Goal: Task Accomplishment & Management: Manage account settings

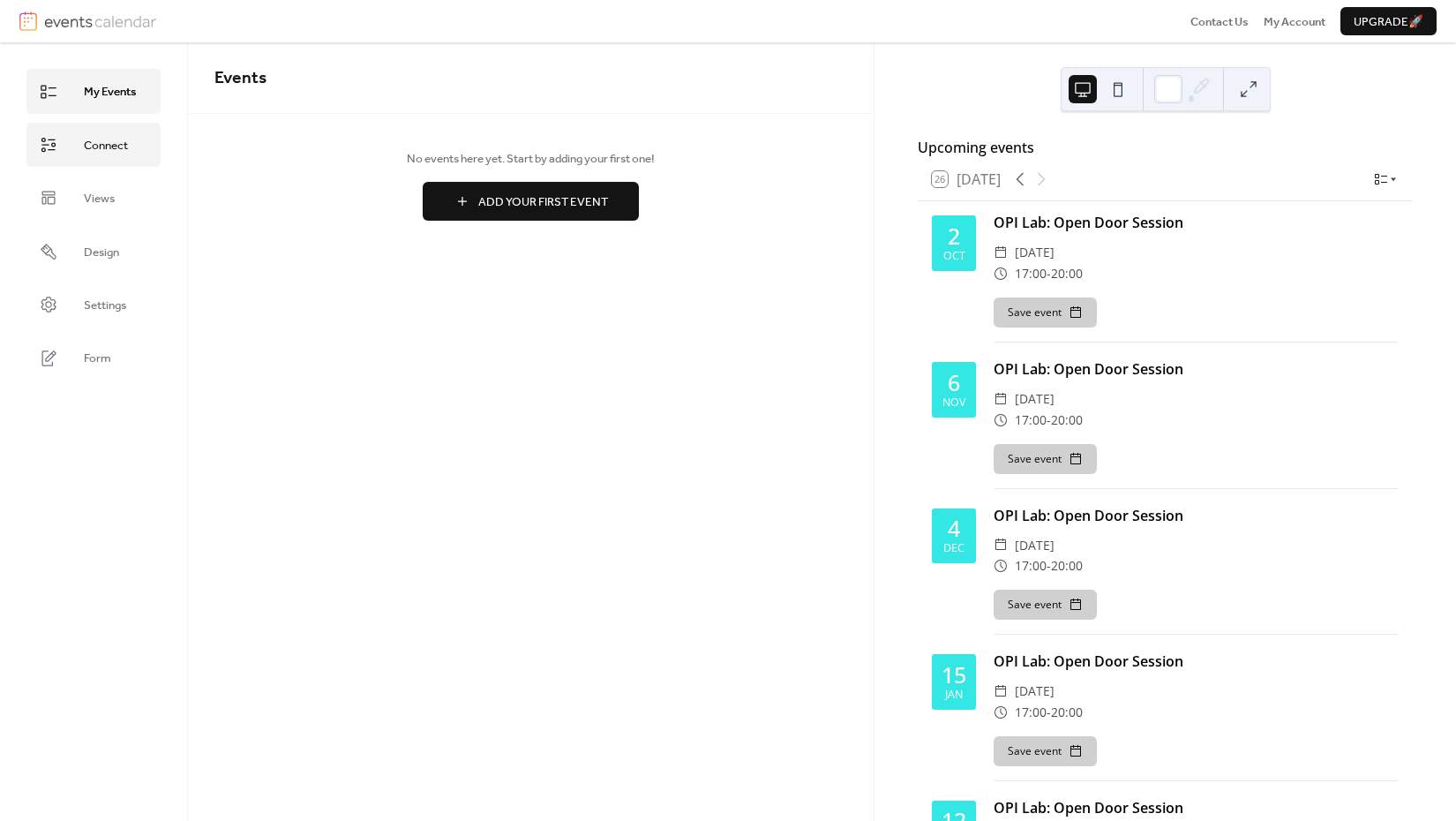
click at [85, 150] on span "Connect" at bounding box center [106, 146] width 44 height 18
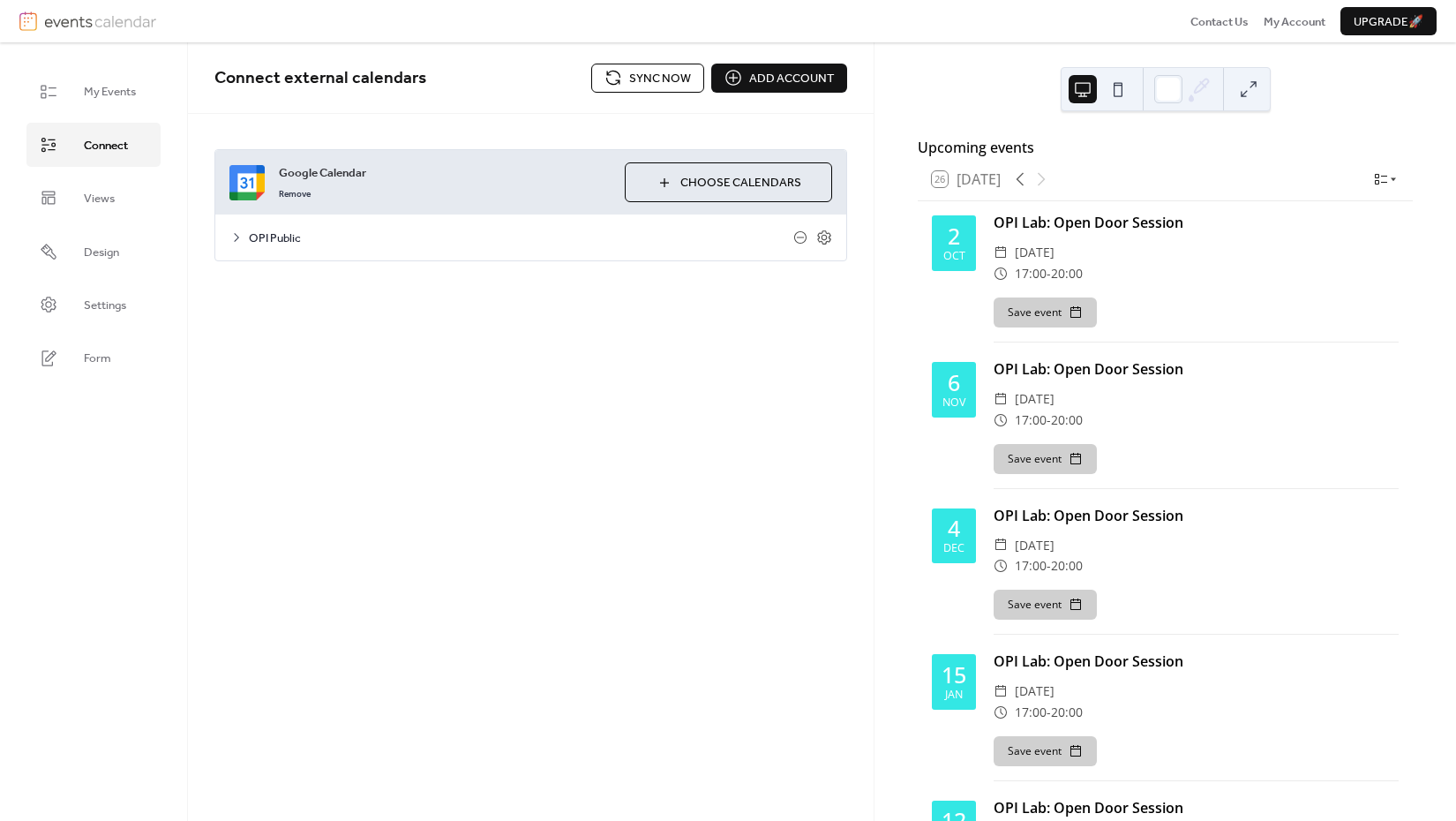
click at [233, 235] on icon at bounding box center [236, 237] width 14 height 14
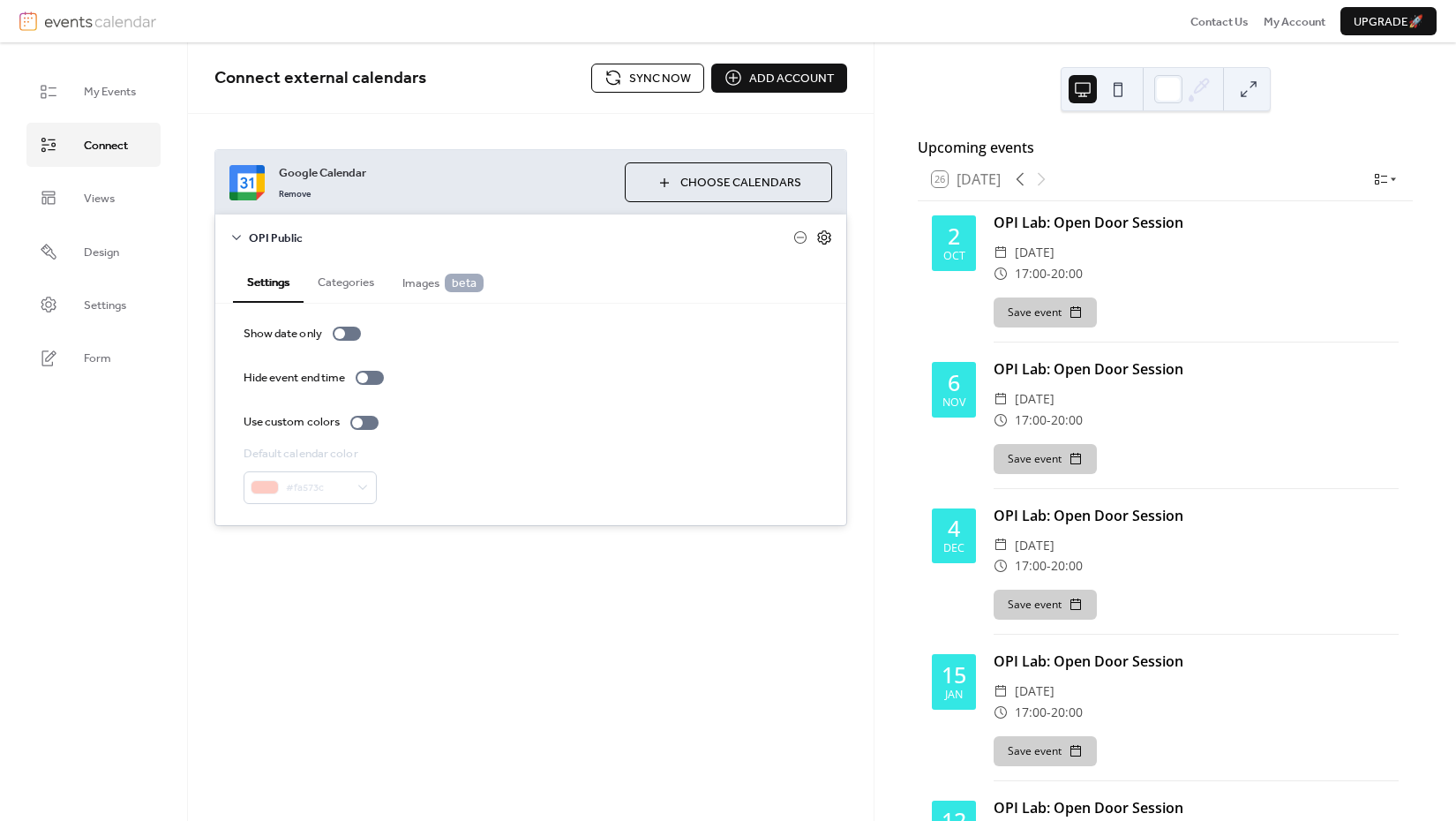
click at [826, 236] on icon at bounding box center [824, 237] width 16 height 16
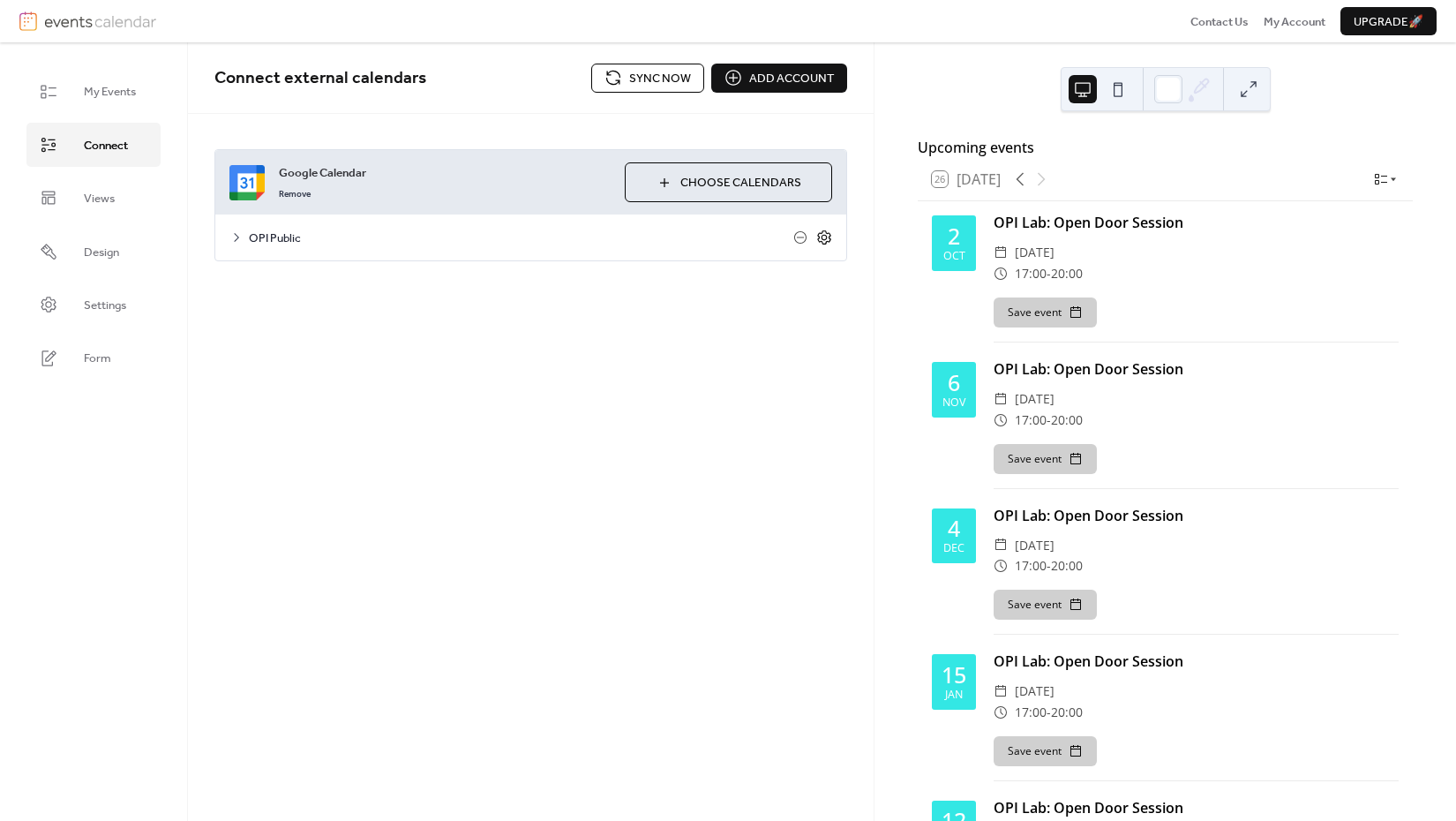
click at [826, 236] on icon at bounding box center [824, 237] width 16 height 16
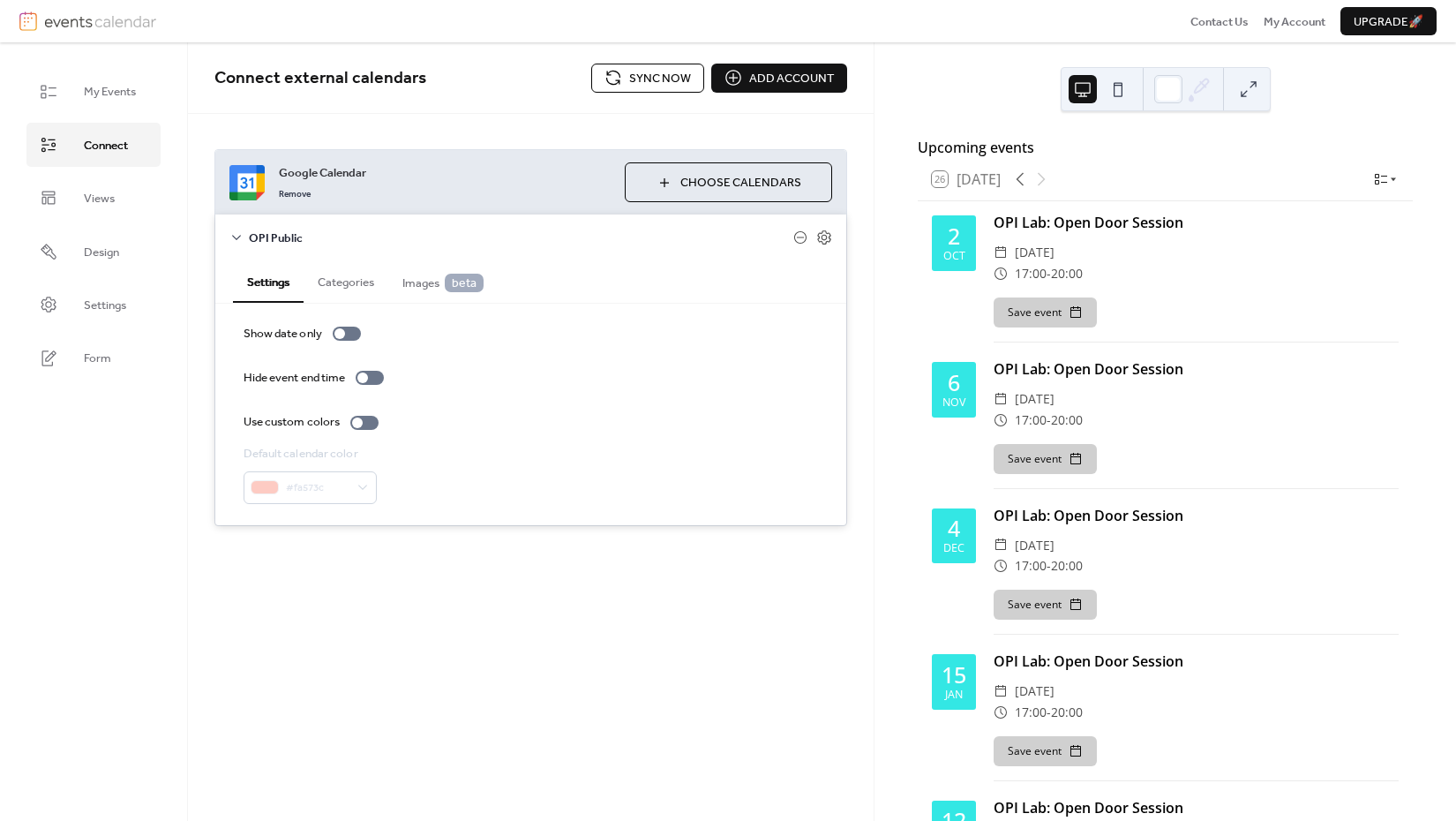
click at [426, 282] on span "Images beta" at bounding box center [442, 283] width 81 height 19
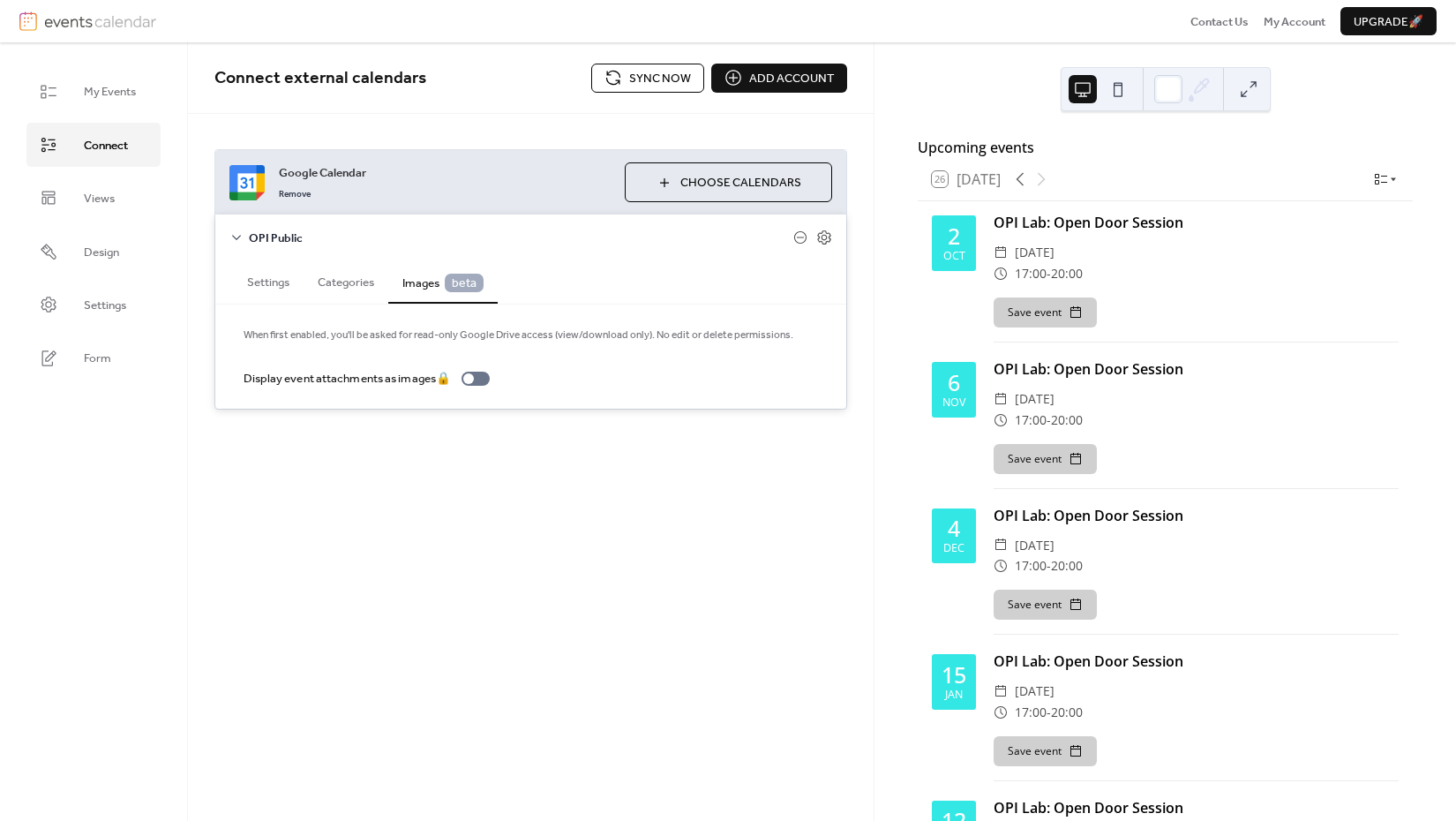
click at [353, 278] on button "Categories" at bounding box center [346, 280] width 84 height 40
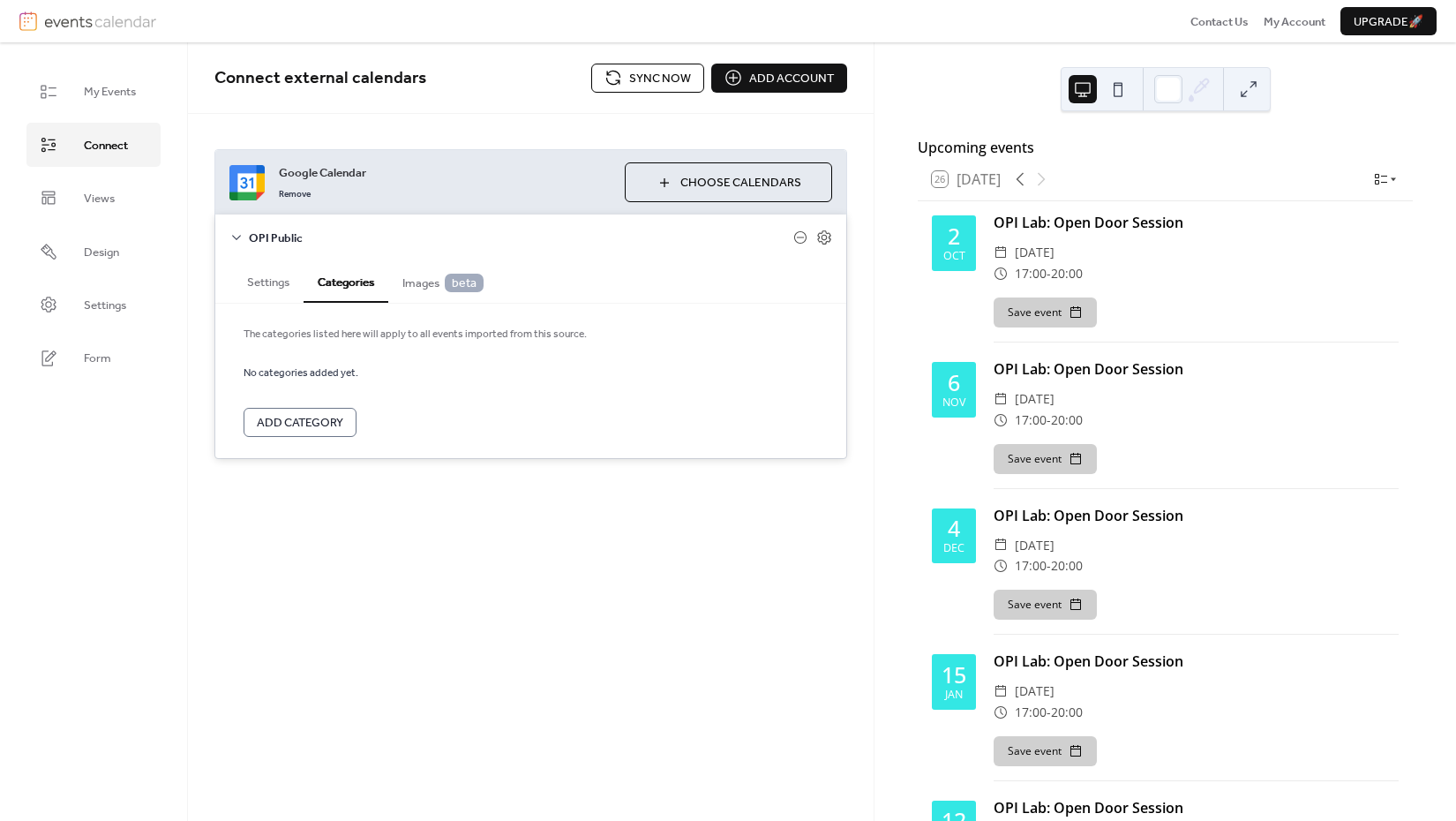
click at [276, 277] on button "Settings" at bounding box center [267, 280] width 70 height 40
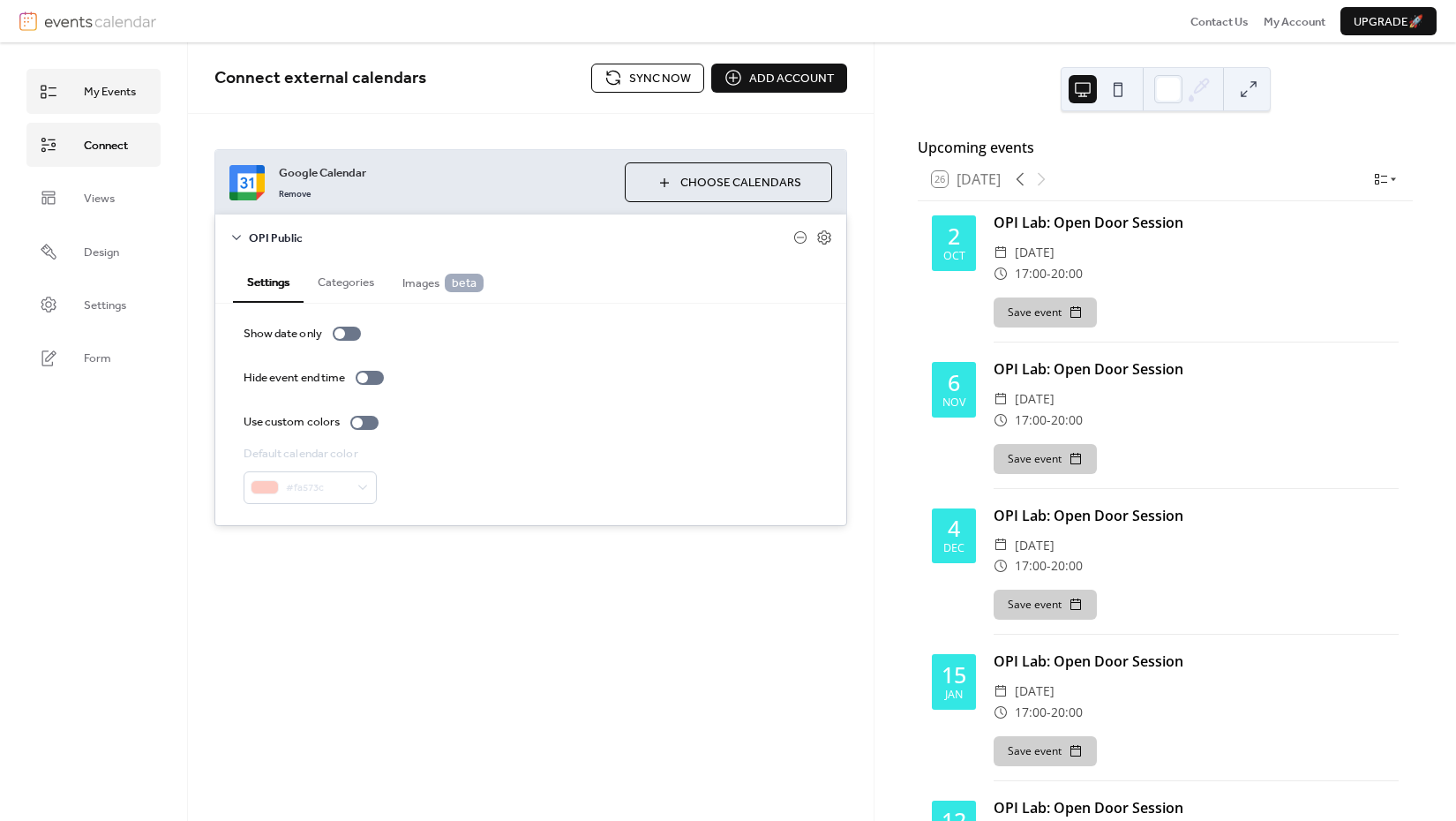
click at [126, 95] on span "My Events" at bounding box center [109, 92] width 52 height 18
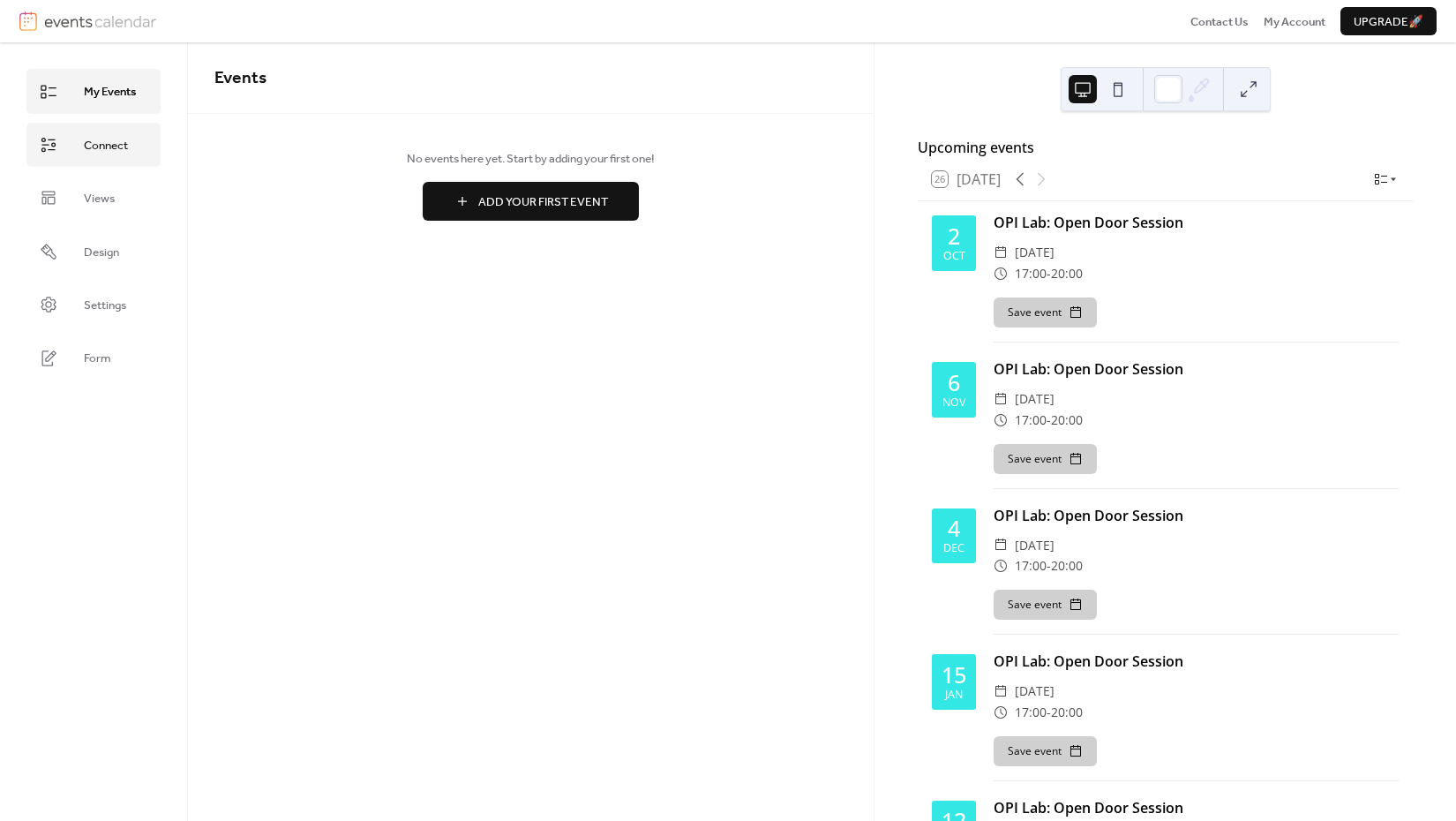
click at [120, 131] on link "Connect" at bounding box center [93, 145] width 134 height 44
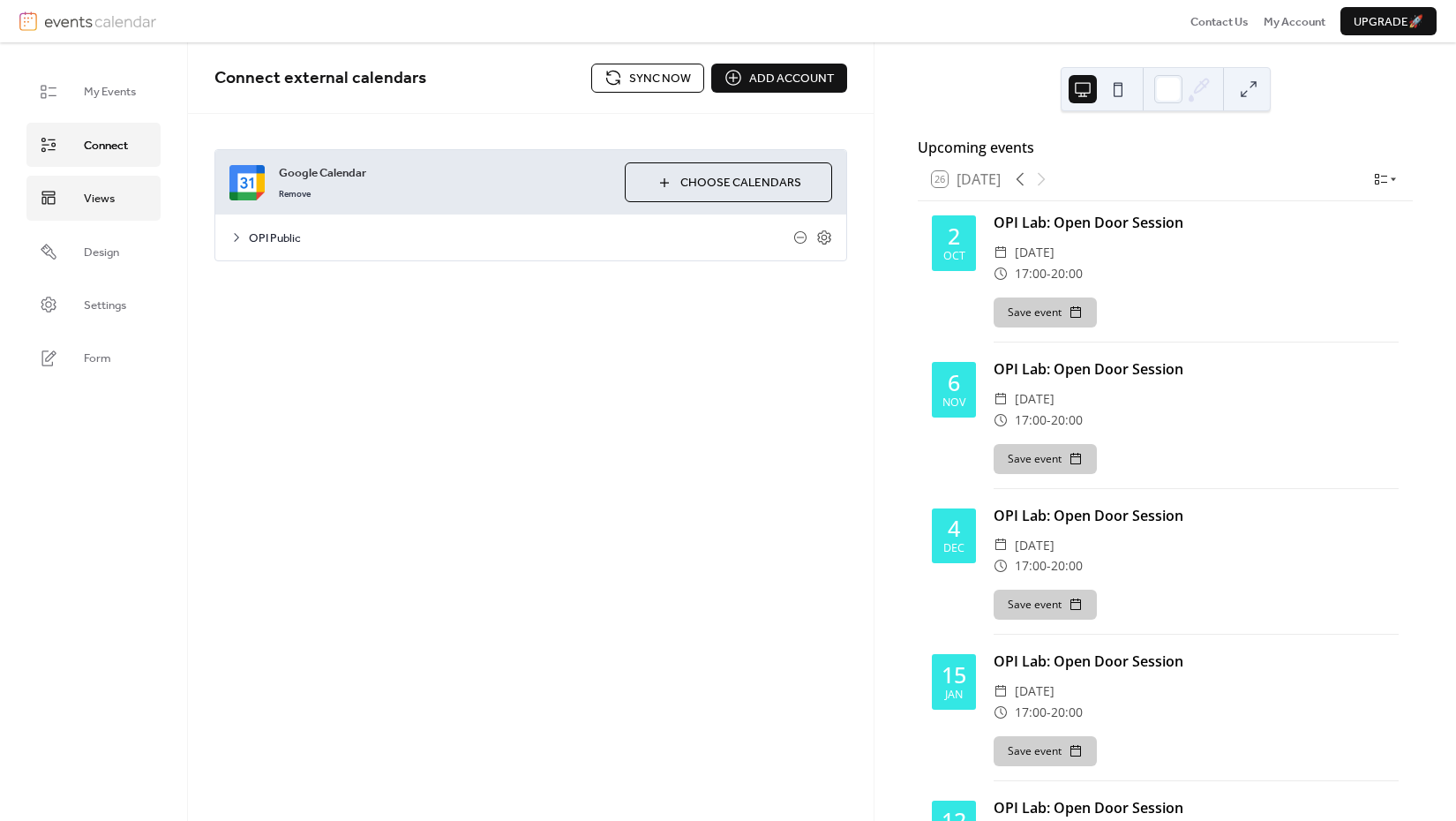
click at [116, 191] on link "Views" at bounding box center [93, 198] width 134 height 44
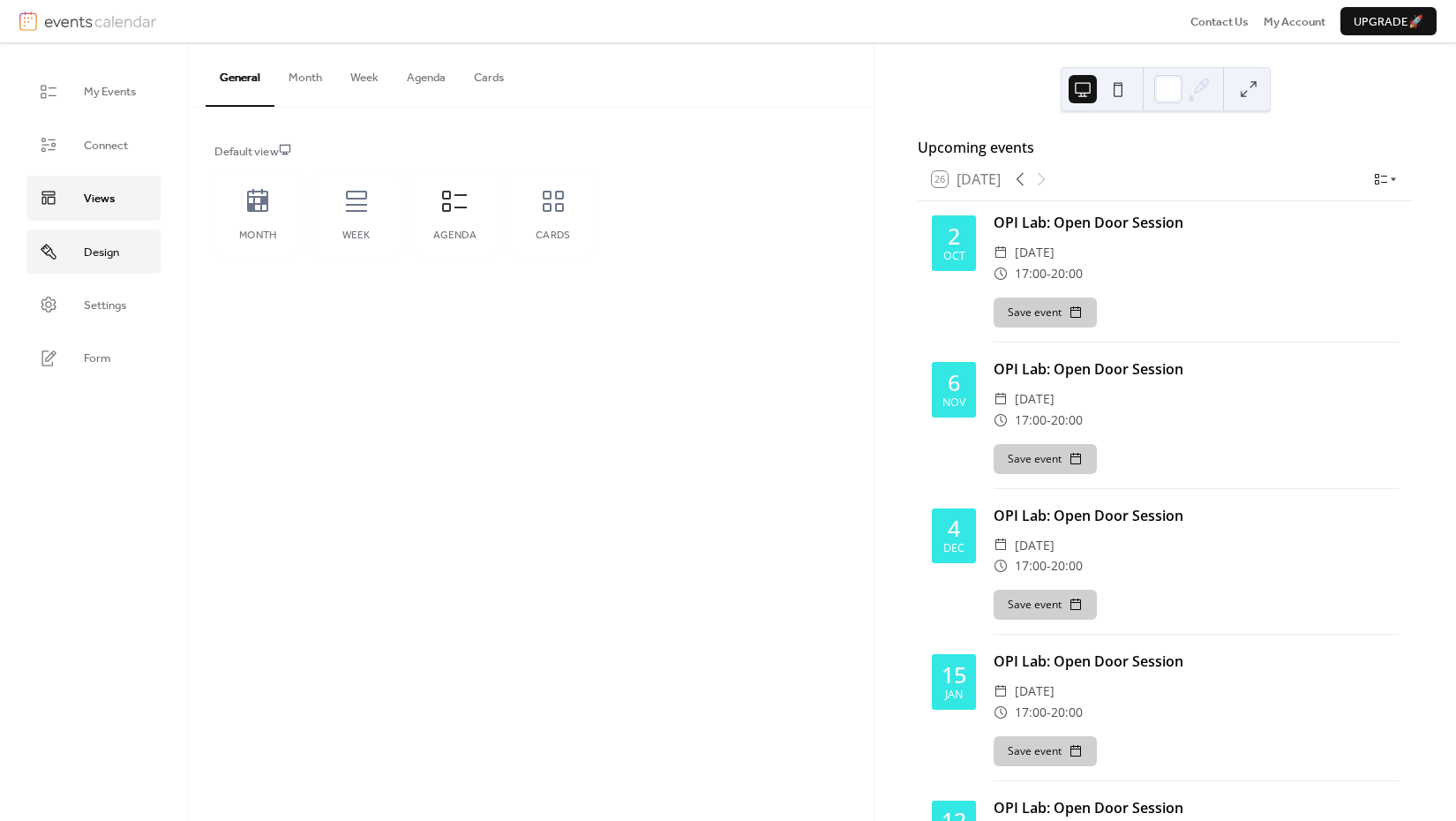
click at [114, 243] on span "Design" at bounding box center [101, 252] width 36 height 18
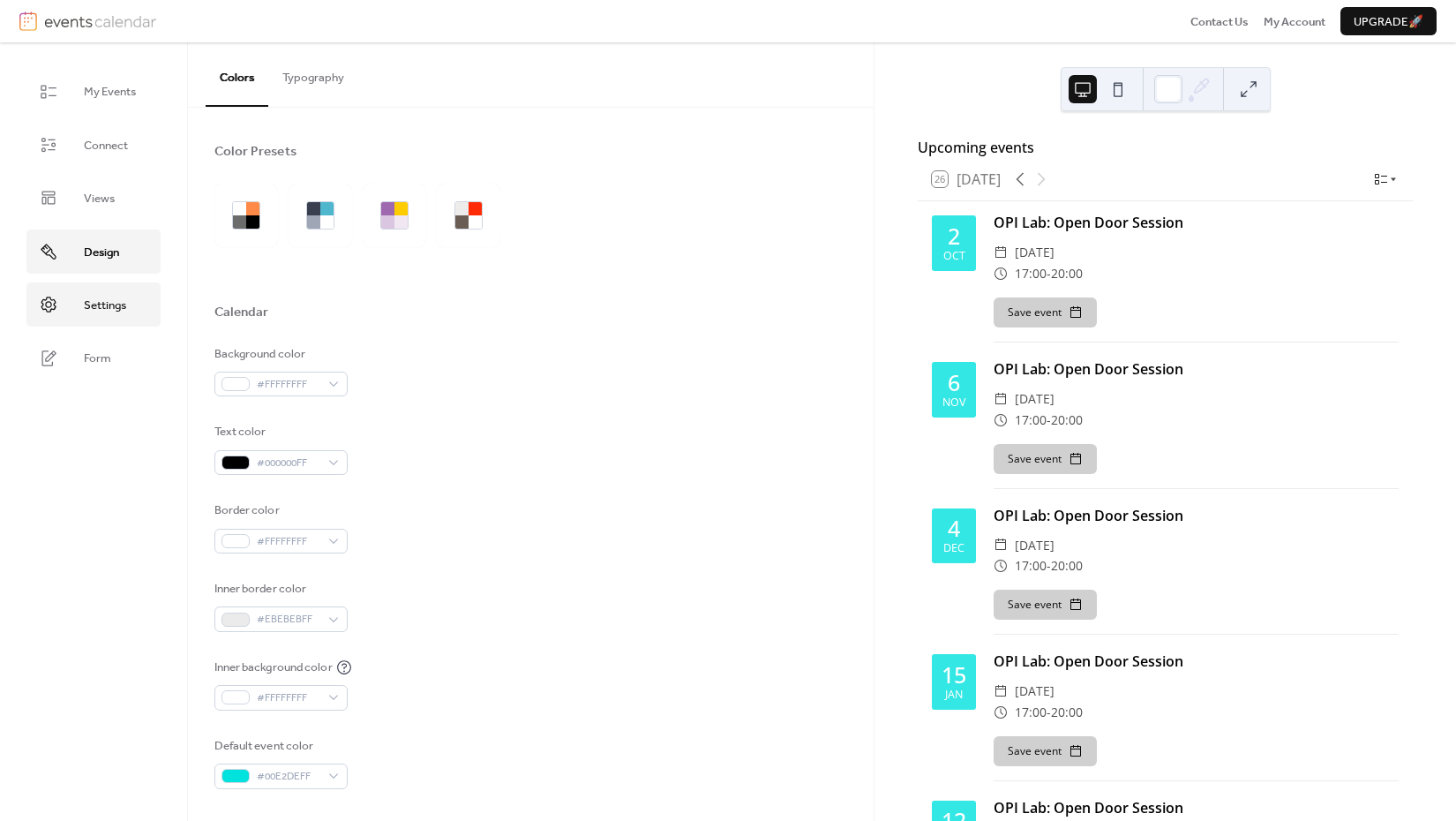
click at [109, 291] on link "Settings" at bounding box center [93, 305] width 134 height 44
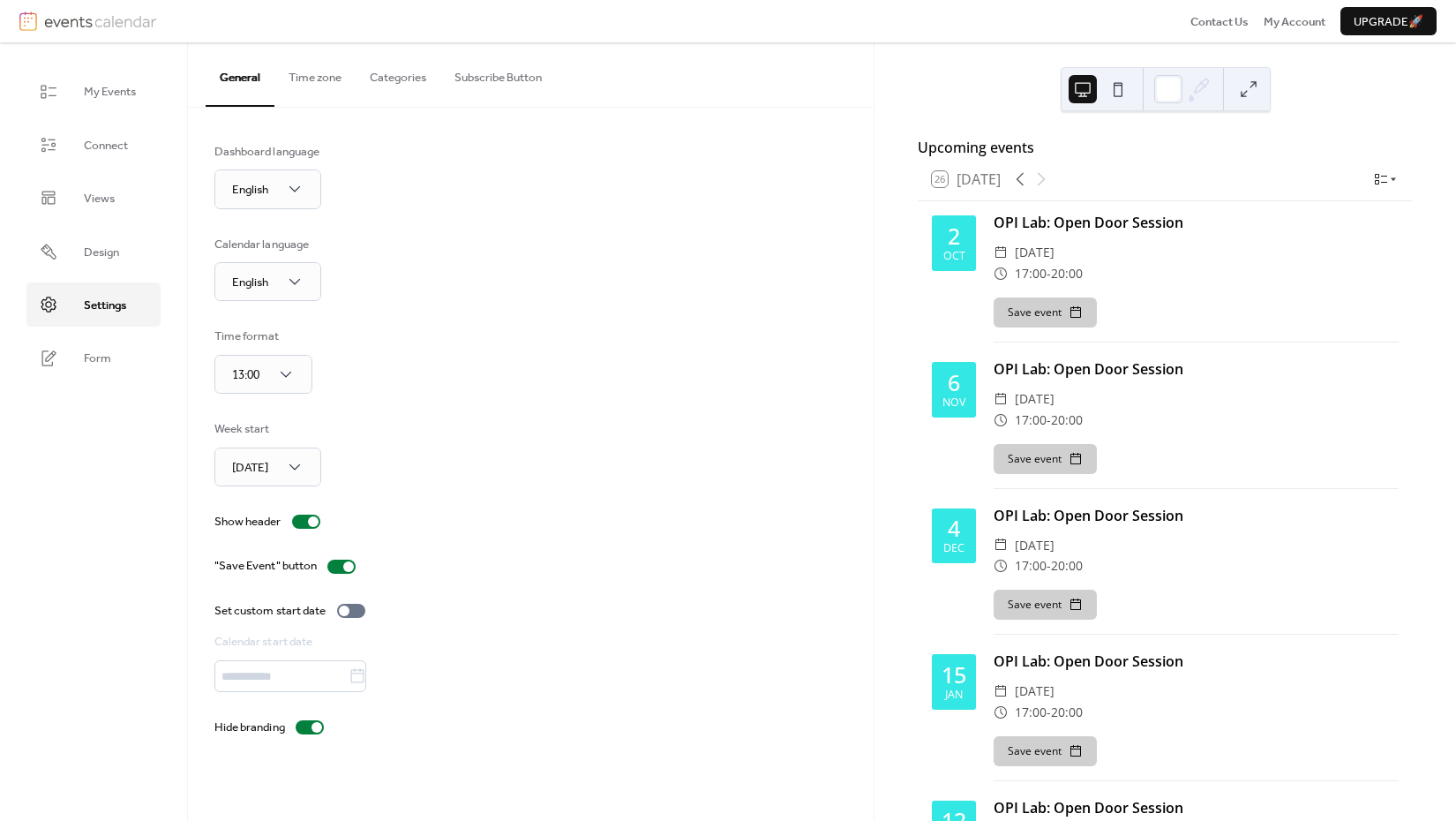
click at [108, 19] on img at bounding box center [100, 21] width 112 height 20
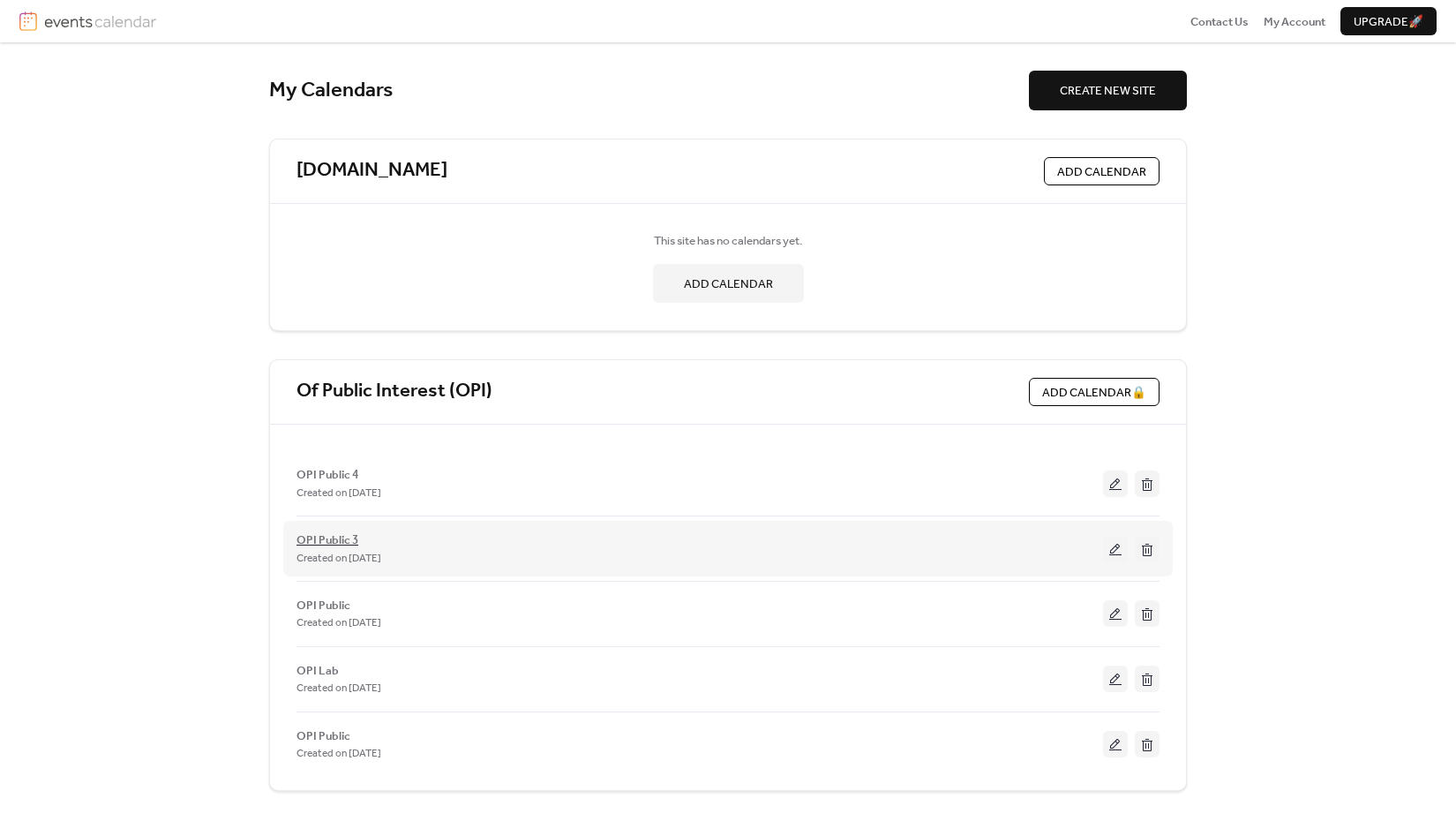
click at [343, 541] on span "OPI Public 3" at bounding box center [328, 540] width 62 height 18
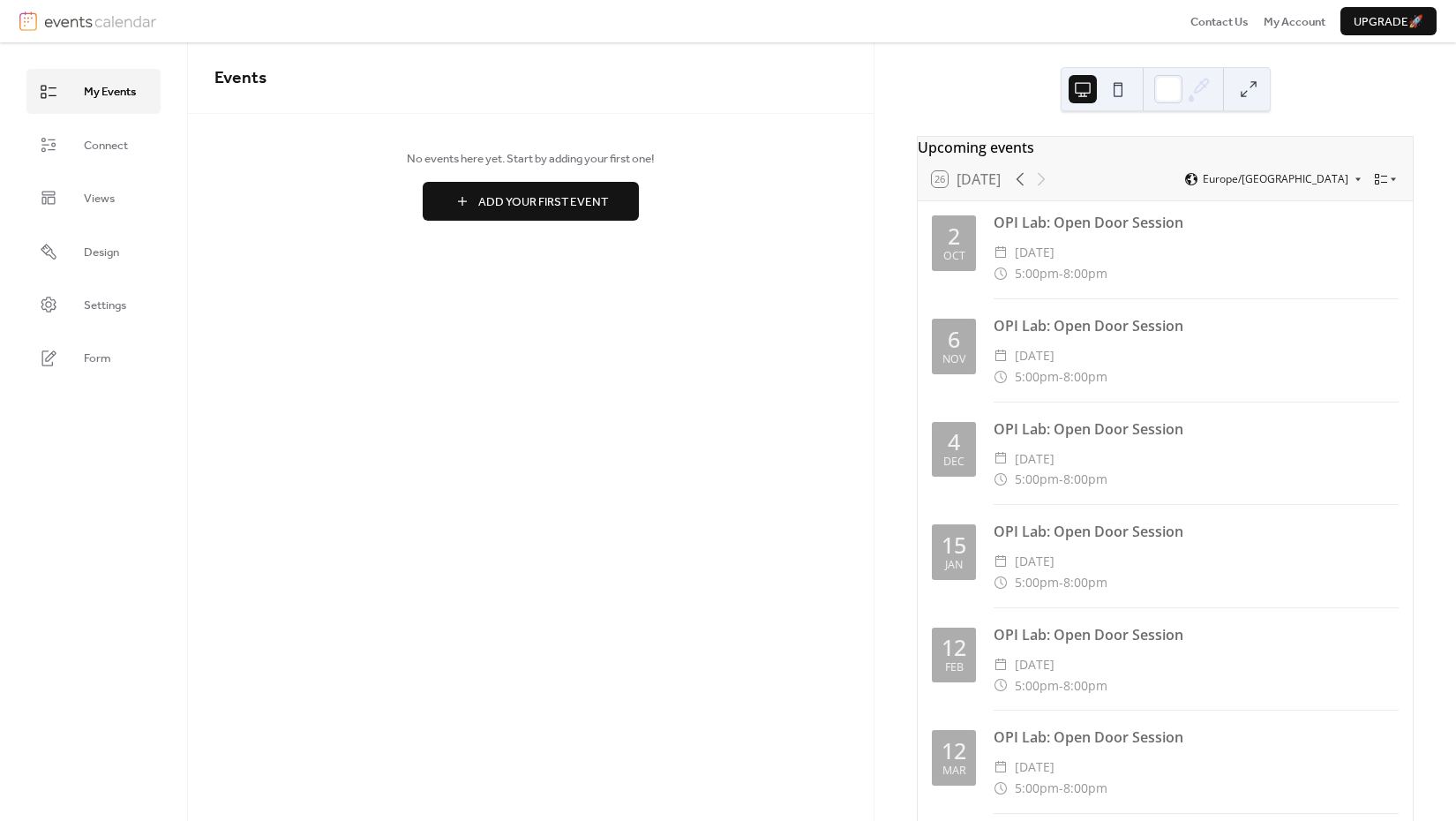
click at [102, 28] on img at bounding box center [100, 21] width 112 height 20
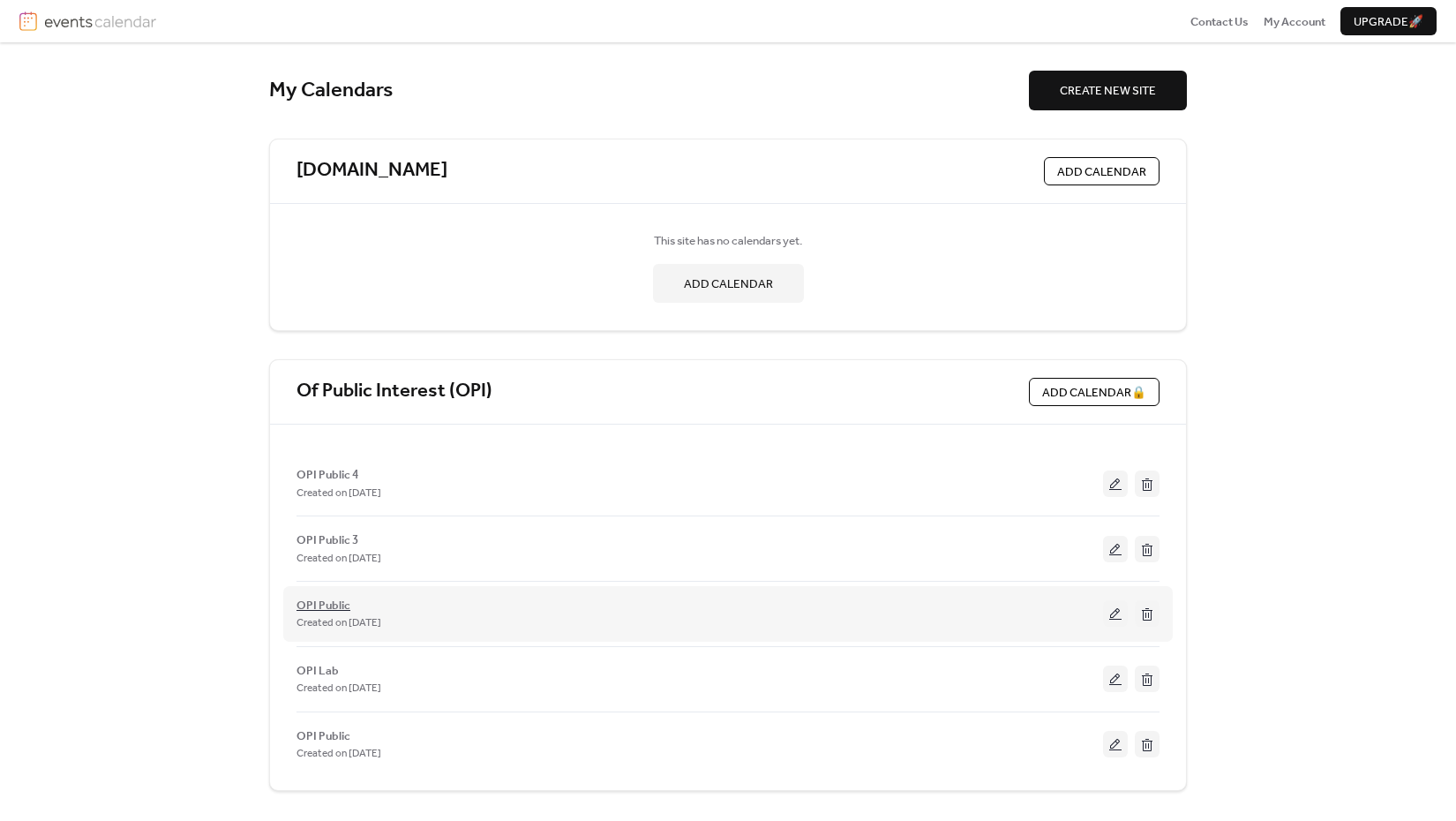
click at [325, 600] on span "OPI Public" at bounding box center [323, 606] width 54 height 18
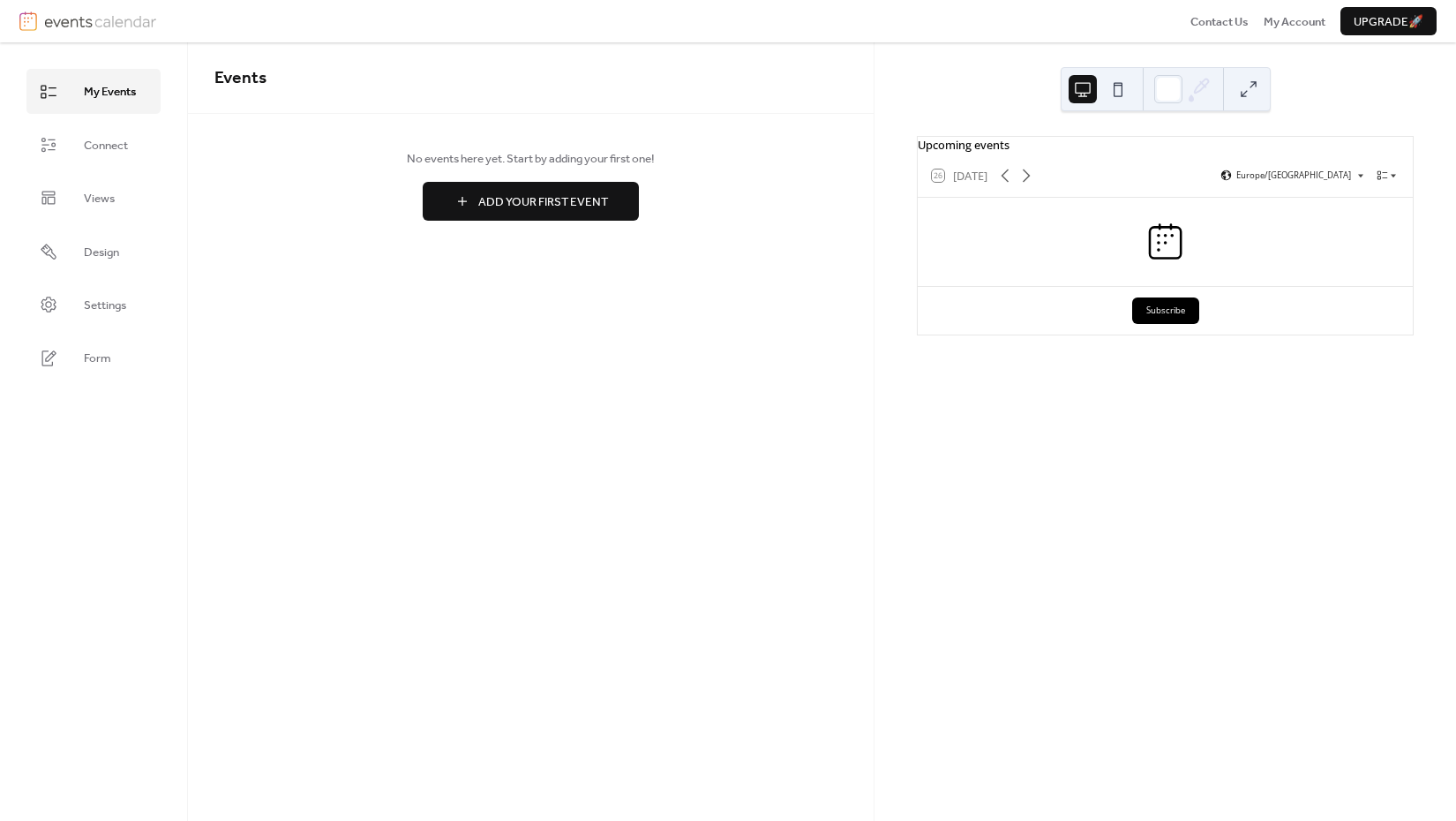
click at [107, 23] on img at bounding box center [100, 21] width 112 height 20
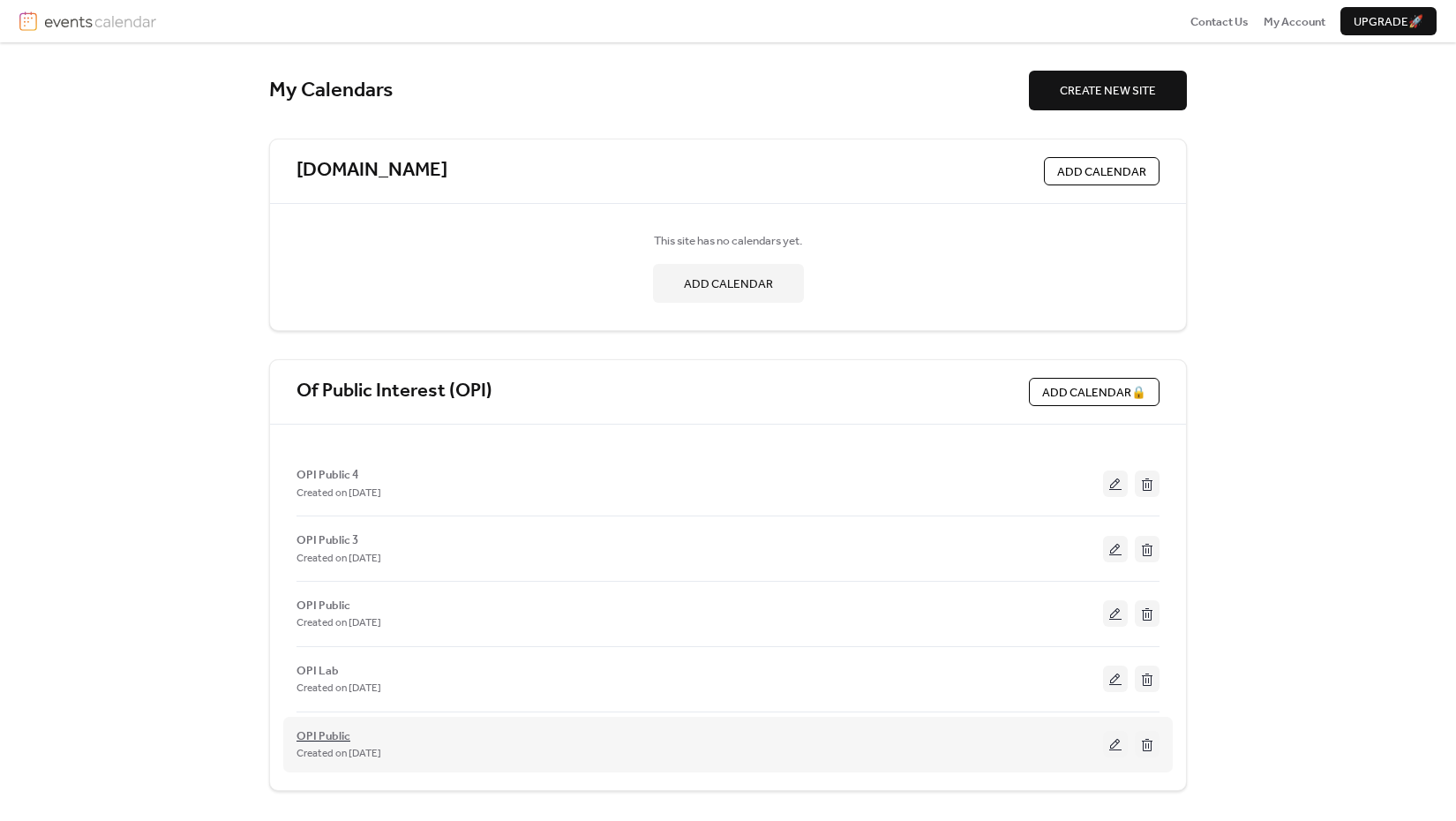
click at [330, 732] on span "OPI Public" at bounding box center [323, 737] width 54 height 18
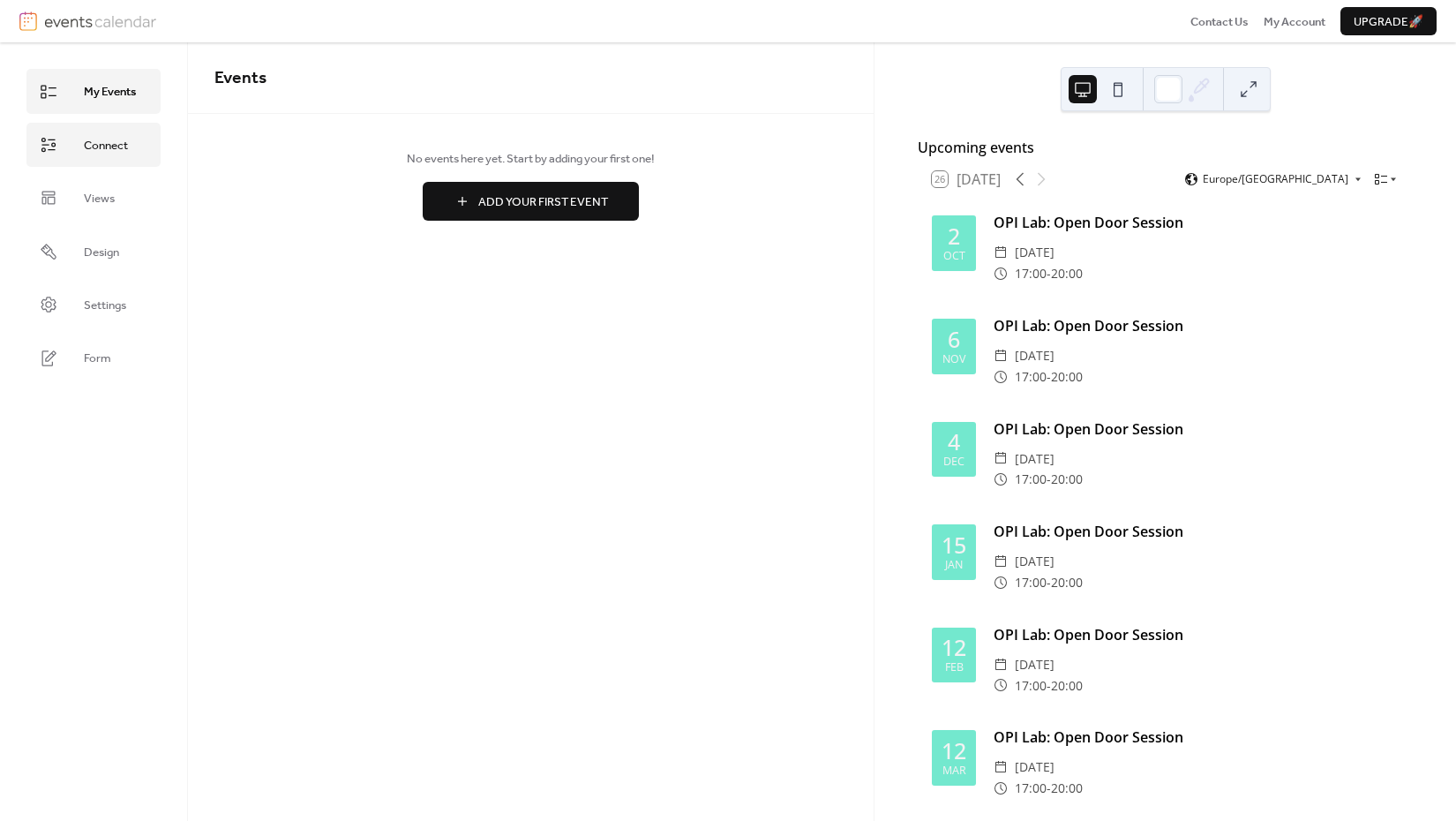
click at [124, 147] on span "Connect" at bounding box center [106, 146] width 44 height 18
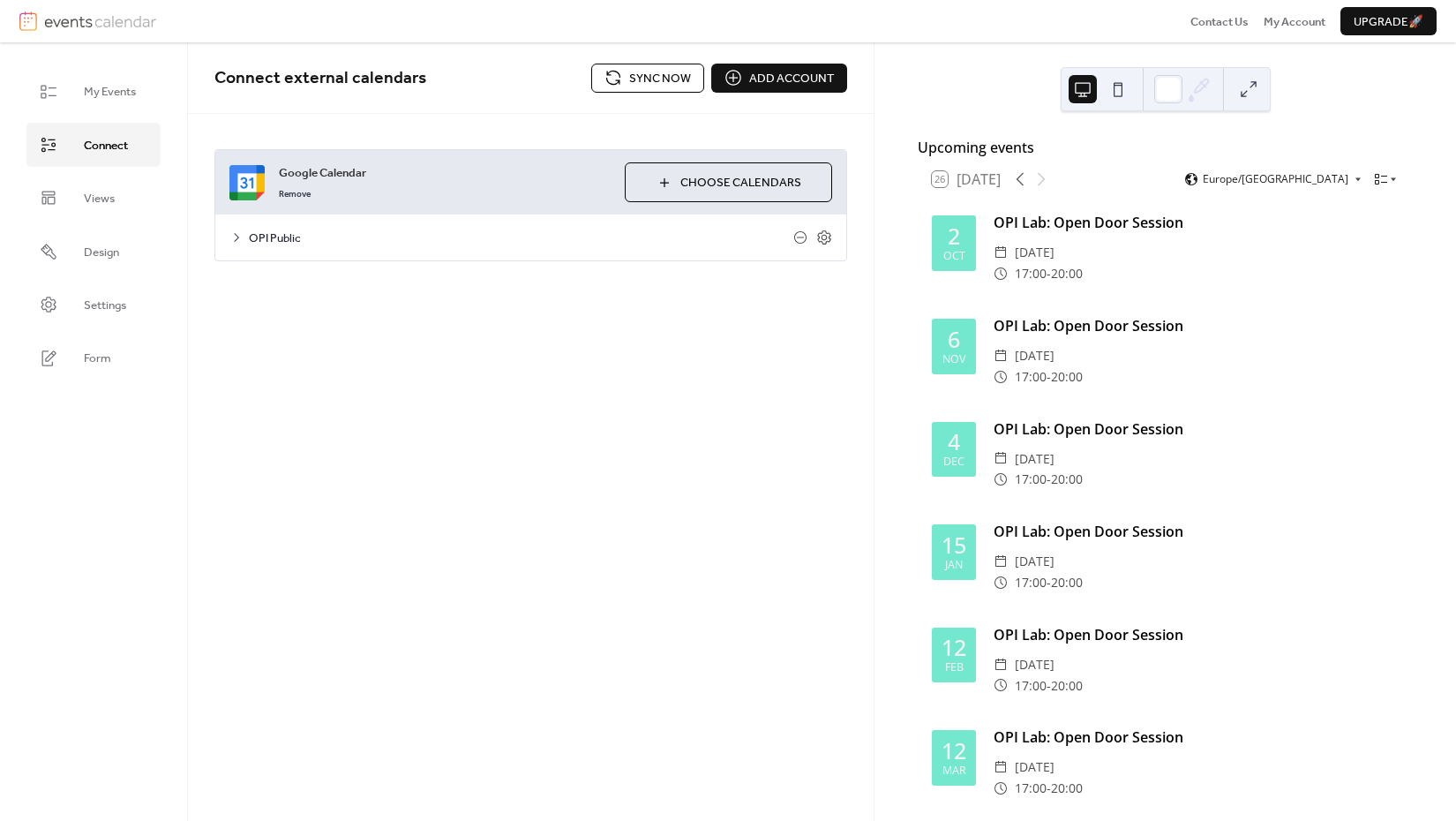
click at [660, 75] on span "Sync now" at bounding box center [660, 78] width 62 height 18
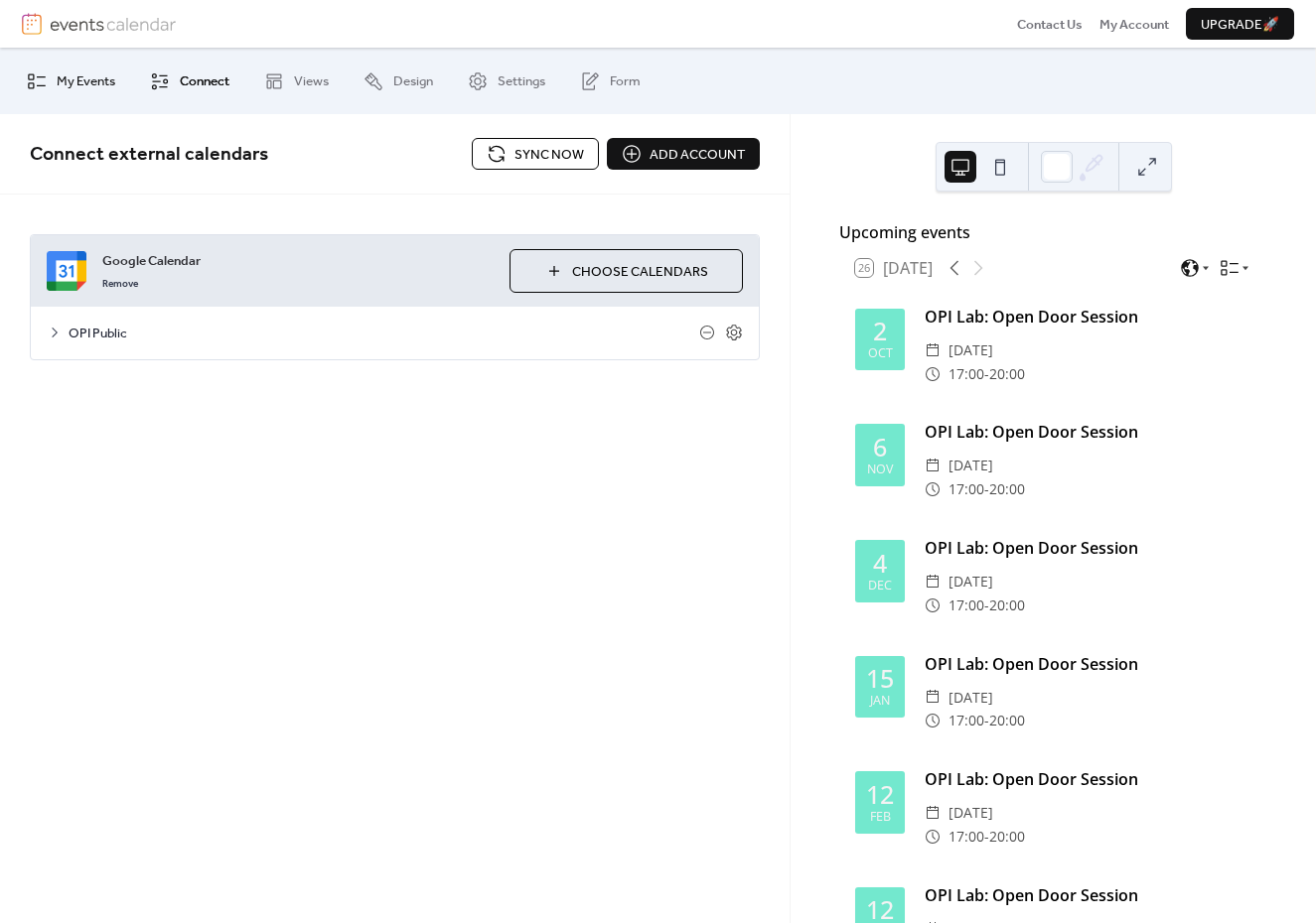
click at [83, 84] on span "My Events" at bounding box center [86, 82] width 59 height 20
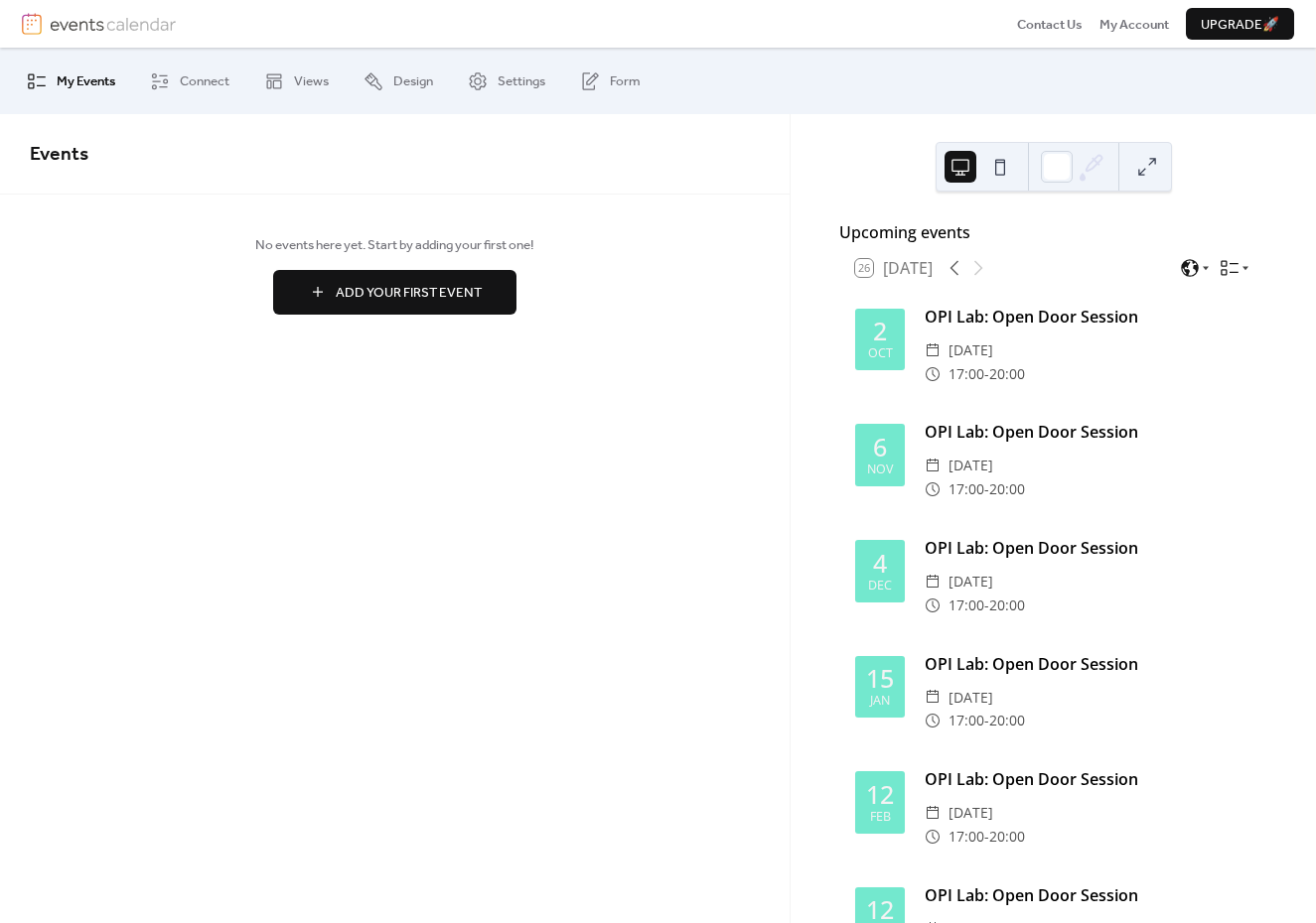
click at [84, 15] on img at bounding box center [113, 24] width 126 height 22
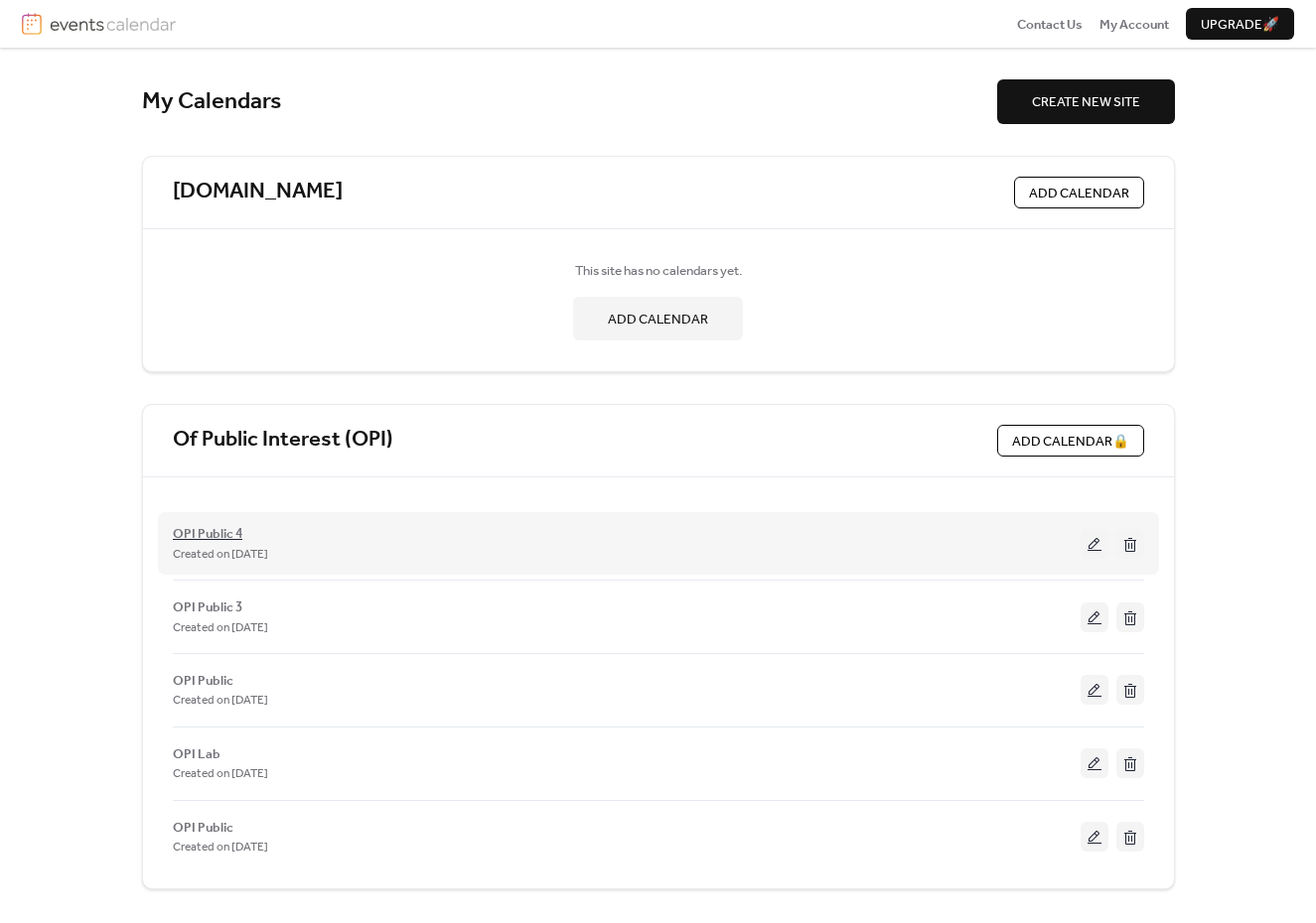
click at [199, 528] on span "OPI Public 4" at bounding box center [208, 534] width 70 height 20
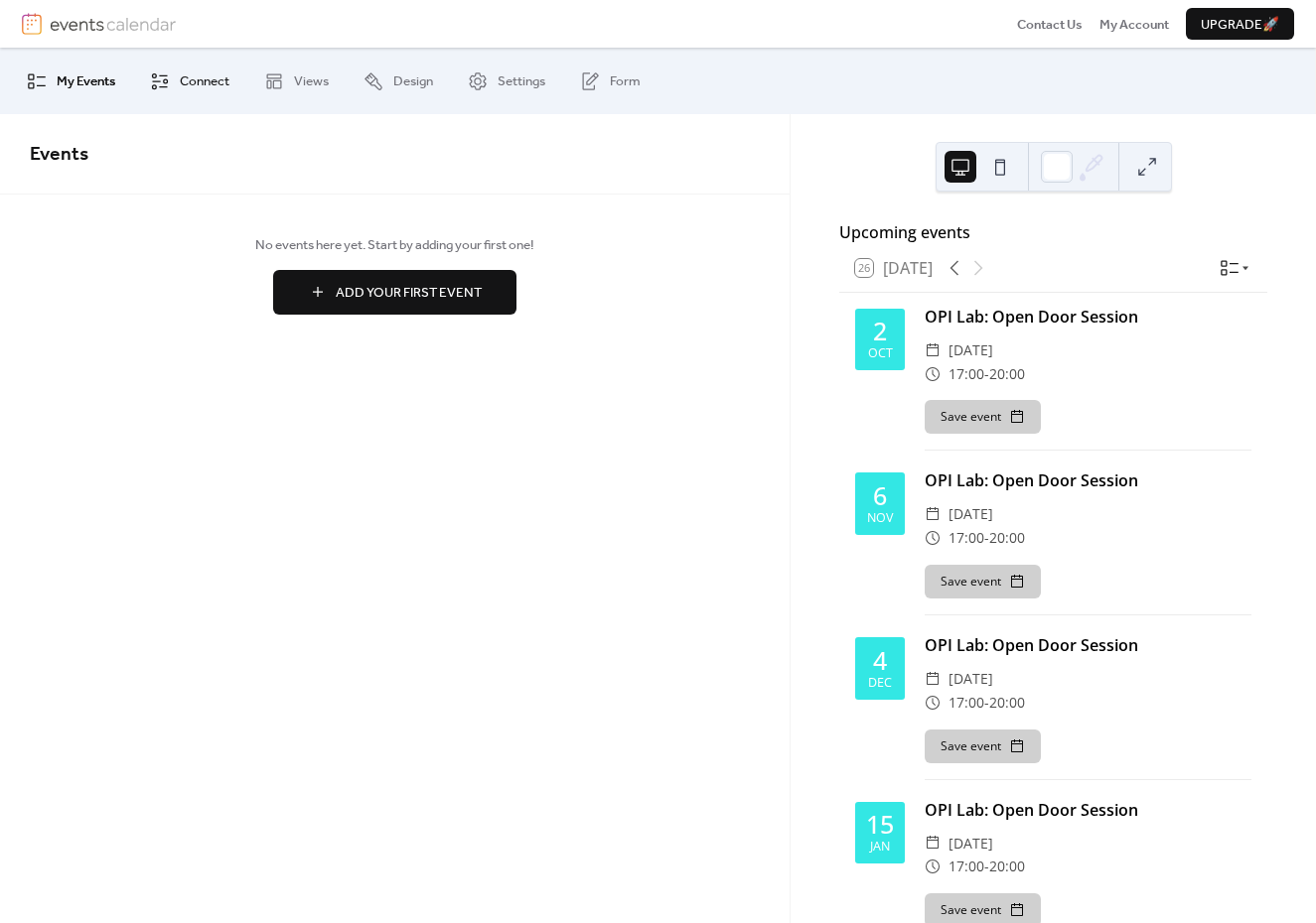
click at [193, 82] on span "Connect" at bounding box center [205, 82] width 50 height 20
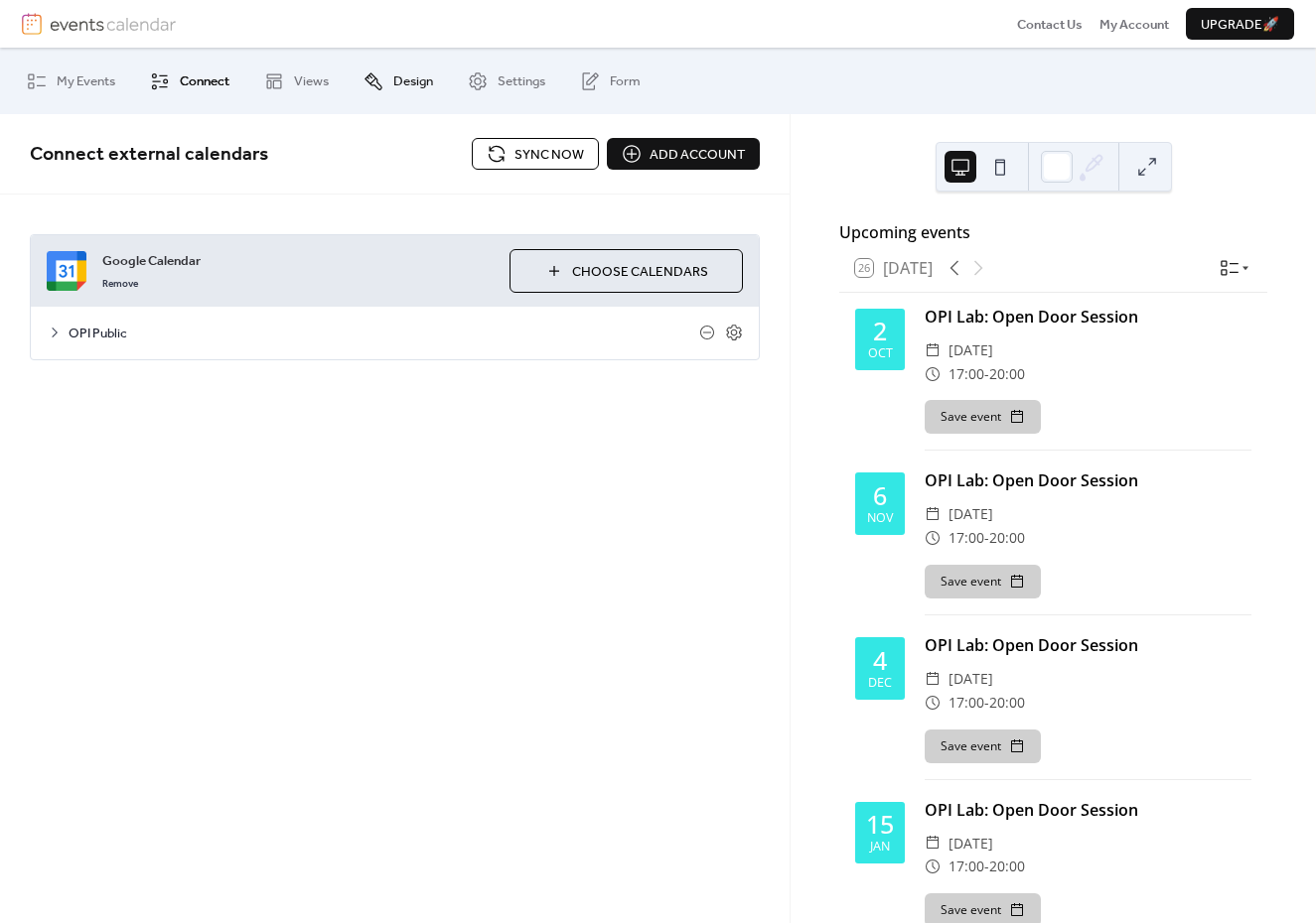
click at [424, 80] on span "Design" at bounding box center [413, 82] width 40 height 20
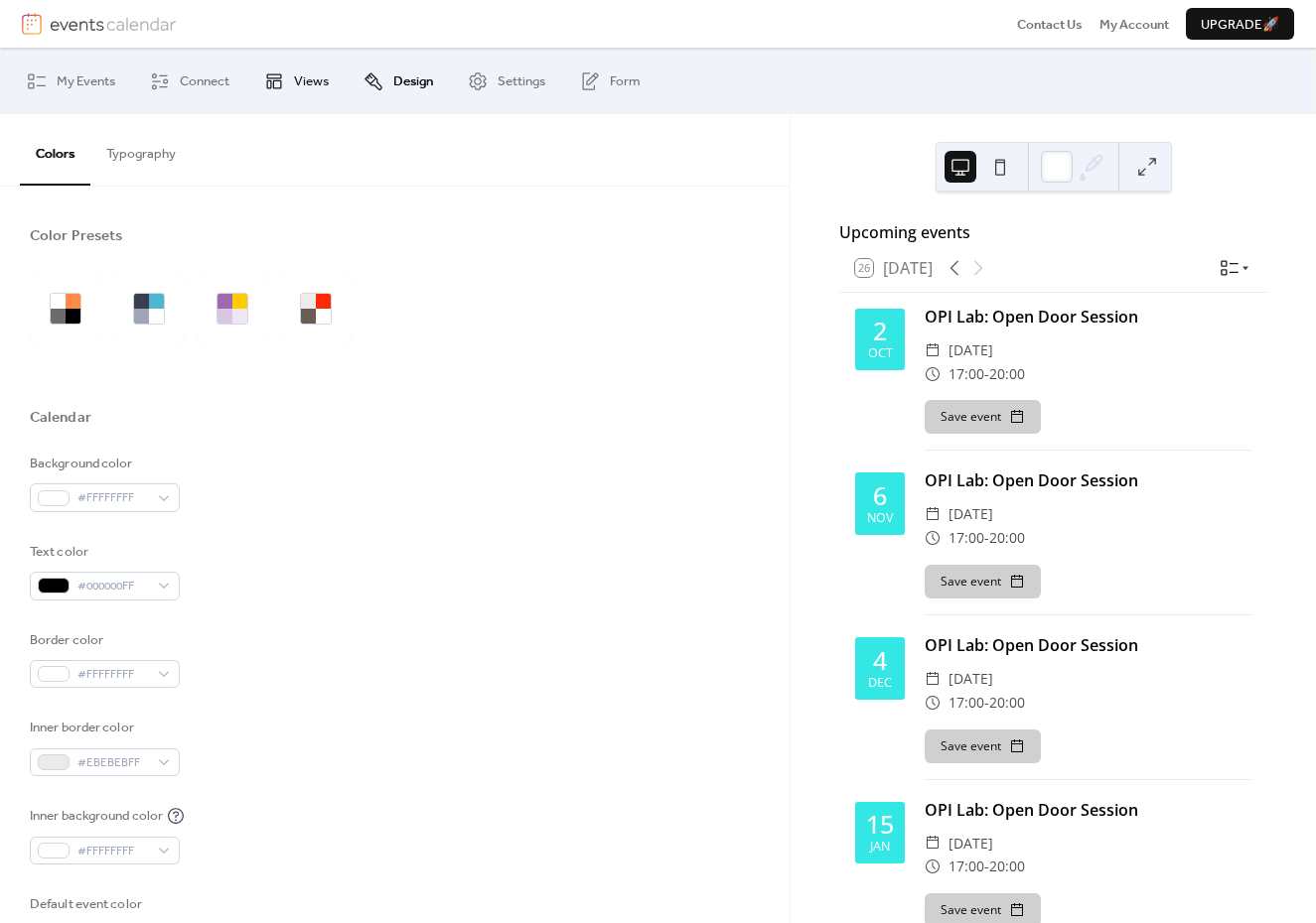
click at [310, 74] on span "Views" at bounding box center [311, 82] width 35 height 20
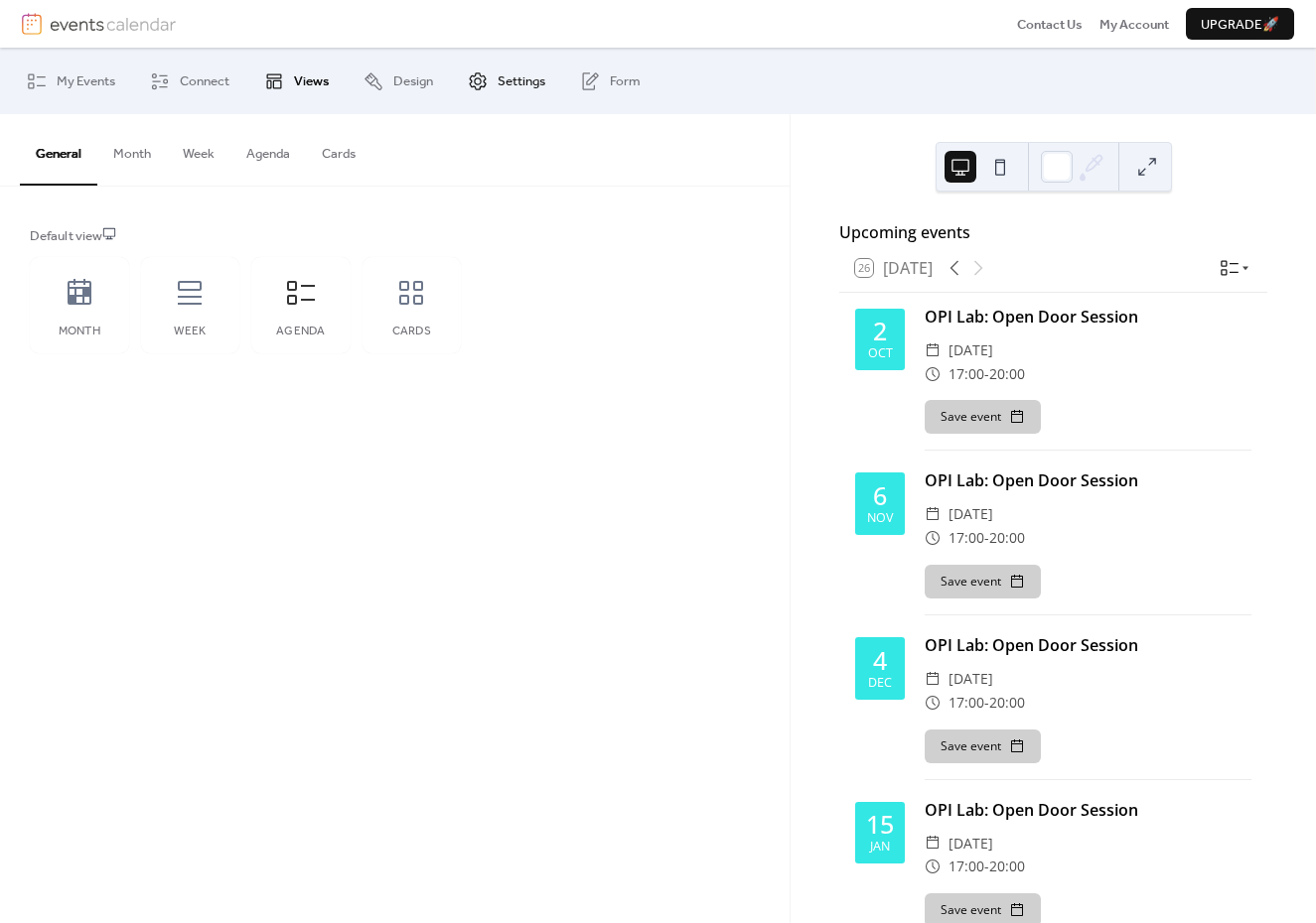
click at [535, 79] on span "Settings" at bounding box center [522, 82] width 48 height 20
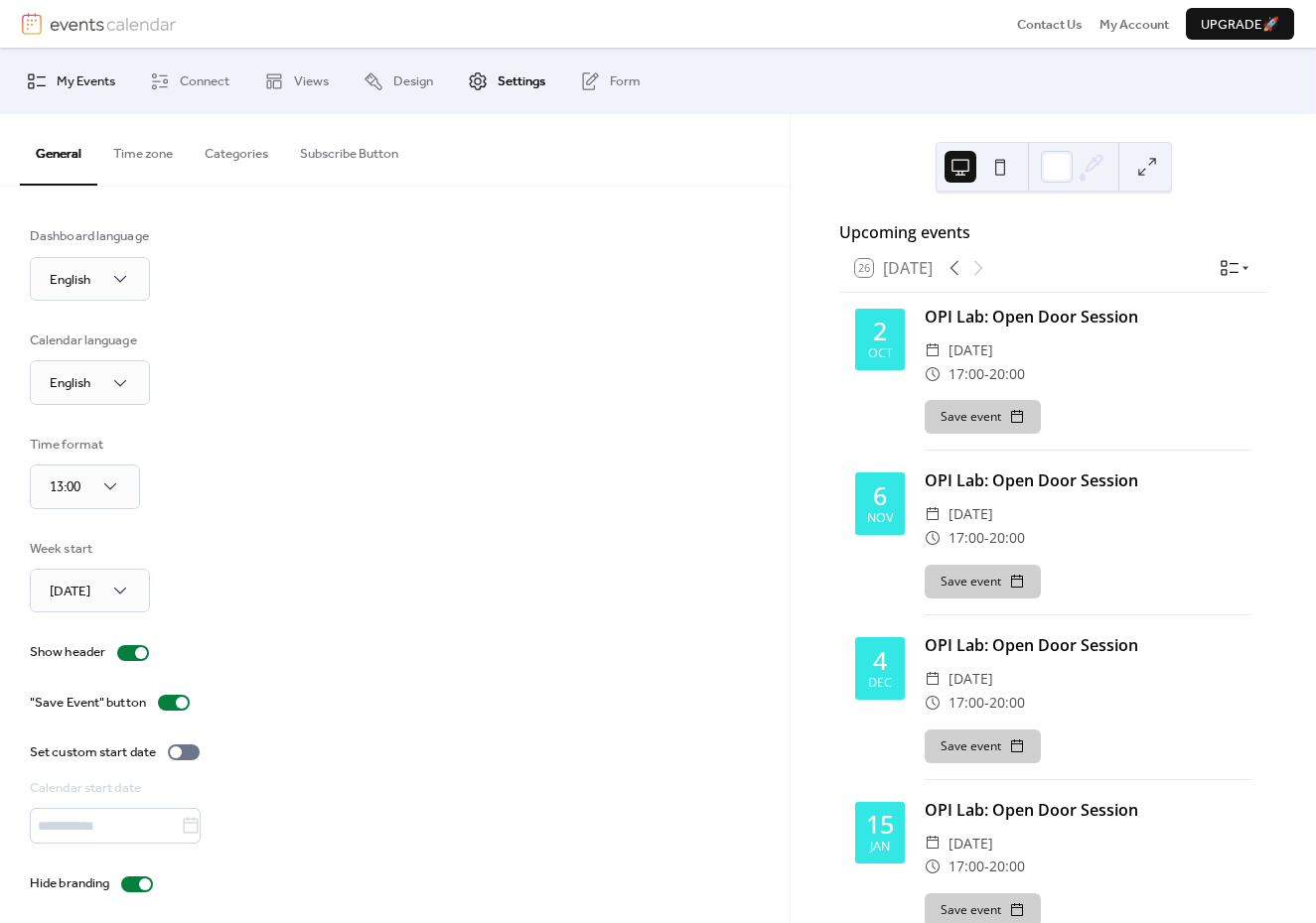
click at [92, 80] on span "My Events" at bounding box center [86, 82] width 59 height 20
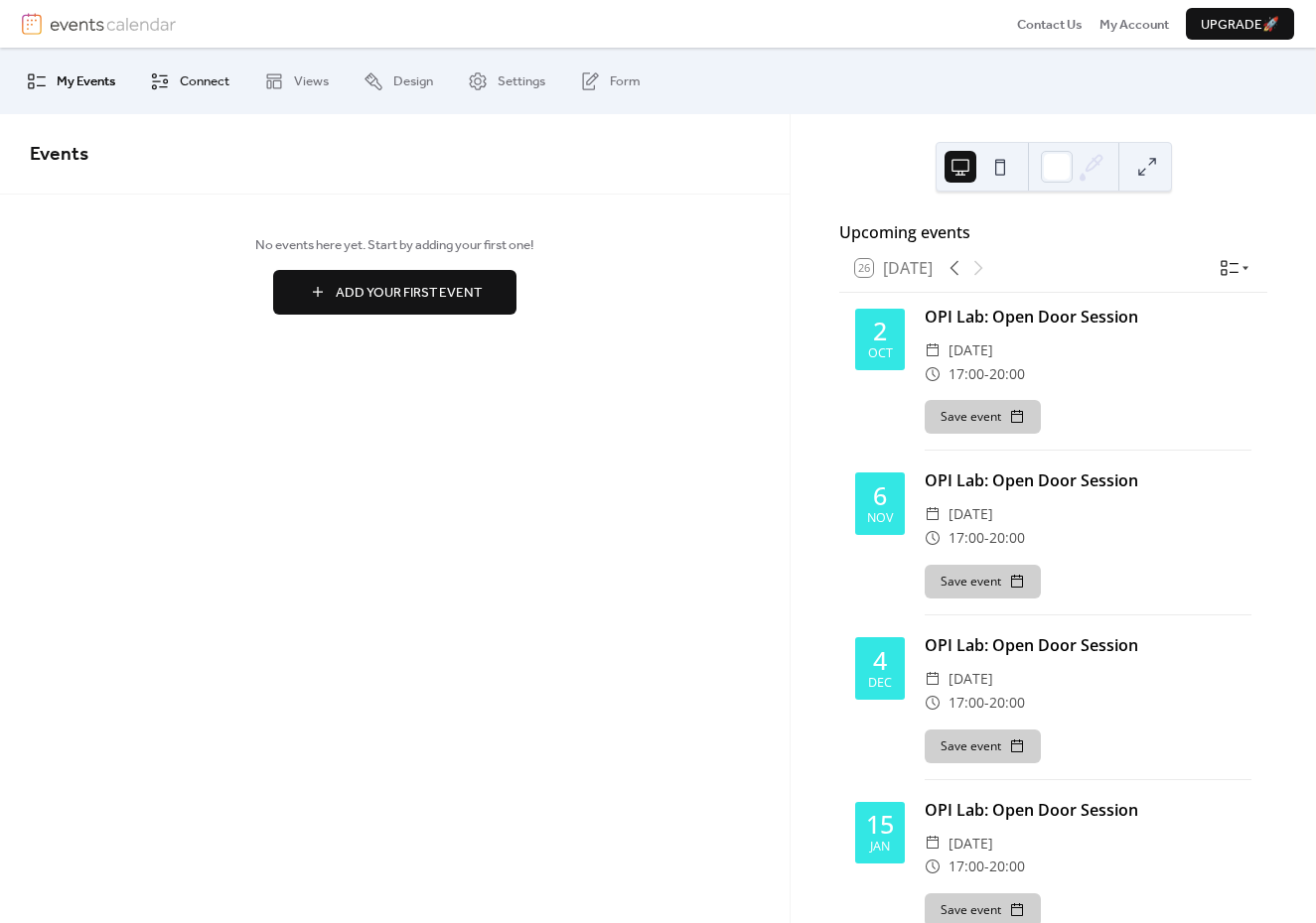
click at [188, 84] on span "Connect" at bounding box center [205, 82] width 50 height 20
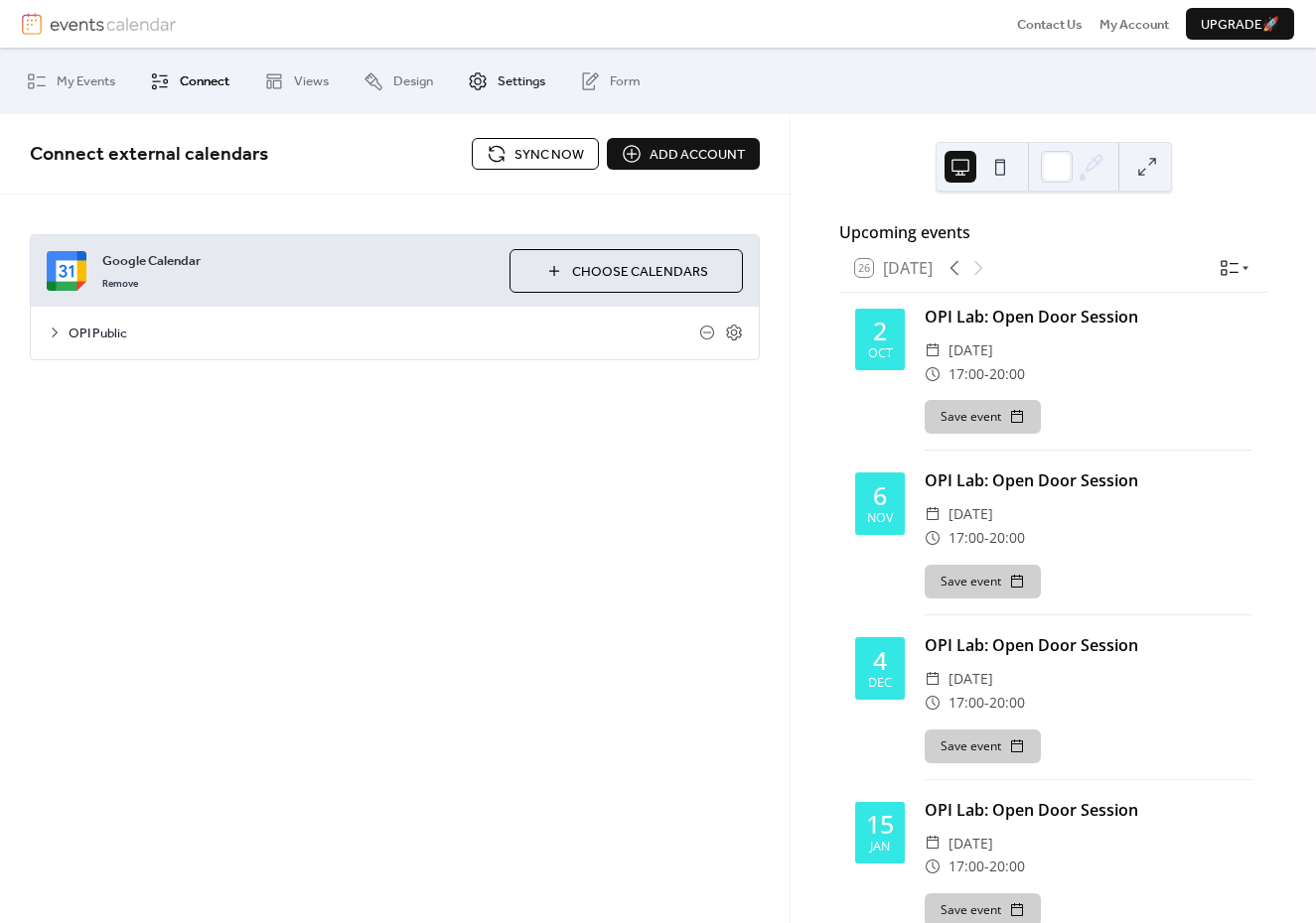
click at [485, 80] on icon at bounding box center [478, 82] width 20 height 20
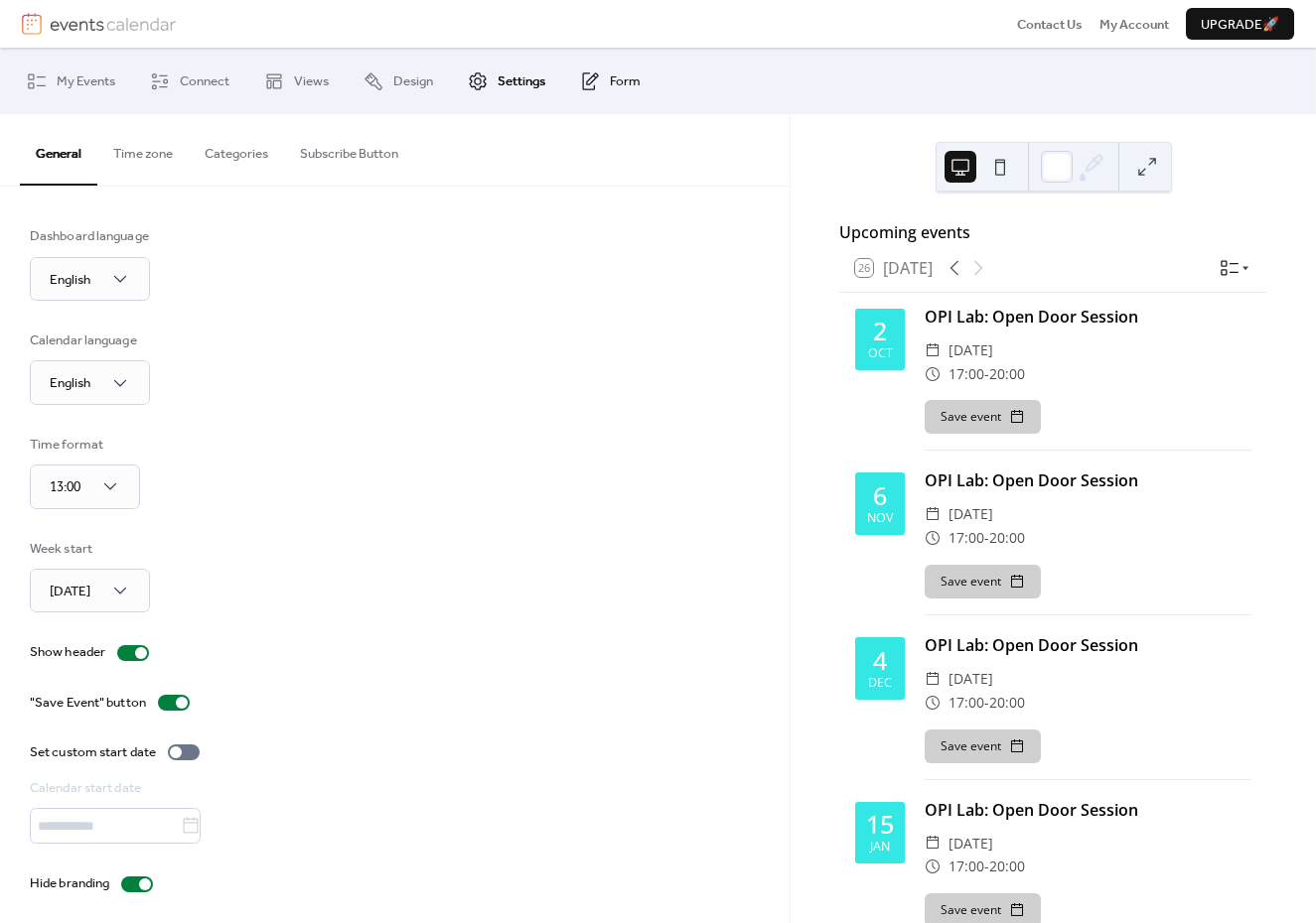
click at [618, 88] on span "Form" at bounding box center [625, 82] width 31 height 20
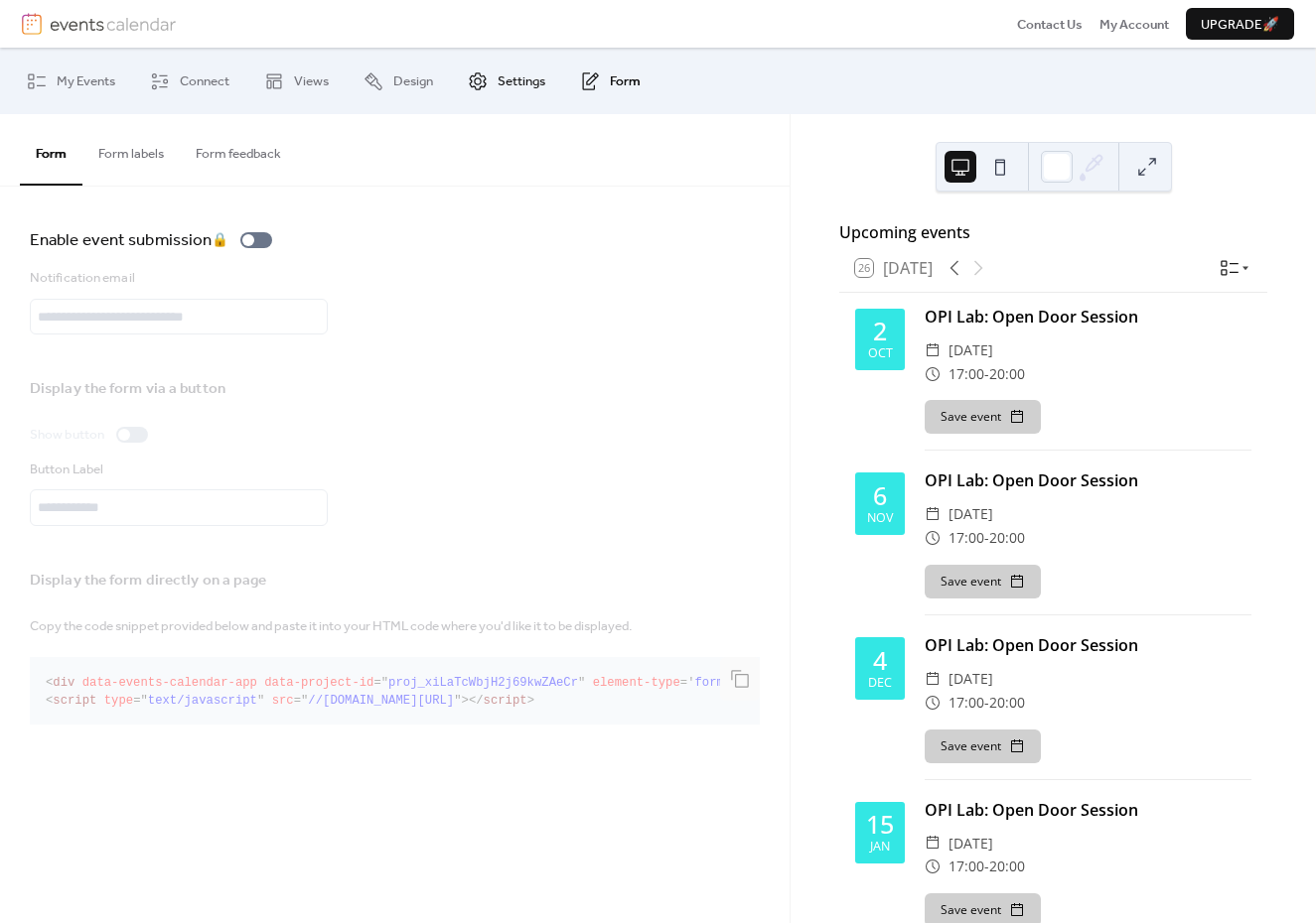
click at [534, 82] on span "Settings" at bounding box center [522, 82] width 48 height 20
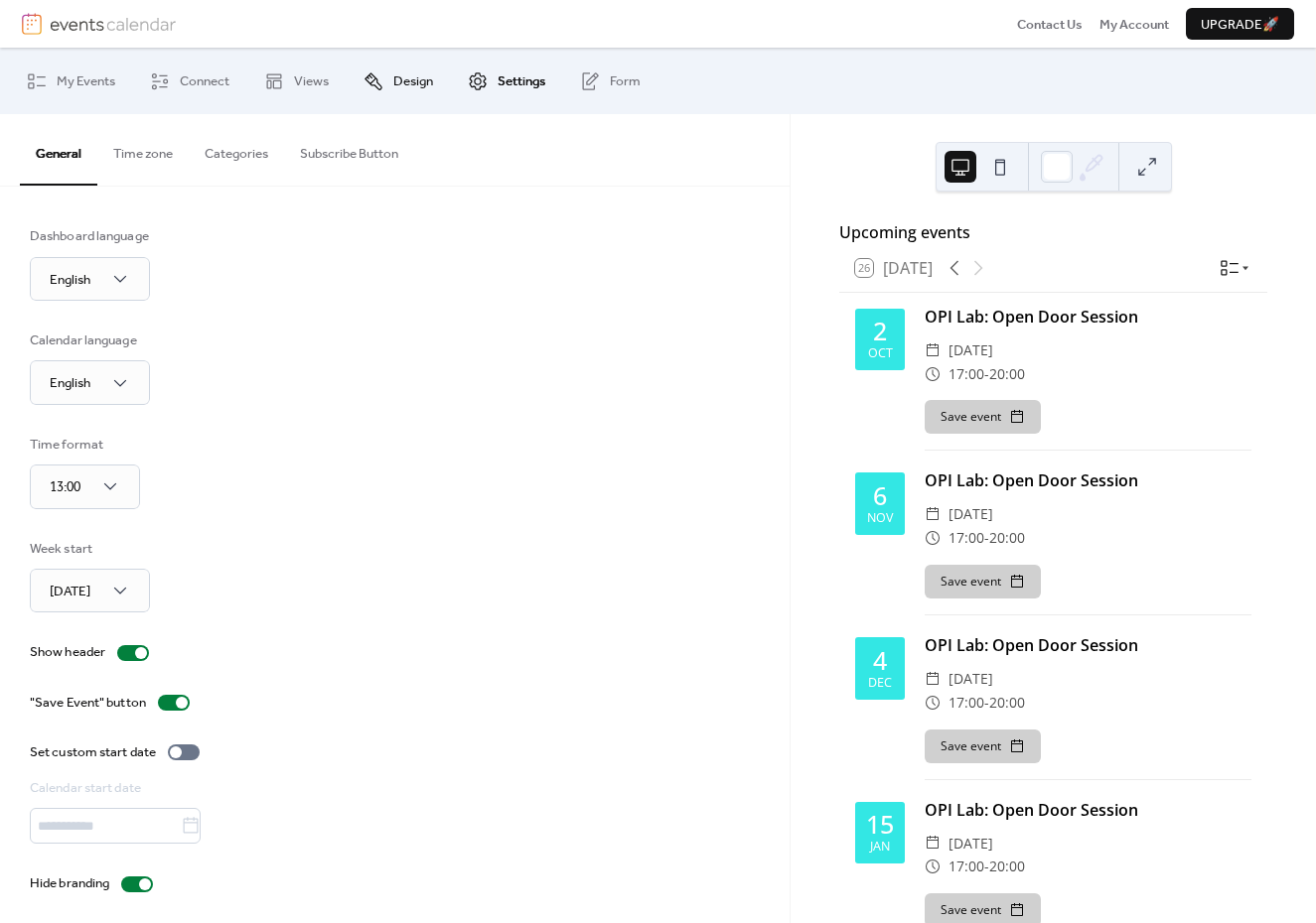
click at [416, 79] on span "Design" at bounding box center [413, 82] width 40 height 20
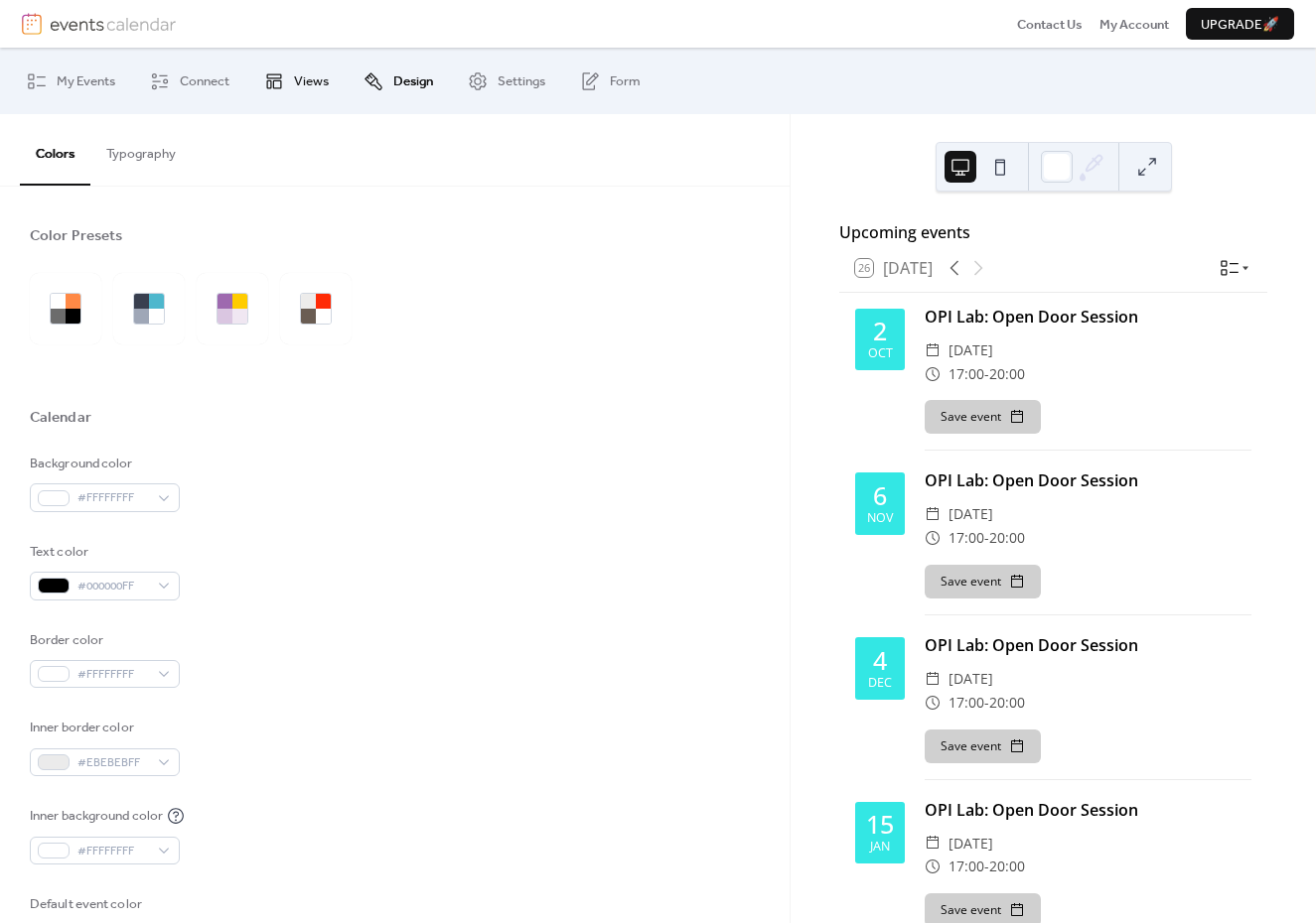
click at [308, 79] on span "Views" at bounding box center [311, 82] width 35 height 20
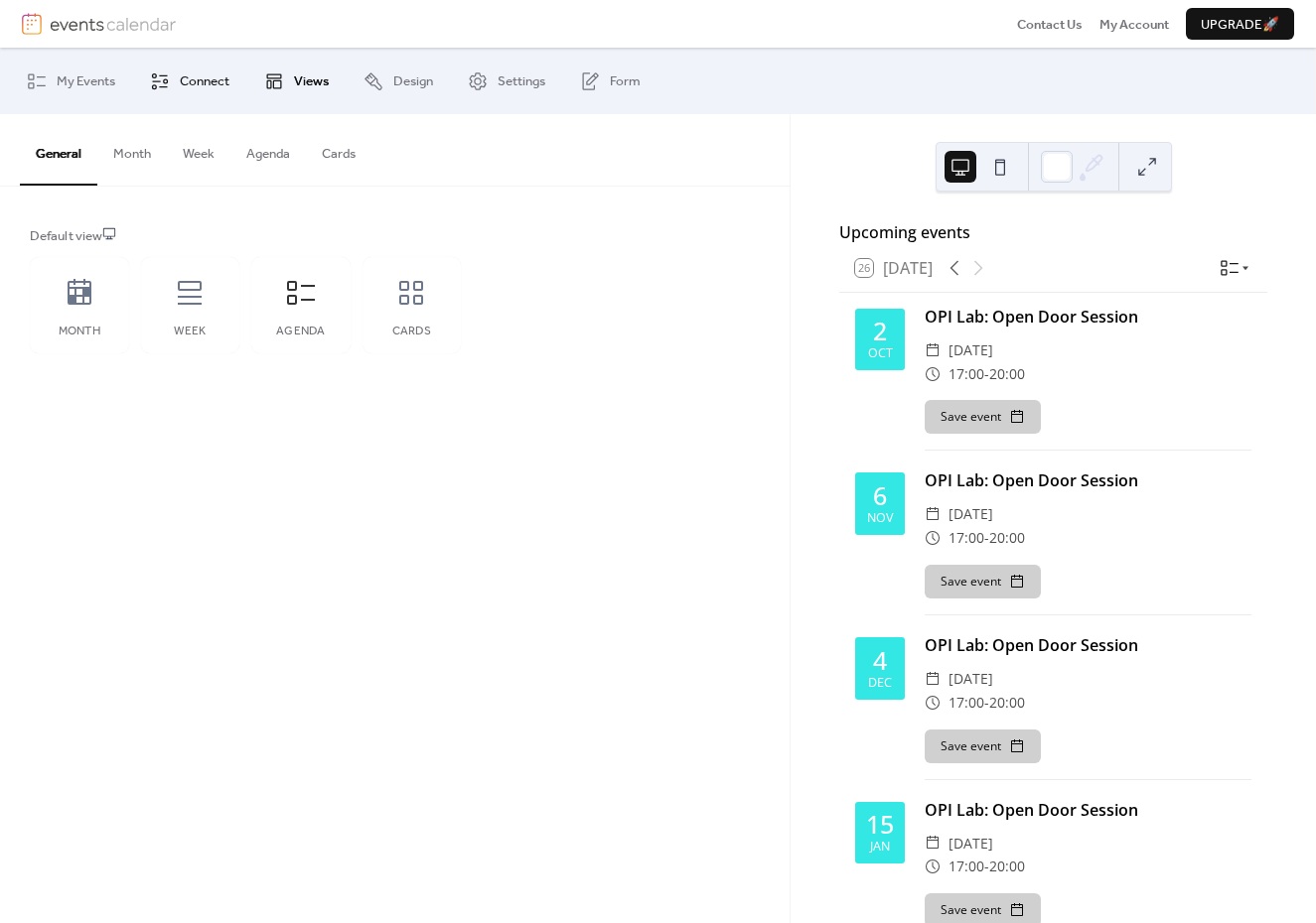
click at [233, 80] on link "Connect" at bounding box center [189, 81] width 109 height 50
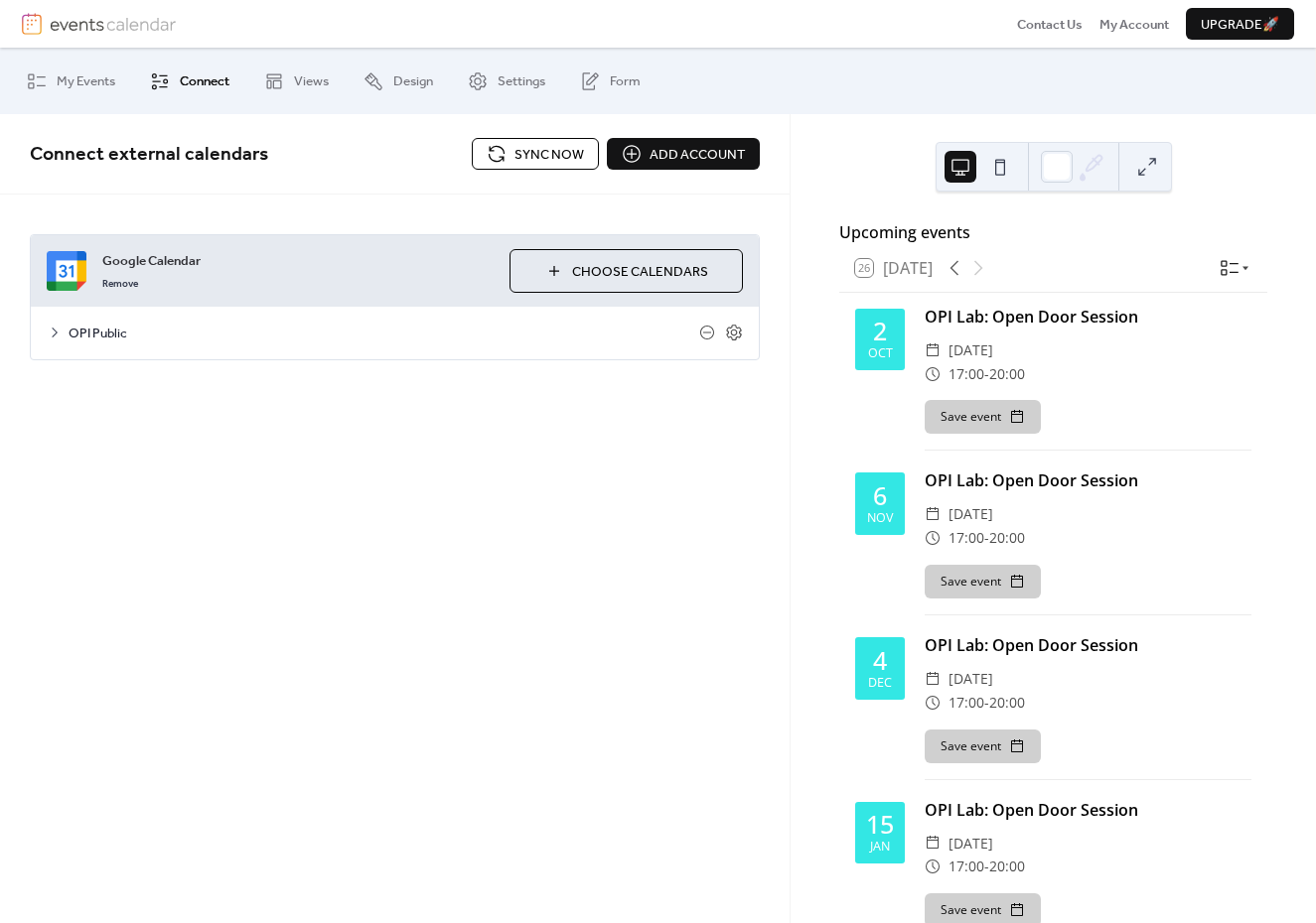
click at [522, 158] on span "Sync now" at bounding box center [550, 155] width 70 height 20
click at [48, 336] on icon at bounding box center [55, 333] width 16 height 16
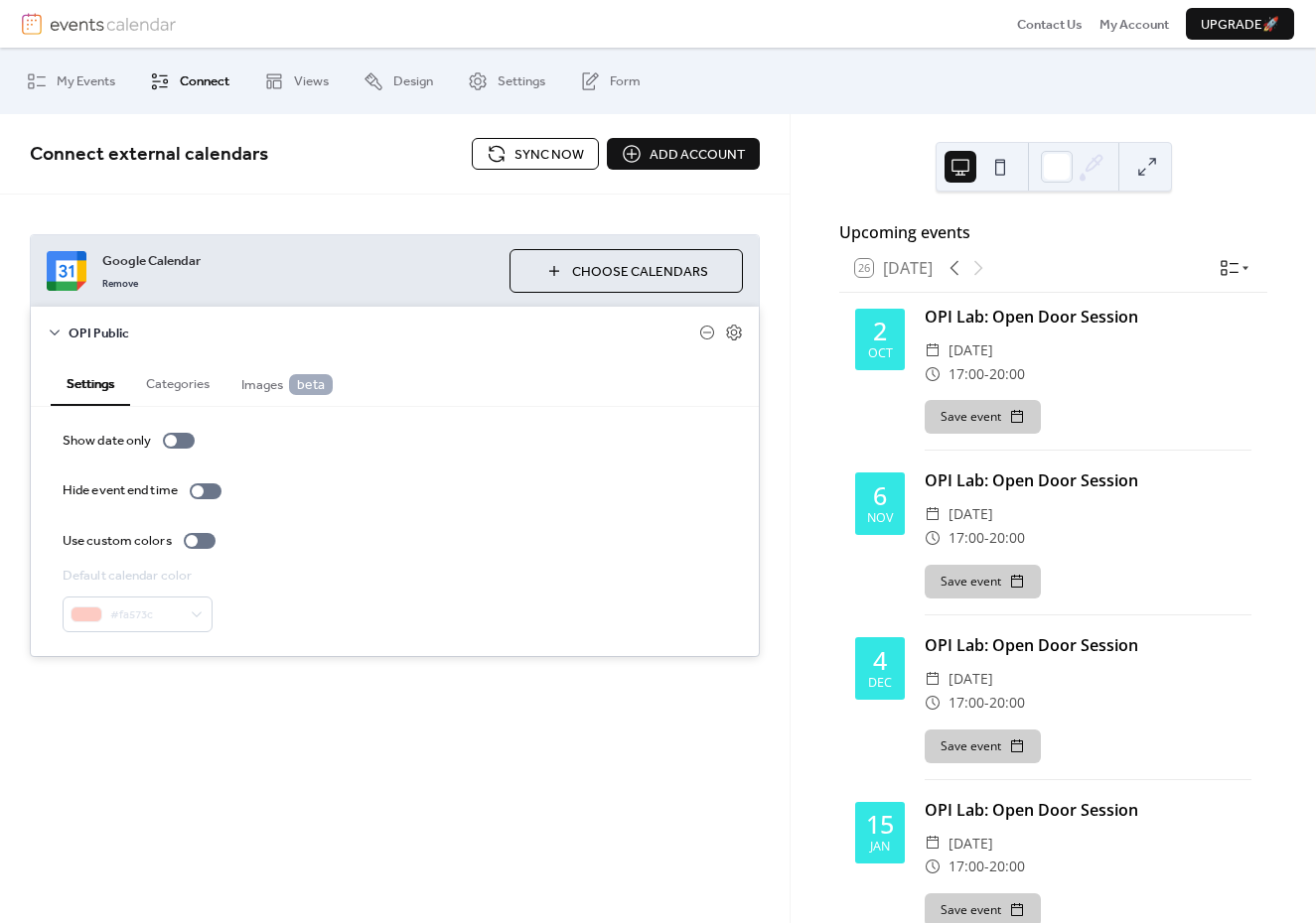
click at [603, 270] on span "Choose Calendars" at bounding box center [640, 272] width 136 height 20
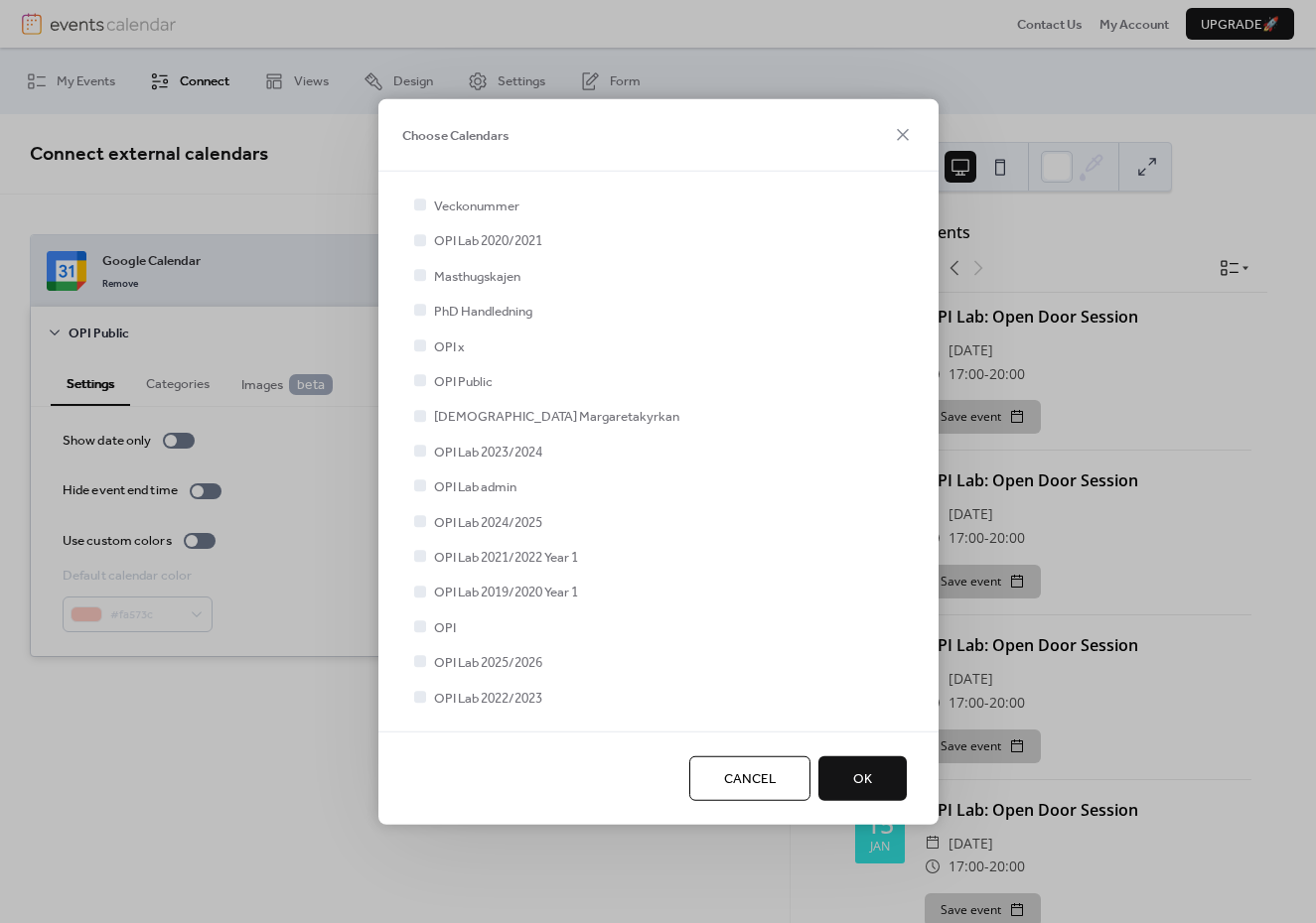
click at [738, 773] on span "Cancel" at bounding box center [749, 779] width 52 height 20
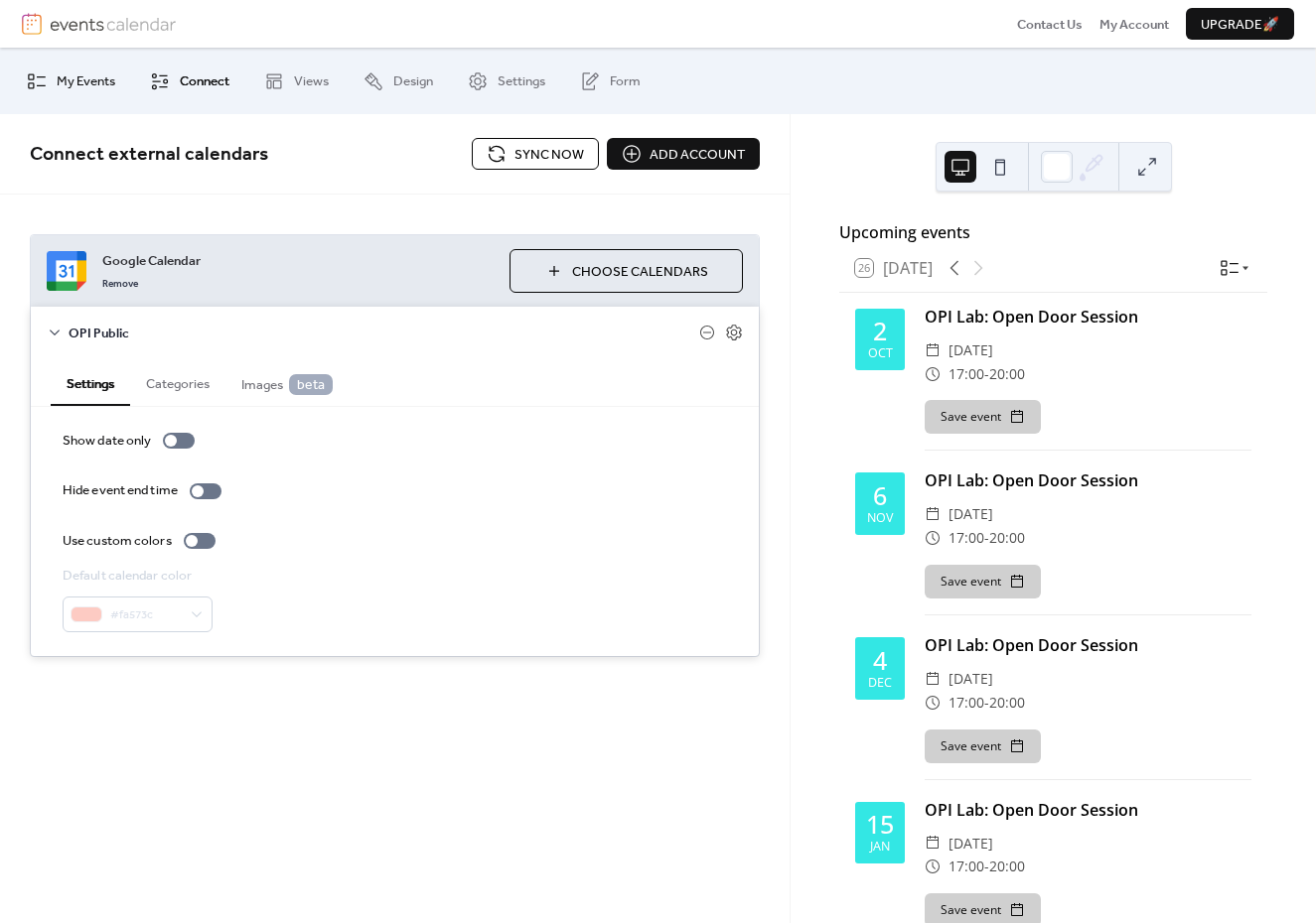
click at [85, 81] on span "My Events" at bounding box center [86, 82] width 59 height 20
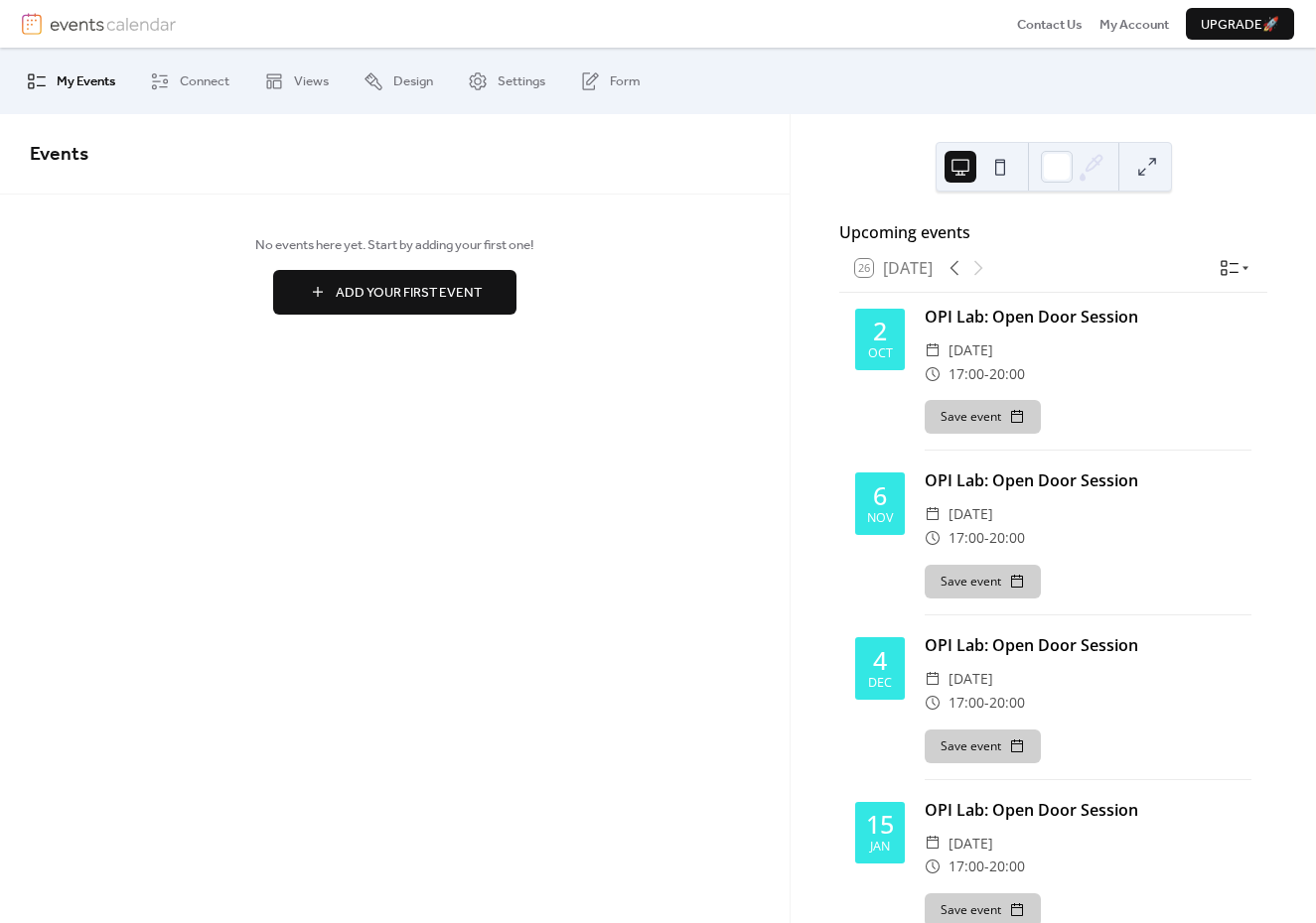
click at [999, 169] on button at bounding box center [1000, 167] width 32 height 32
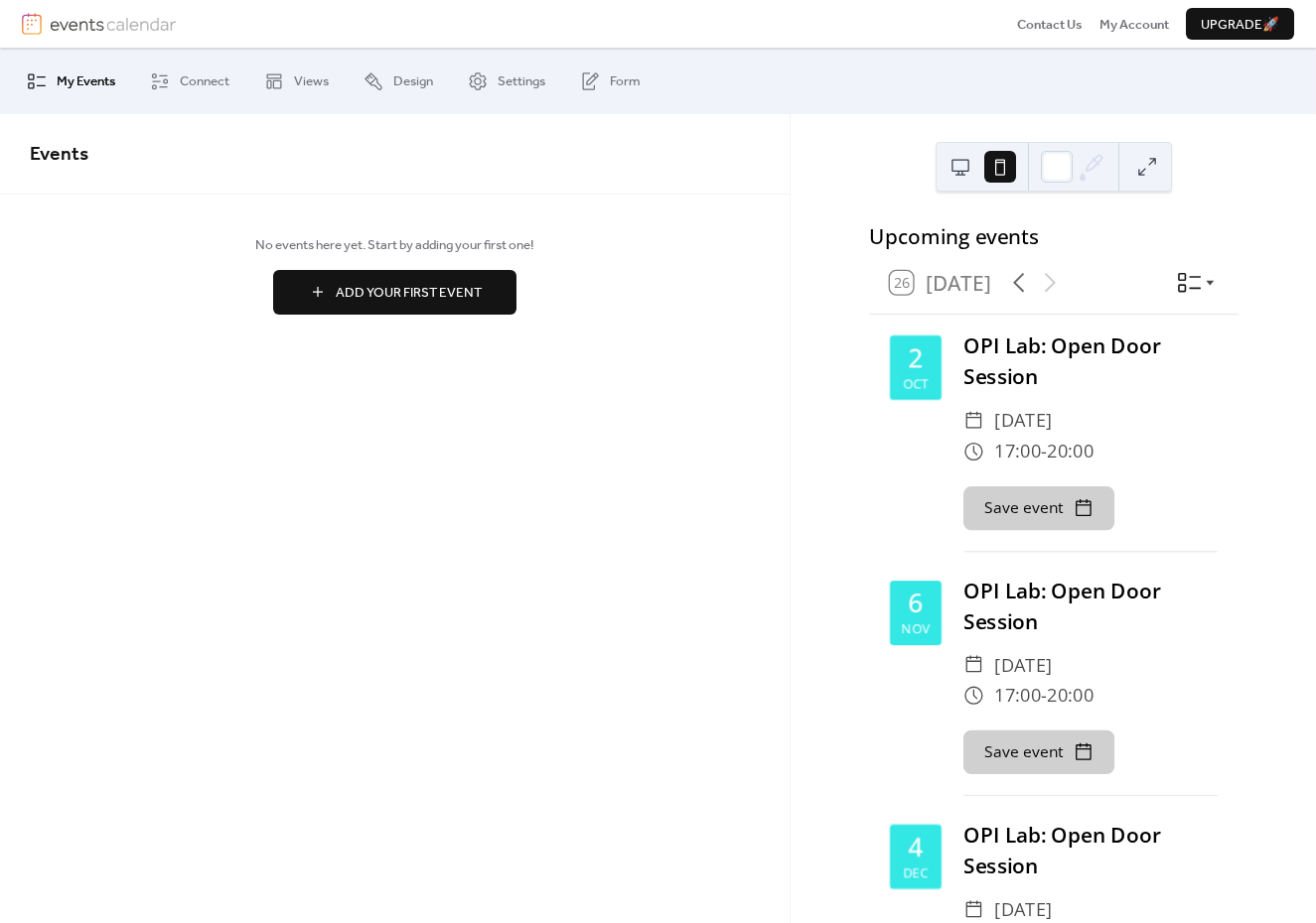
click at [956, 171] on button at bounding box center [960, 167] width 32 height 32
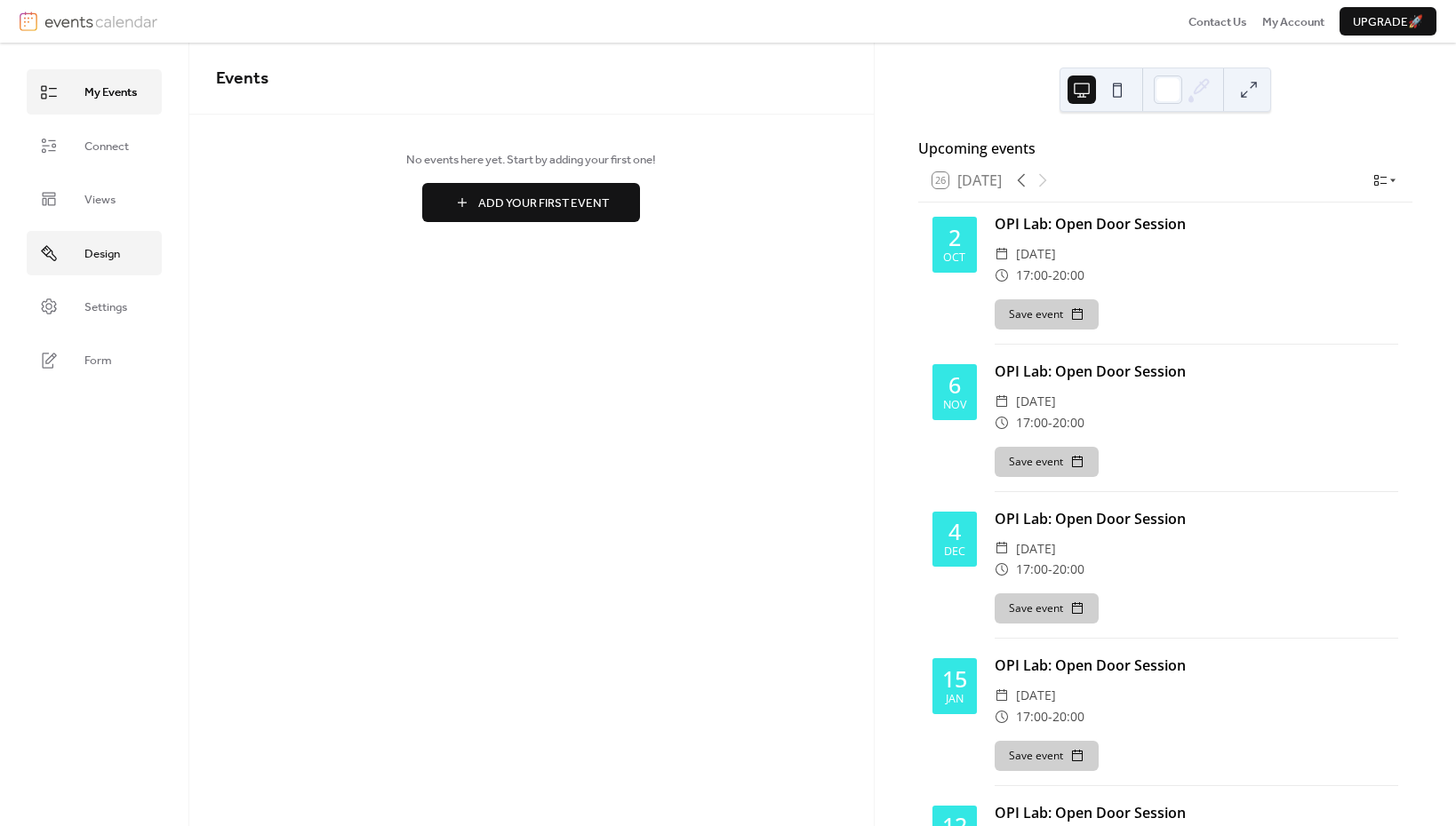
click at [94, 246] on span "Design" at bounding box center [102, 254] width 36 height 18
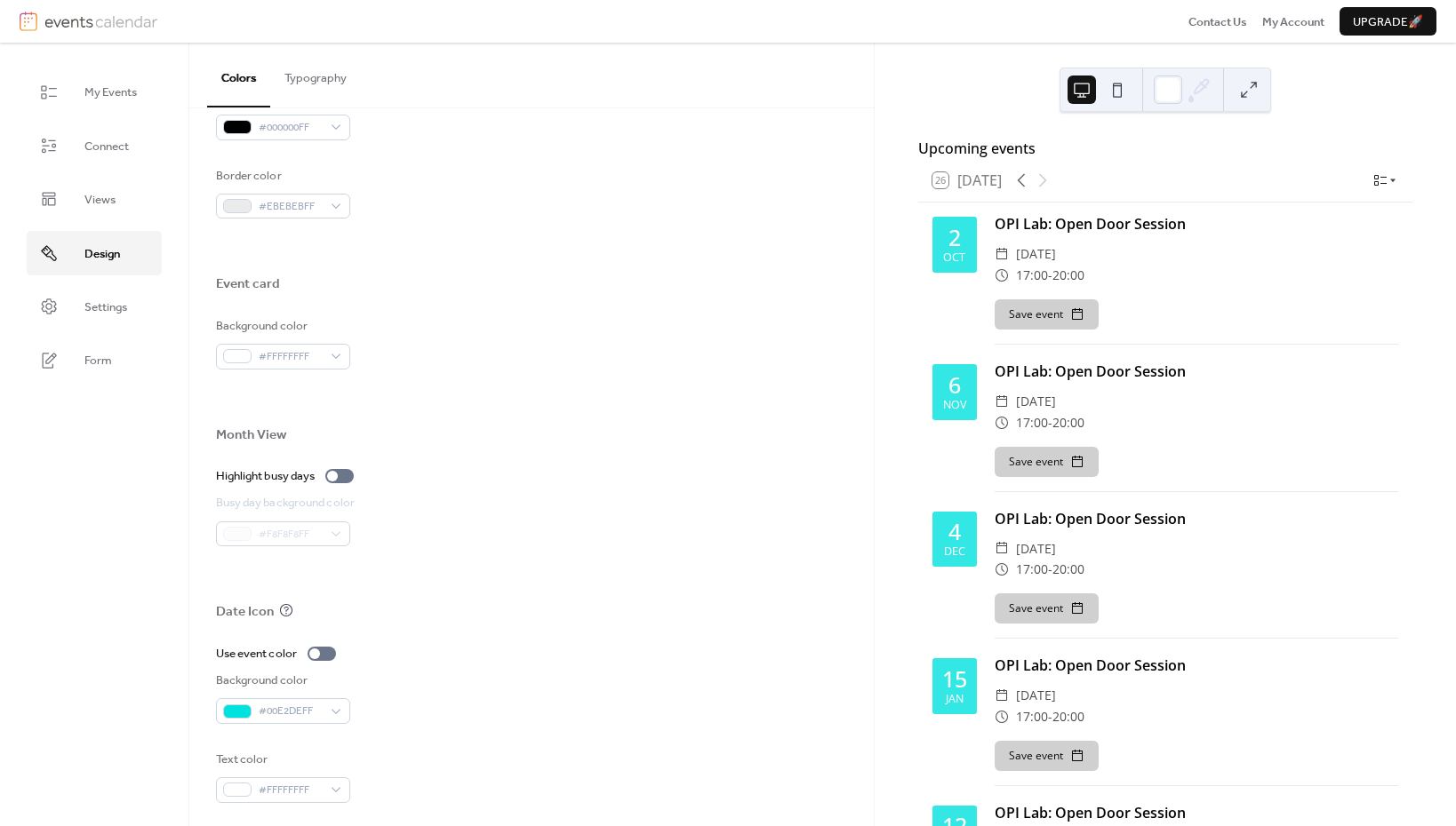
scroll to position [882, 0]
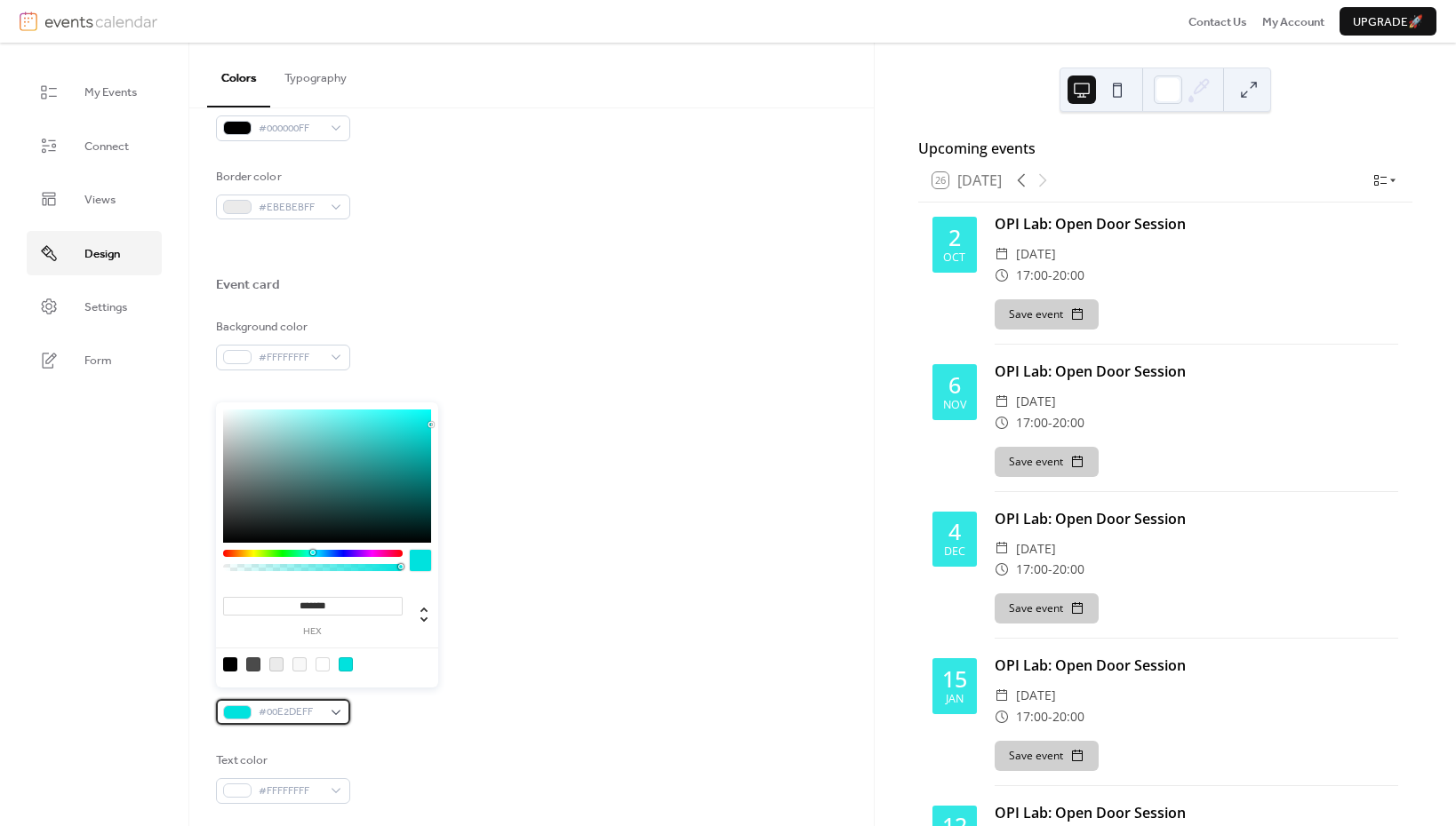
click at [258, 704] on span "#00E2DEFF" at bounding box center [290, 712] width 63 height 18
click at [306, 605] on input "*******" at bounding box center [312, 606] width 180 height 19
click at [531, 614] on div "Date Icon" at bounding box center [530, 618] width 631 height 27
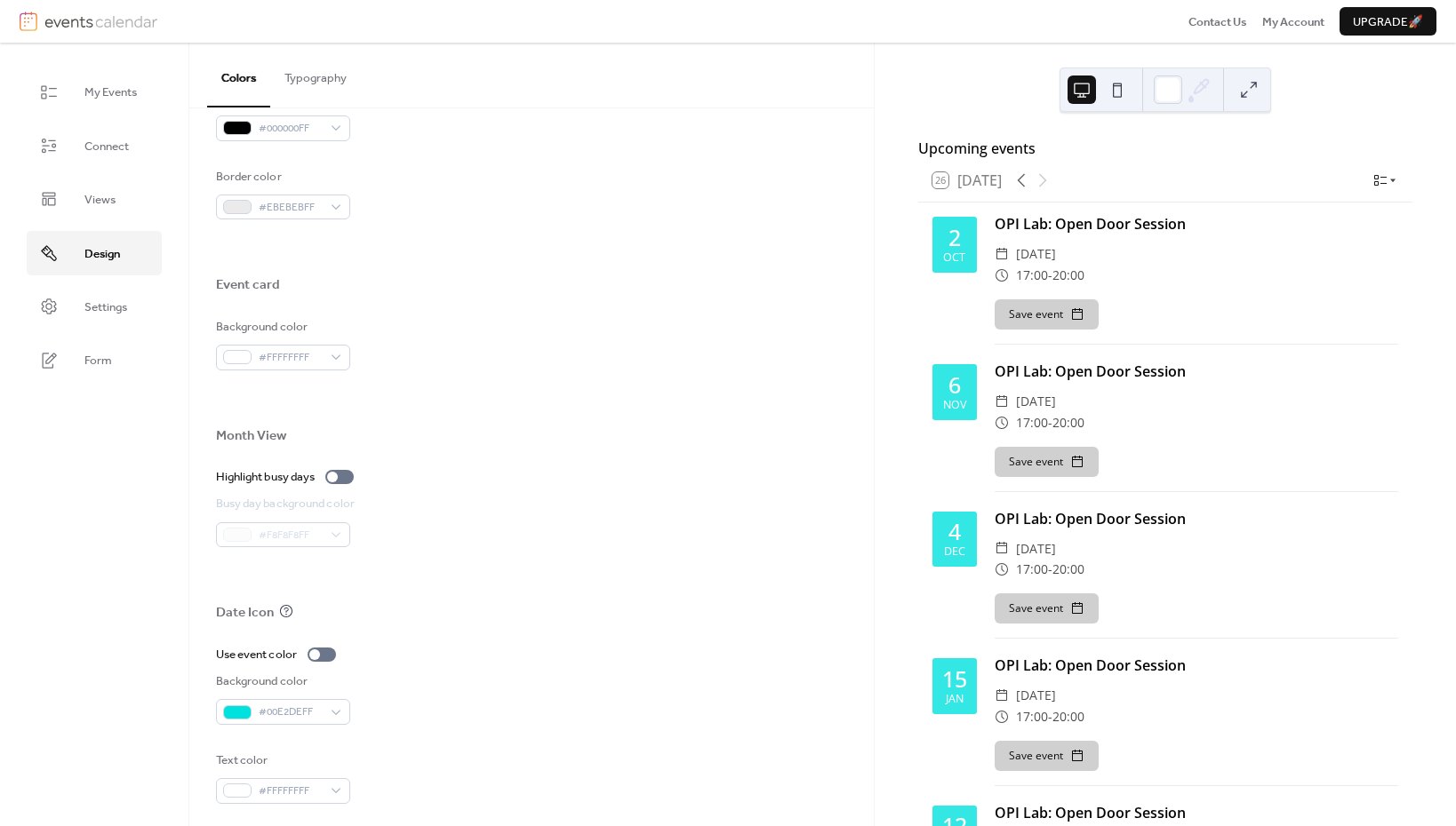
scroll to position [0, 0]
click at [114, 301] on span "Settings" at bounding box center [106, 308] width 43 height 18
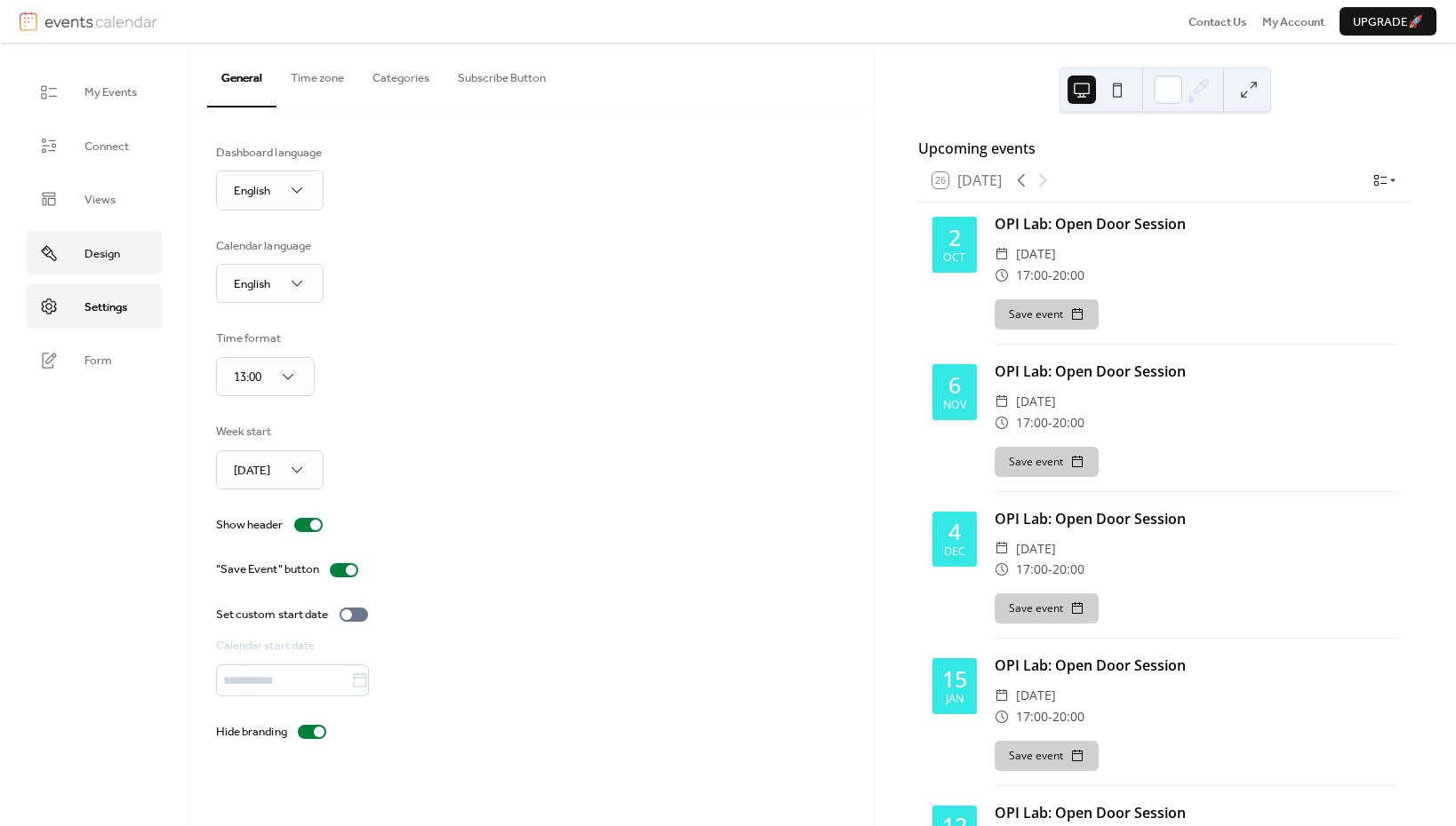
click at [103, 255] on span "Design" at bounding box center [102, 254] width 36 height 18
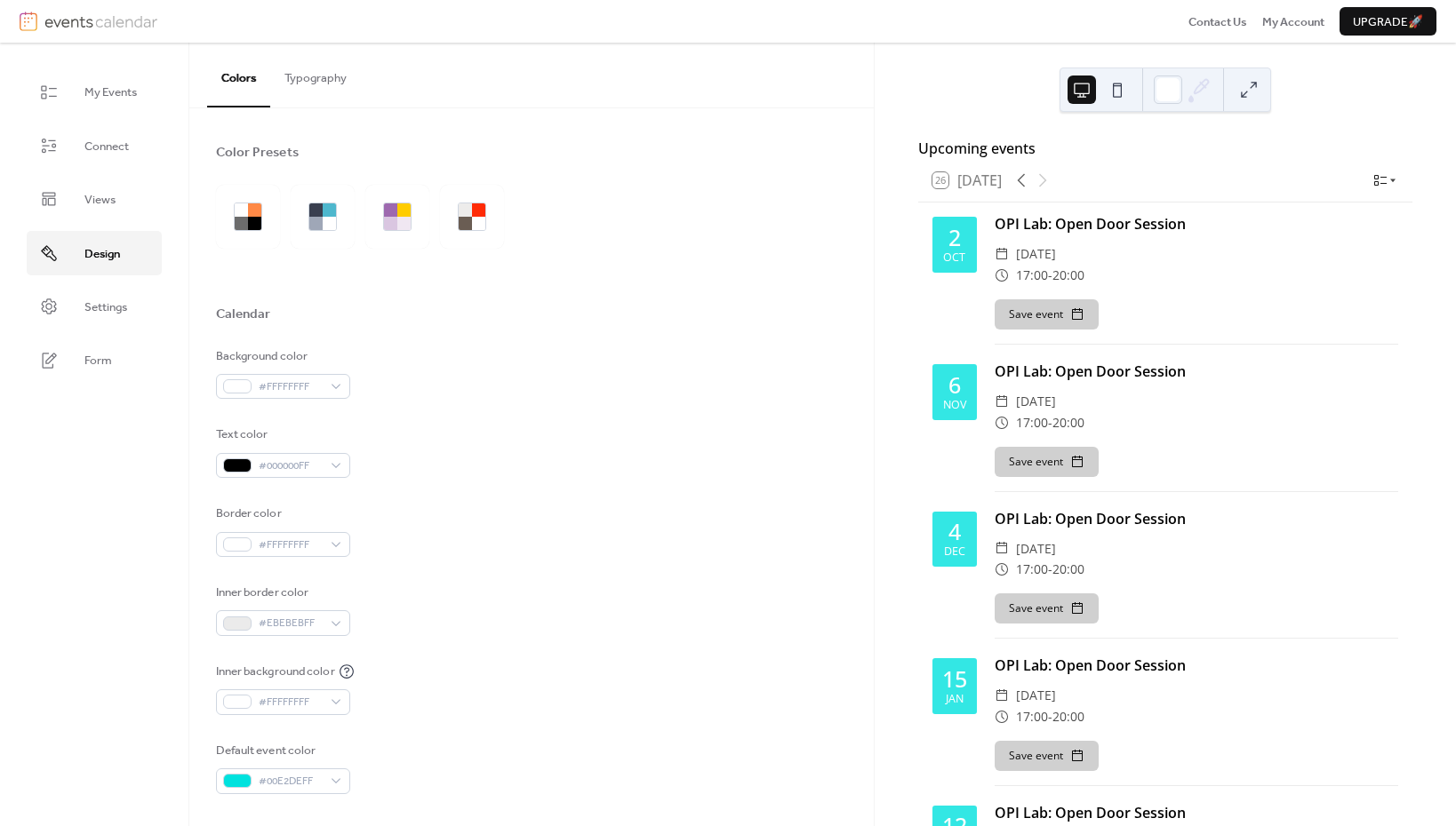
click at [122, 22] on img at bounding box center [101, 21] width 113 height 20
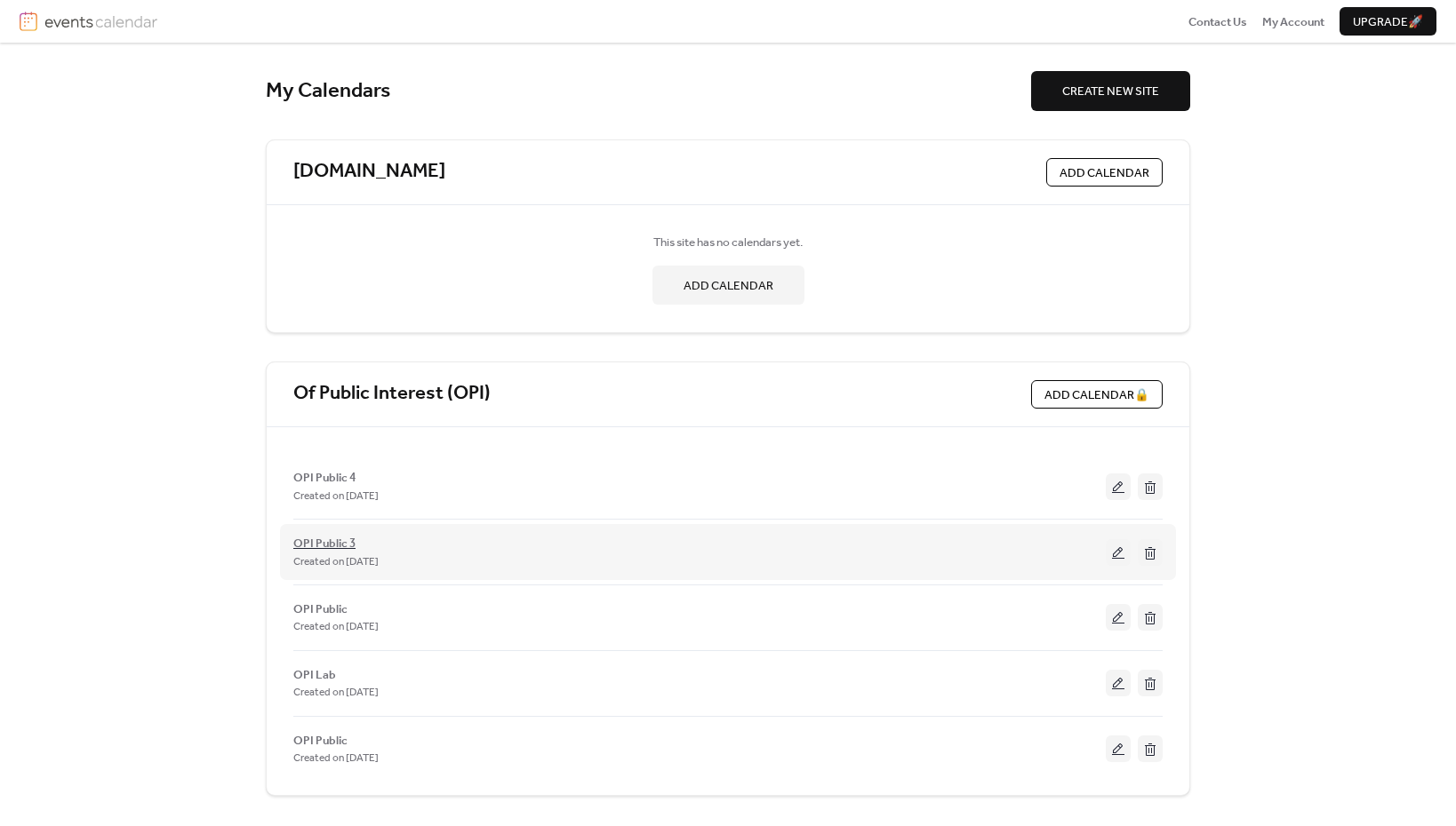
click at [332, 538] on span "OPI Public 3" at bounding box center [325, 544] width 63 height 18
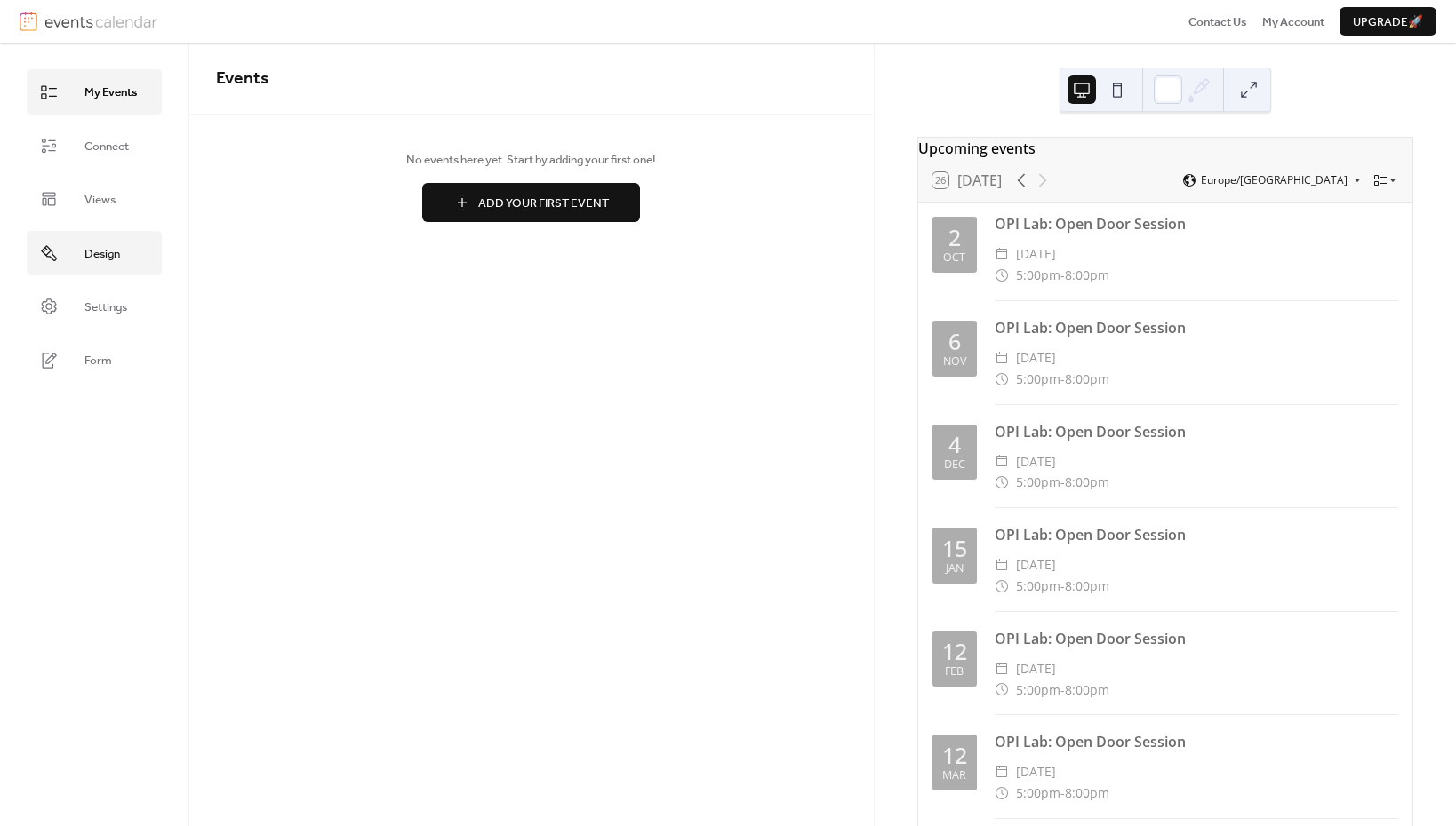
click at [97, 259] on span "Design" at bounding box center [102, 254] width 36 height 18
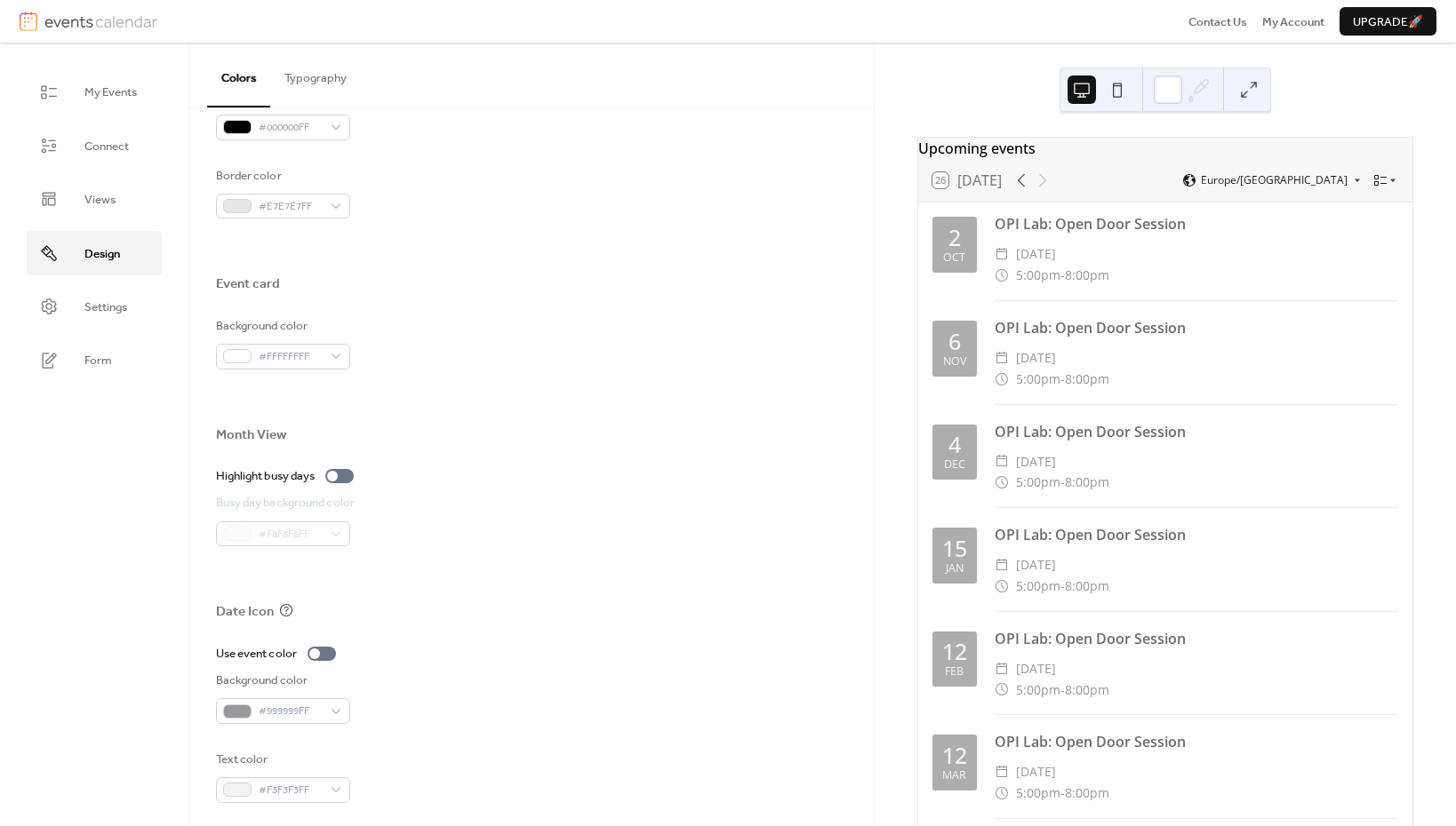
scroll to position [882, 0]
click at [260, 704] on span "#999999FF" at bounding box center [290, 712] width 63 height 18
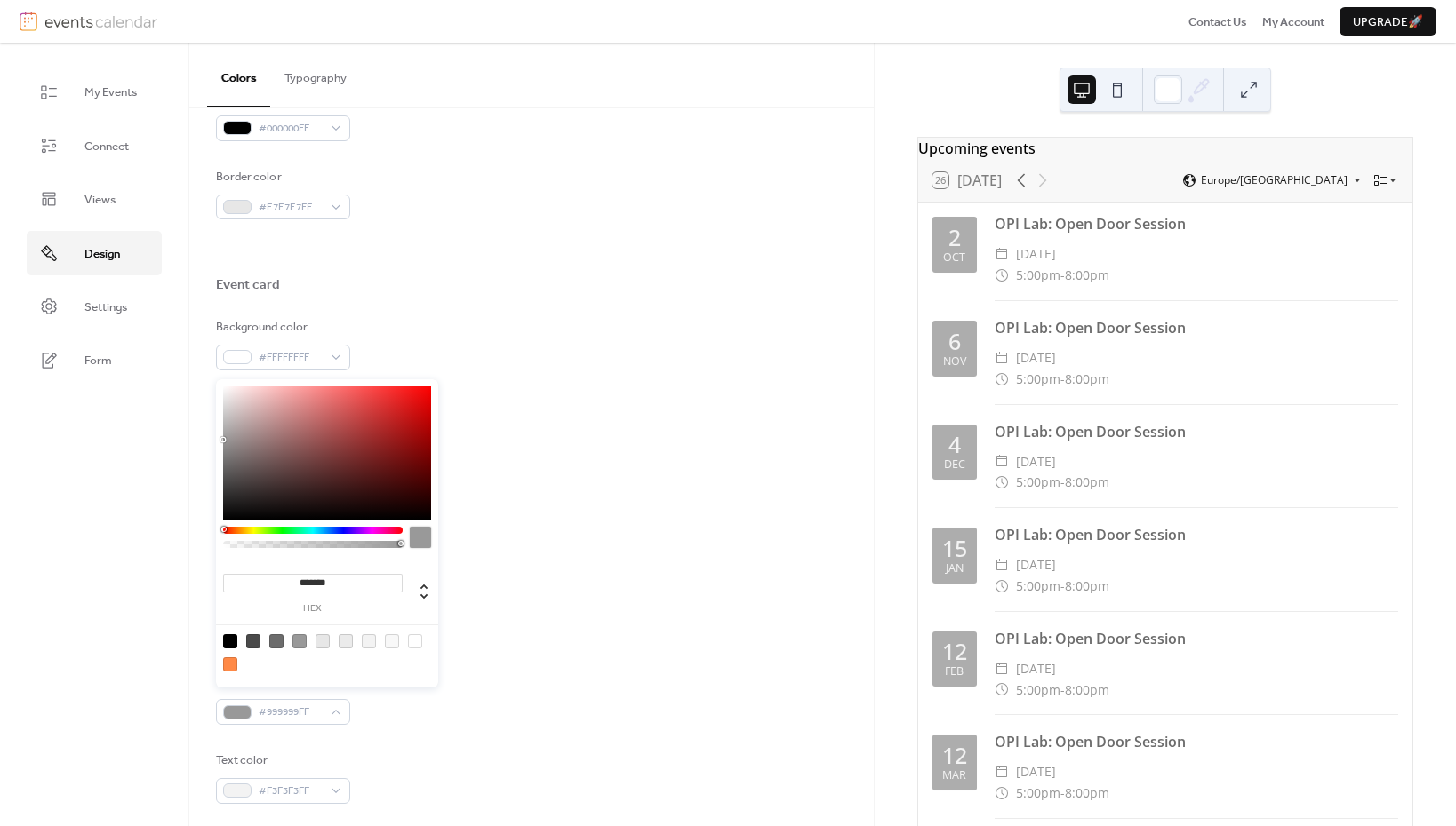
click at [315, 584] on input "*******" at bounding box center [312, 583] width 180 height 19
paste input
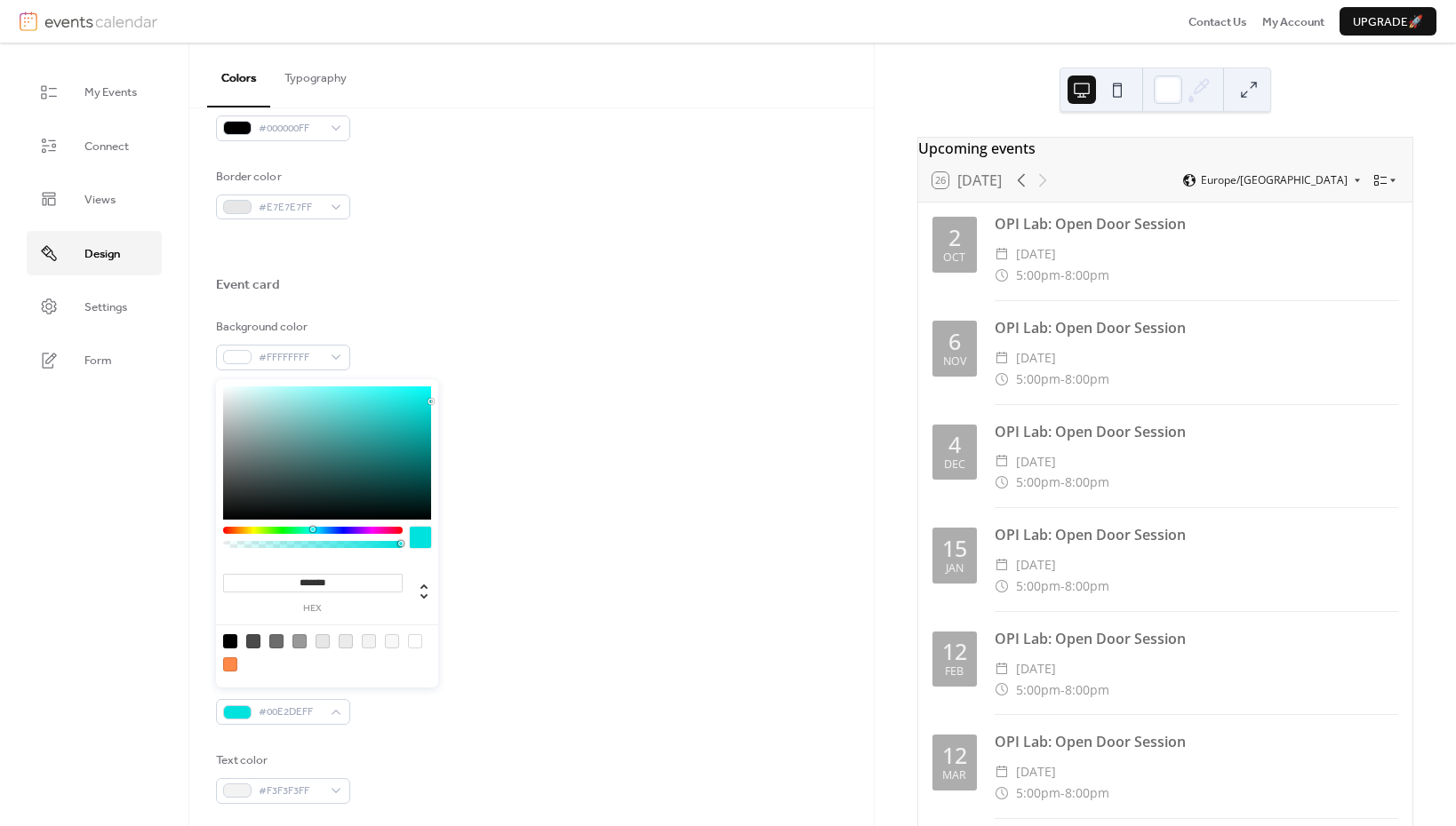
type input "*******"
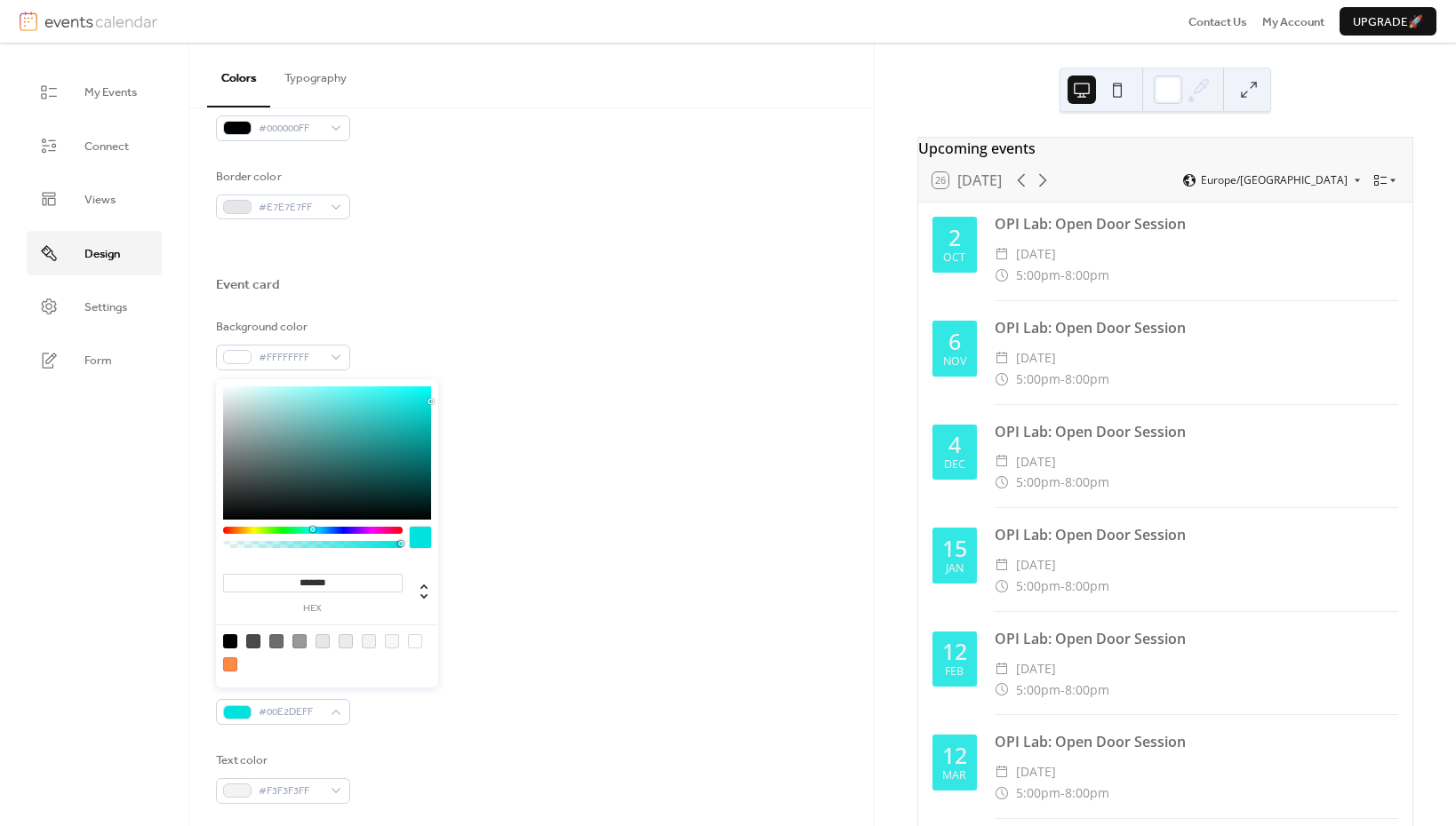
click at [544, 502] on div "Busy day background color #F8F8F8FF" at bounding box center [530, 520] width 631 height 53
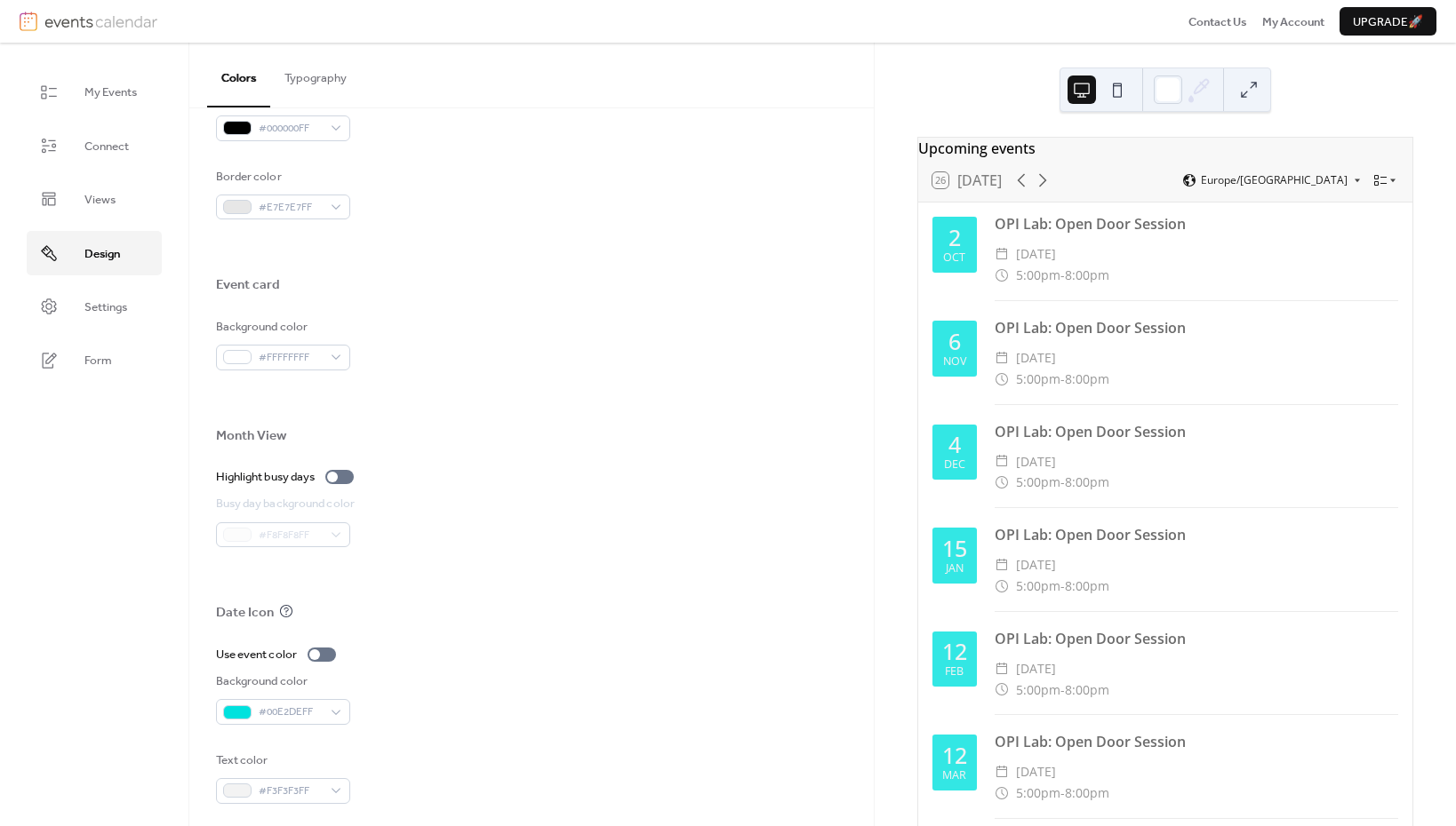
click at [82, 21] on img at bounding box center [101, 21] width 113 height 20
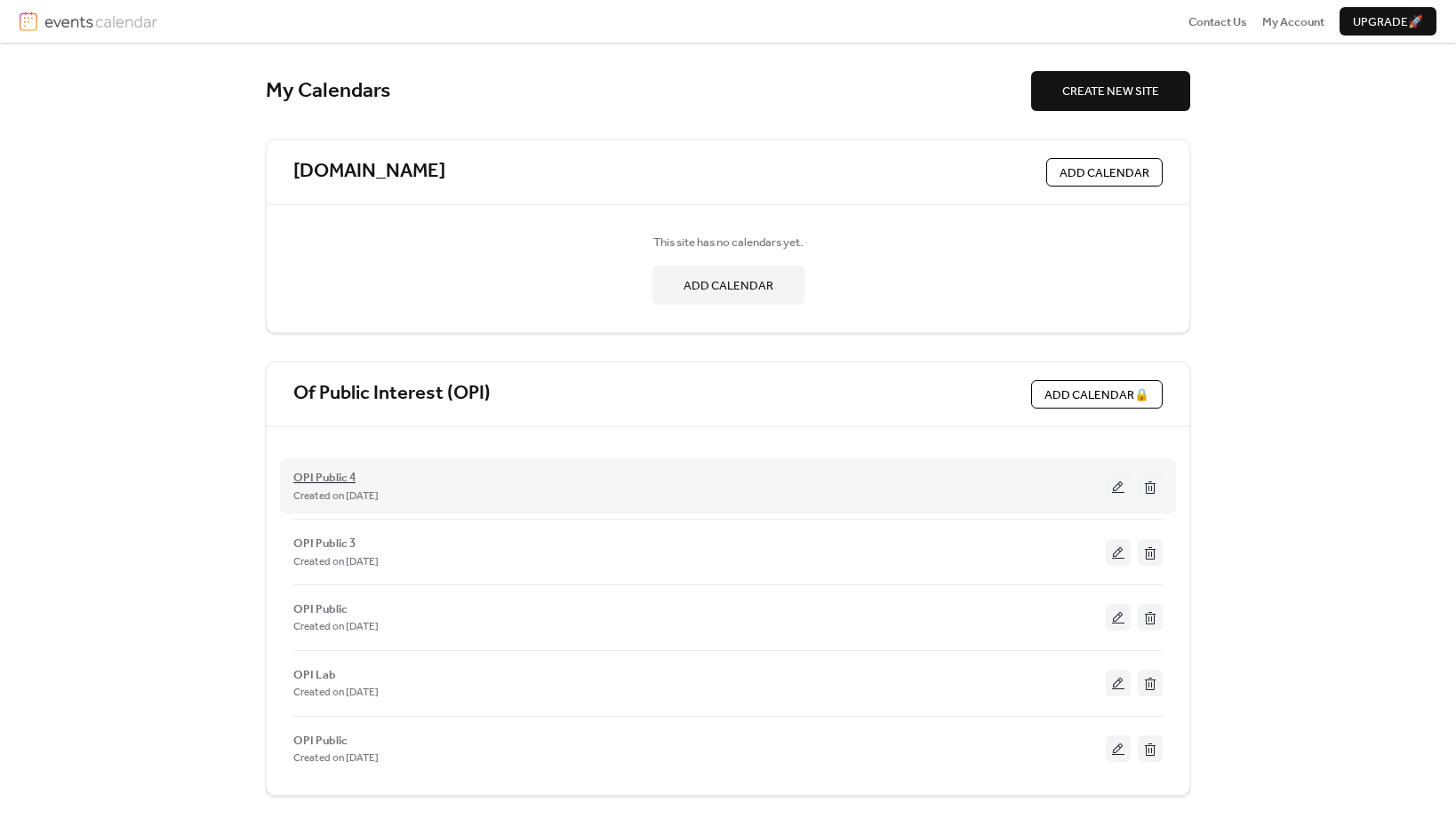
click at [326, 480] on span "OPI Public 4" at bounding box center [325, 478] width 63 height 18
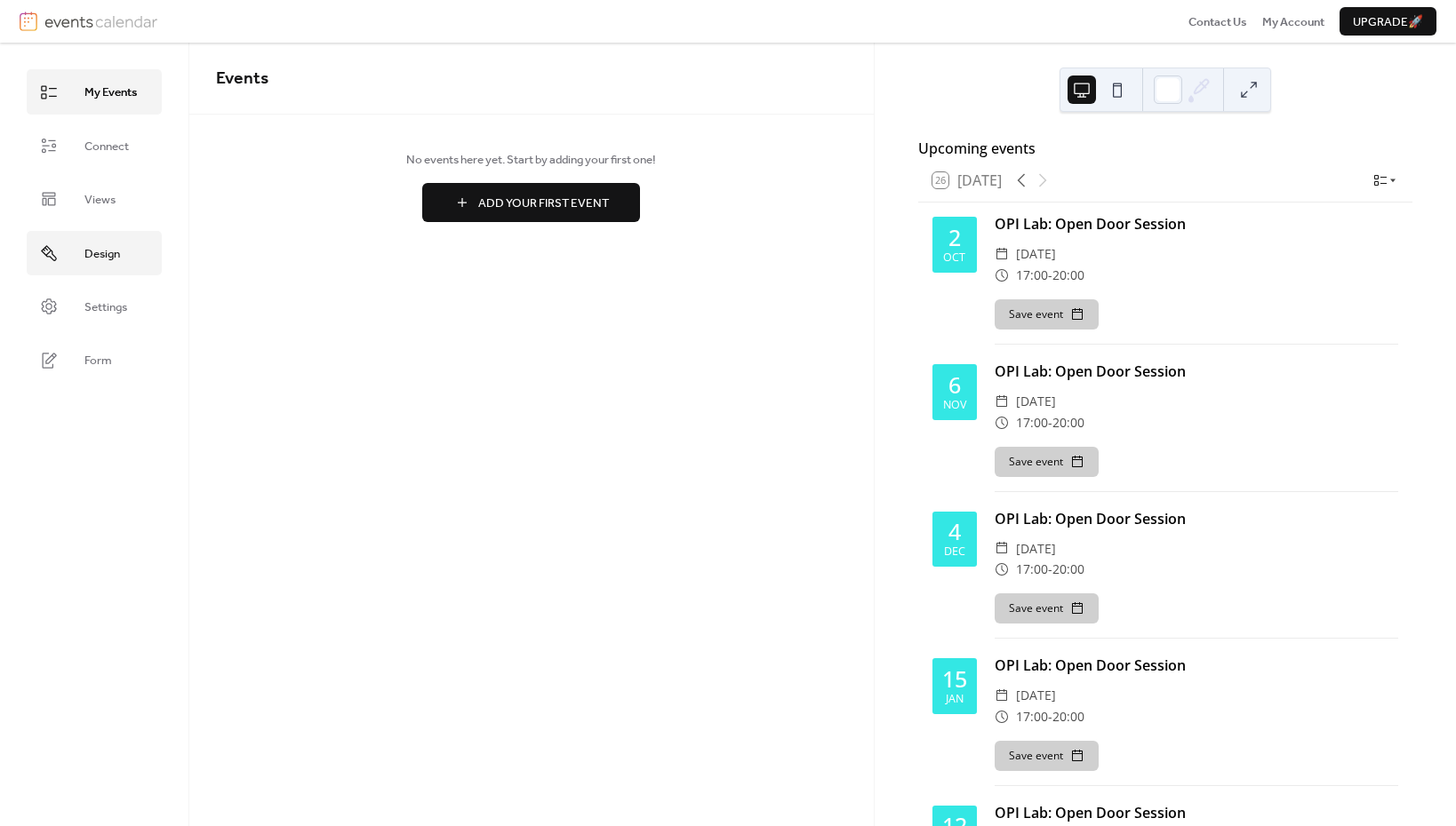
click at [87, 255] on span "Design" at bounding box center [102, 254] width 36 height 18
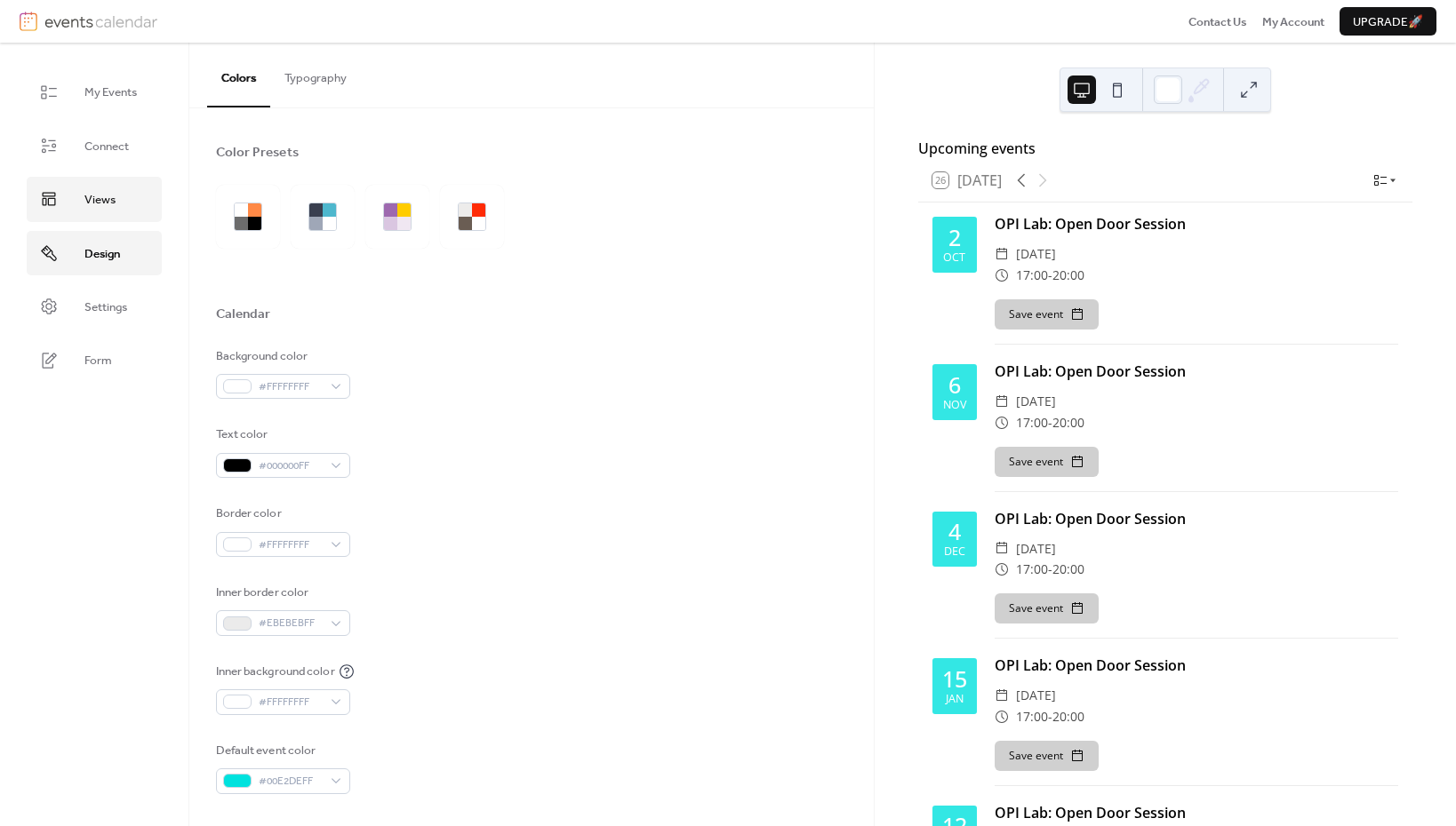
click at [93, 199] on span "Views" at bounding box center [99, 200] width 31 height 18
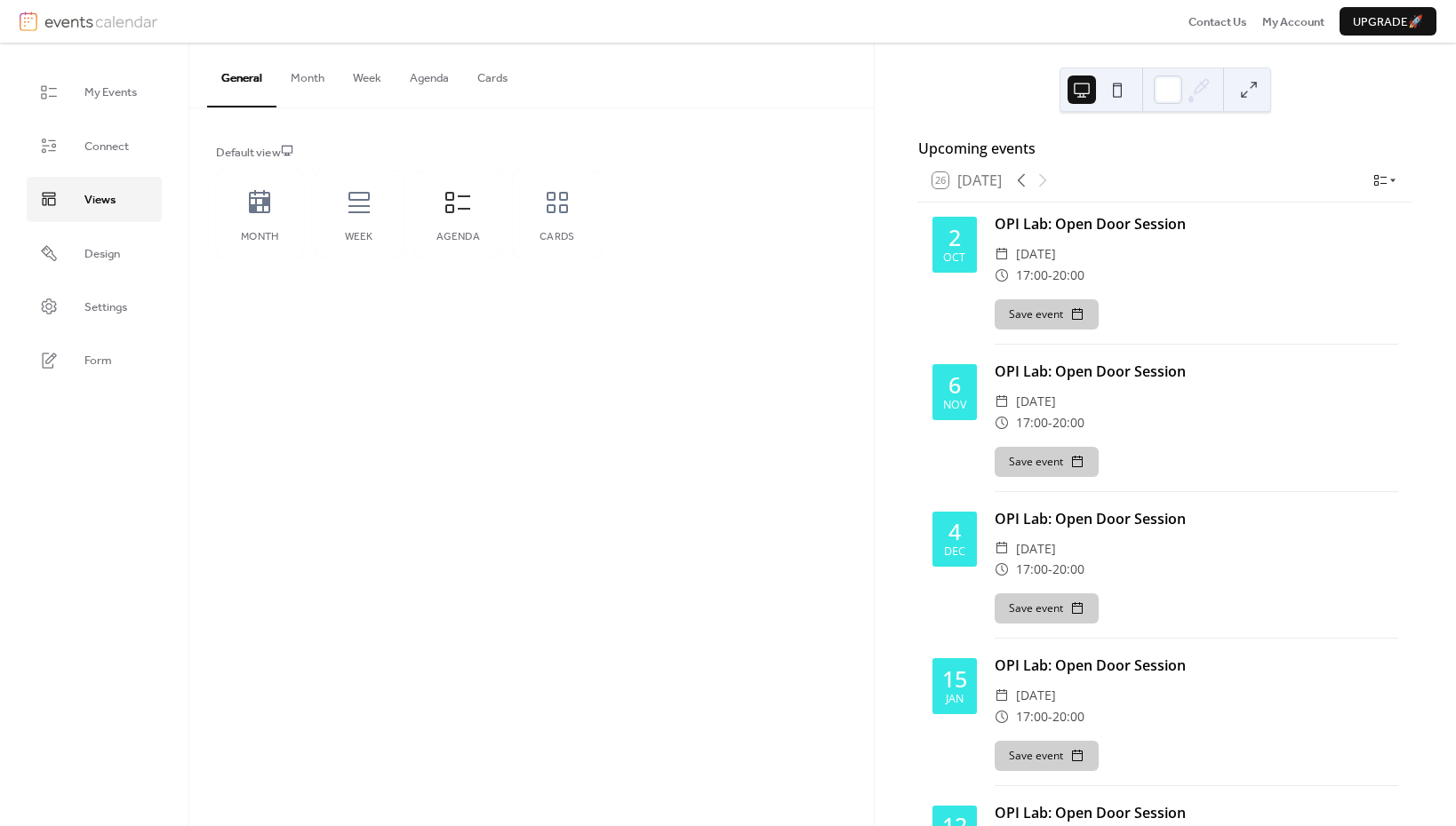
click at [93, 224] on ul "My Events Connect Views Design Settings Form" at bounding box center [94, 226] width 135 height 313
click at [93, 248] on span "Design" at bounding box center [102, 254] width 36 height 18
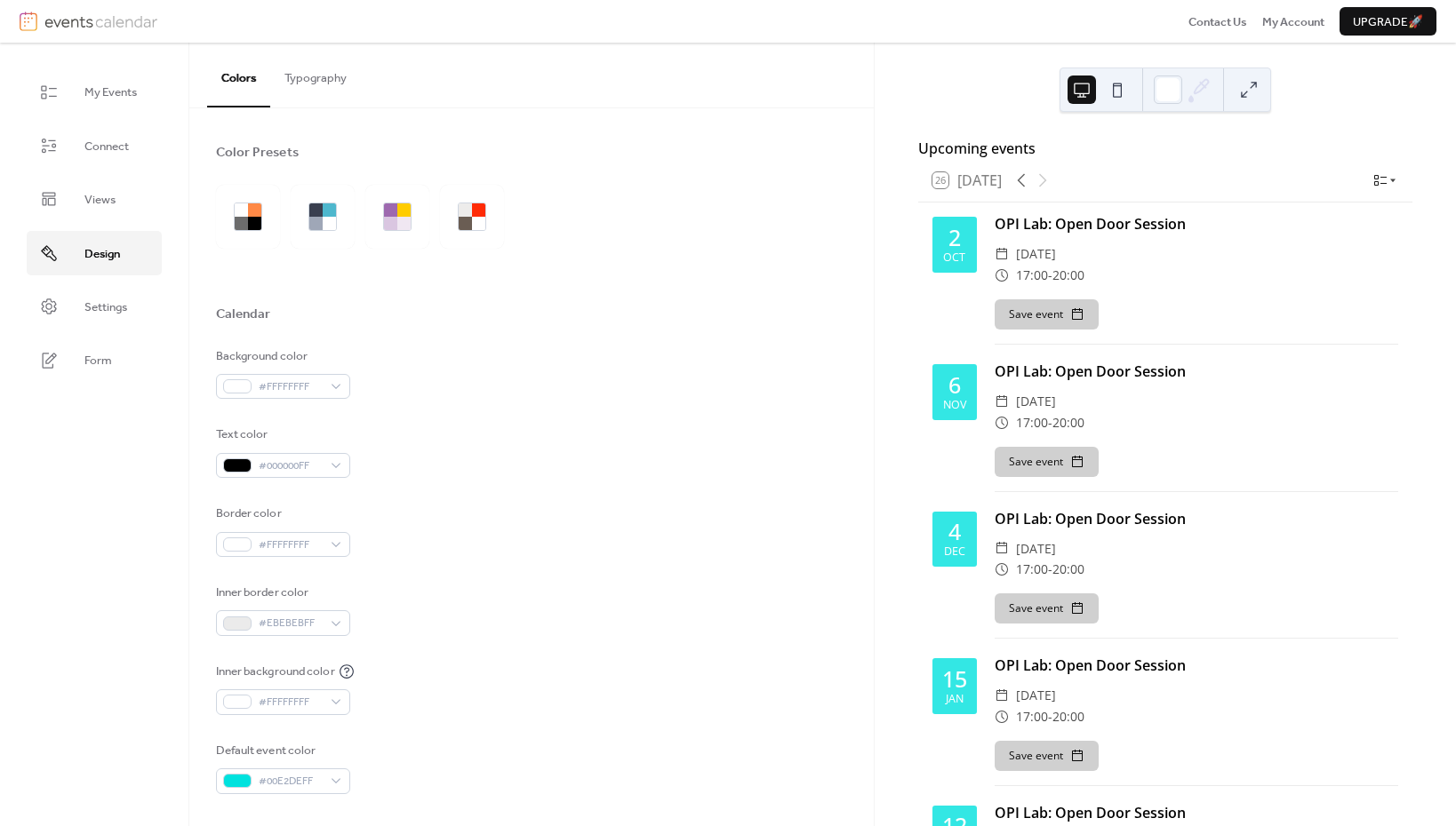
click at [1080, 88] on button at bounding box center [1081, 89] width 29 height 29
